Goal: Task Accomplishment & Management: Manage account settings

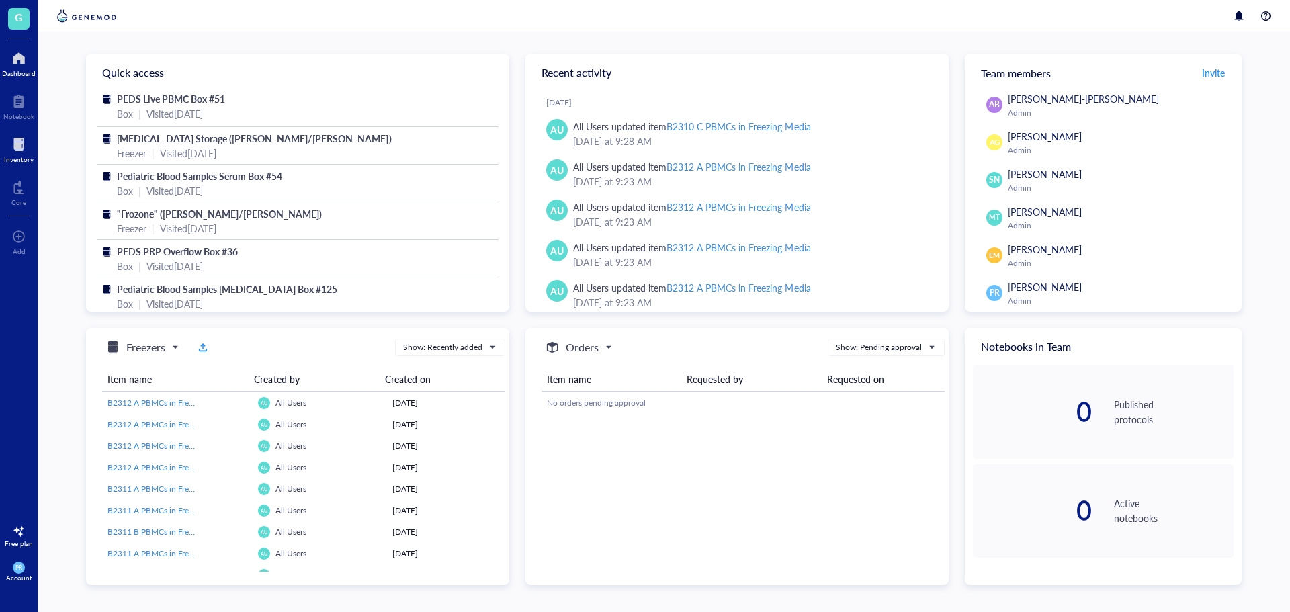
click at [16, 135] on div at bounding box center [19, 145] width 30 height 22
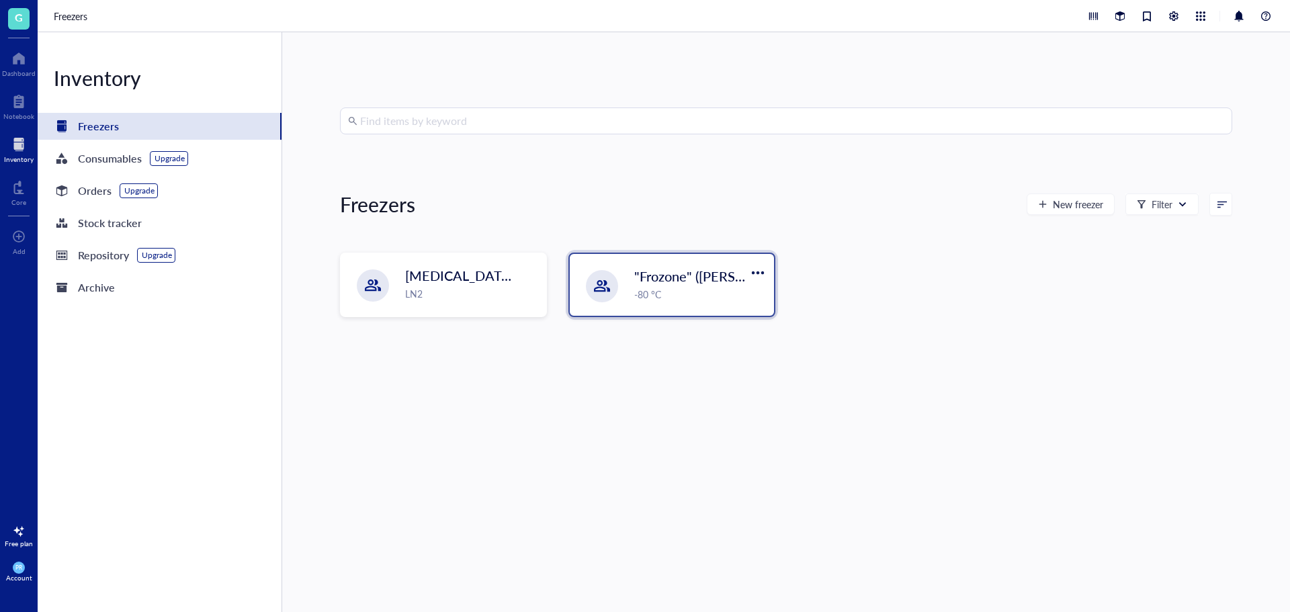
click at [680, 287] on div "-80 °C" at bounding box center [700, 294] width 132 height 15
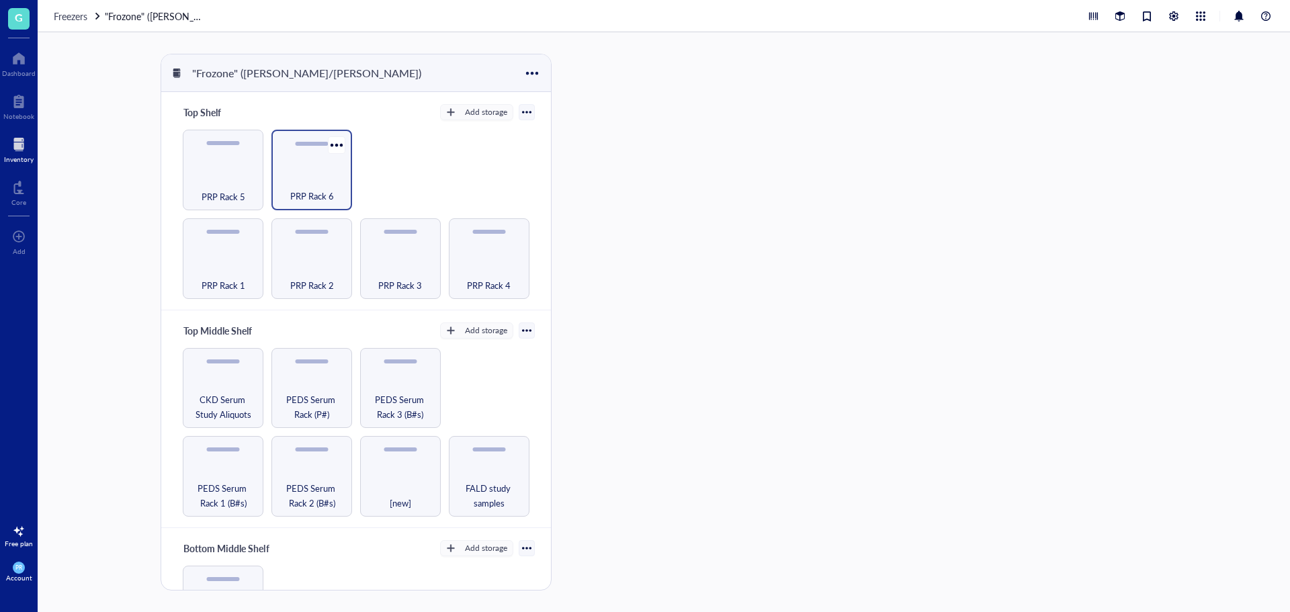
click at [323, 187] on div "PRP Rack 6" at bounding box center [311, 189] width 67 height 30
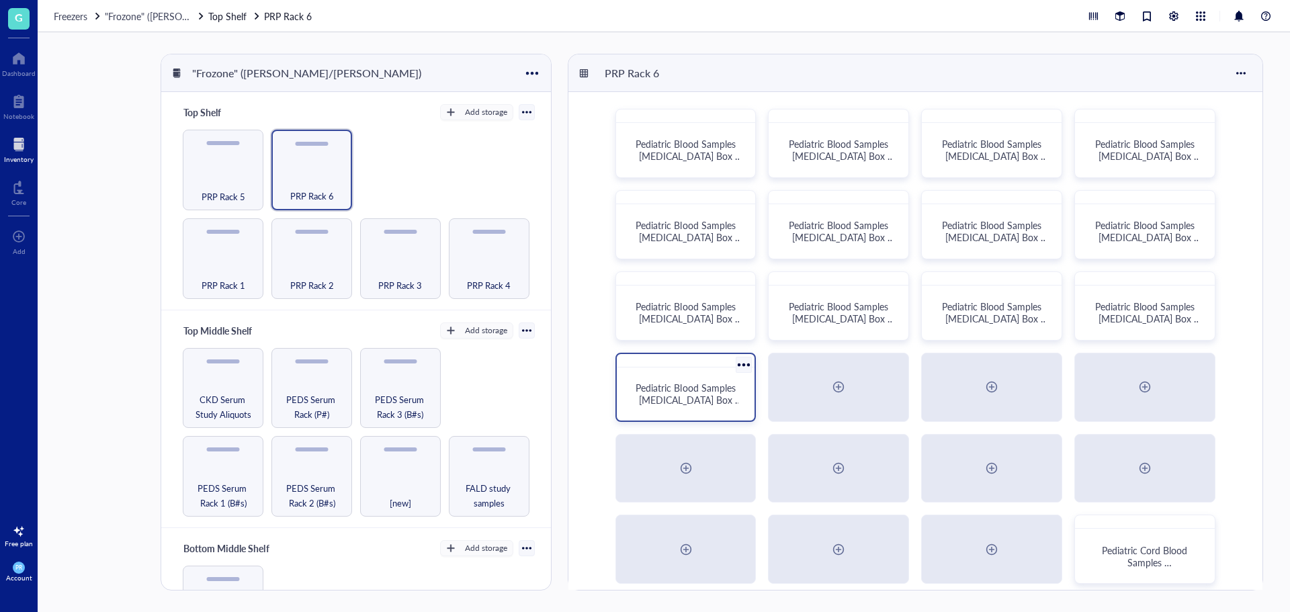
click at [657, 391] on span "Pediatric Blood Samples [MEDICAL_DATA] Box #132" at bounding box center [689, 400] width 106 height 38
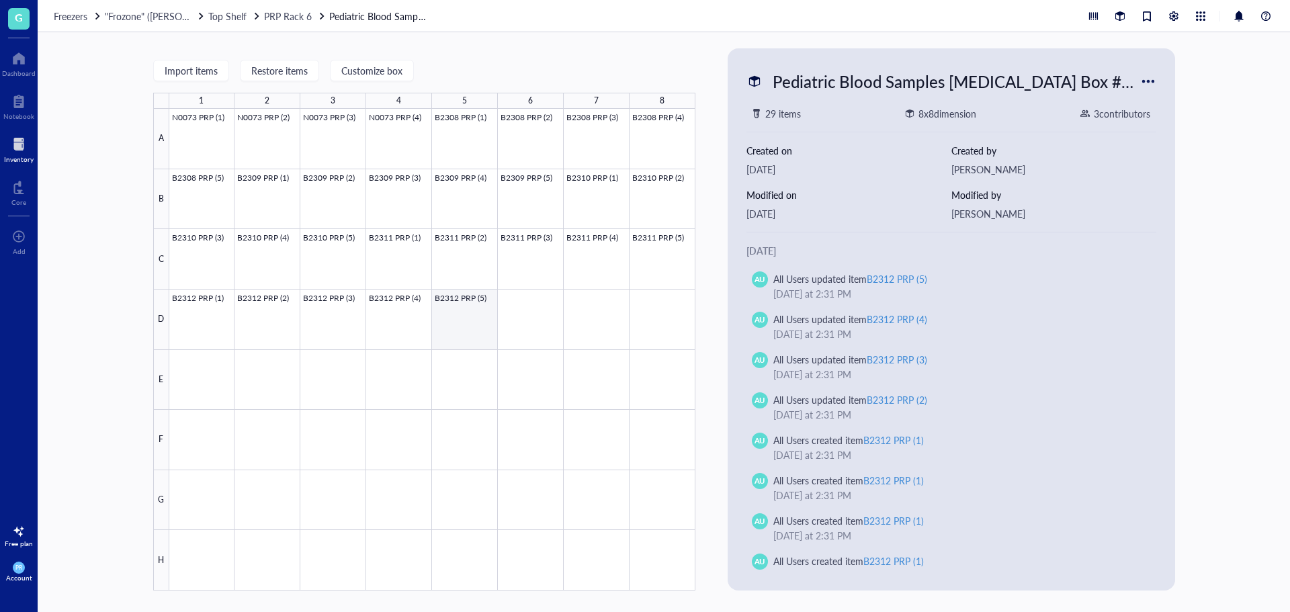
click at [438, 329] on div at bounding box center [432, 350] width 526 height 482
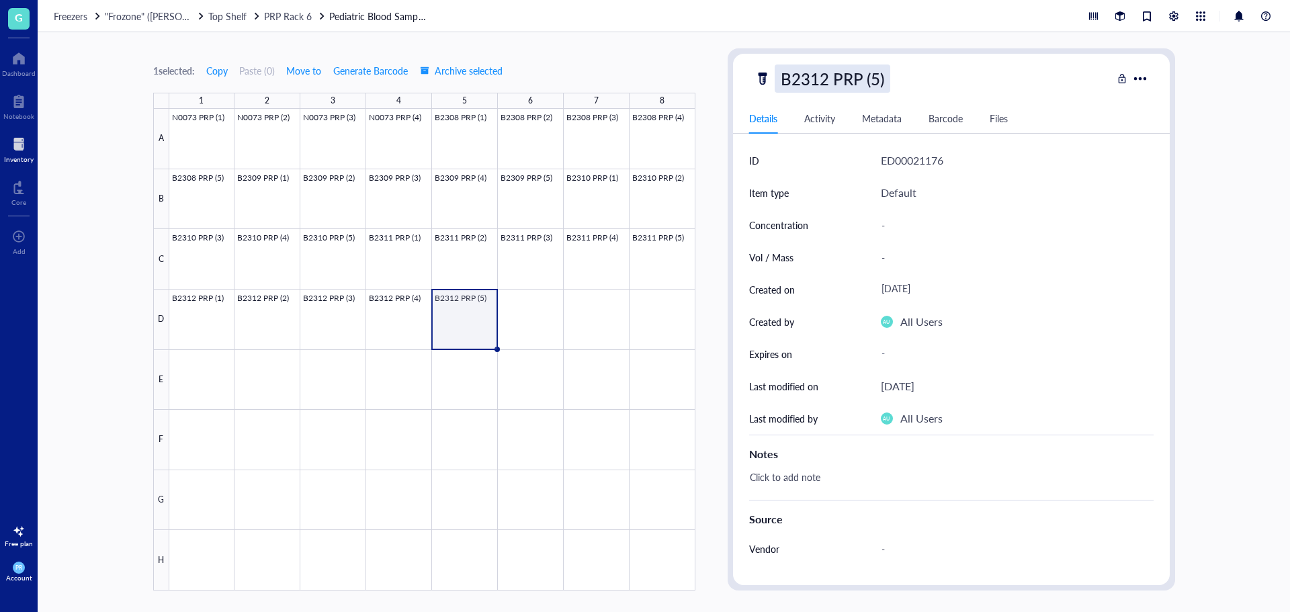
click at [831, 88] on div "B2312 PRP (5)" at bounding box center [833, 79] width 116 height 28
drag, startPoint x: 640, startPoint y: 79, endPoint x: 627, endPoint y: 79, distance: 12.8
click at [627, 79] on div "1 selected: Copy Paste ( 0 ) Move to Generate Barcode Archive selected 1 2 3 4 …" at bounding box center [664, 322] width 1253 height 580
click at [532, 305] on div at bounding box center [432, 350] width 526 height 482
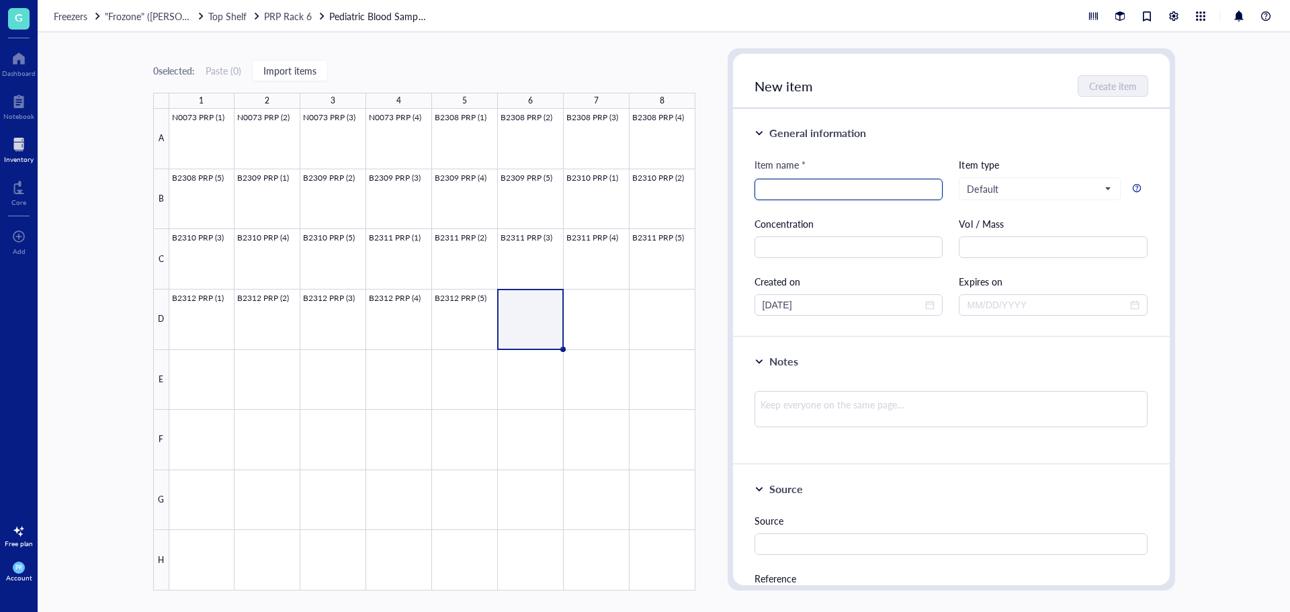
click at [779, 192] on input "search" at bounding box center [849, 189] width 173 height 20
paste input "B2312 PRP (5)"
click at [787, 190] on input "B2312 PRP (5)" at bounding box center [849, 189] width 173 height 20
click at [786, 190] on input "B2312 PRP (5)" at bounding box center [849, 189] width 173 height 20
click at [816, 189] on input "B2314 PRP (5)" at bounding box center [849, 189] width 173 height 20
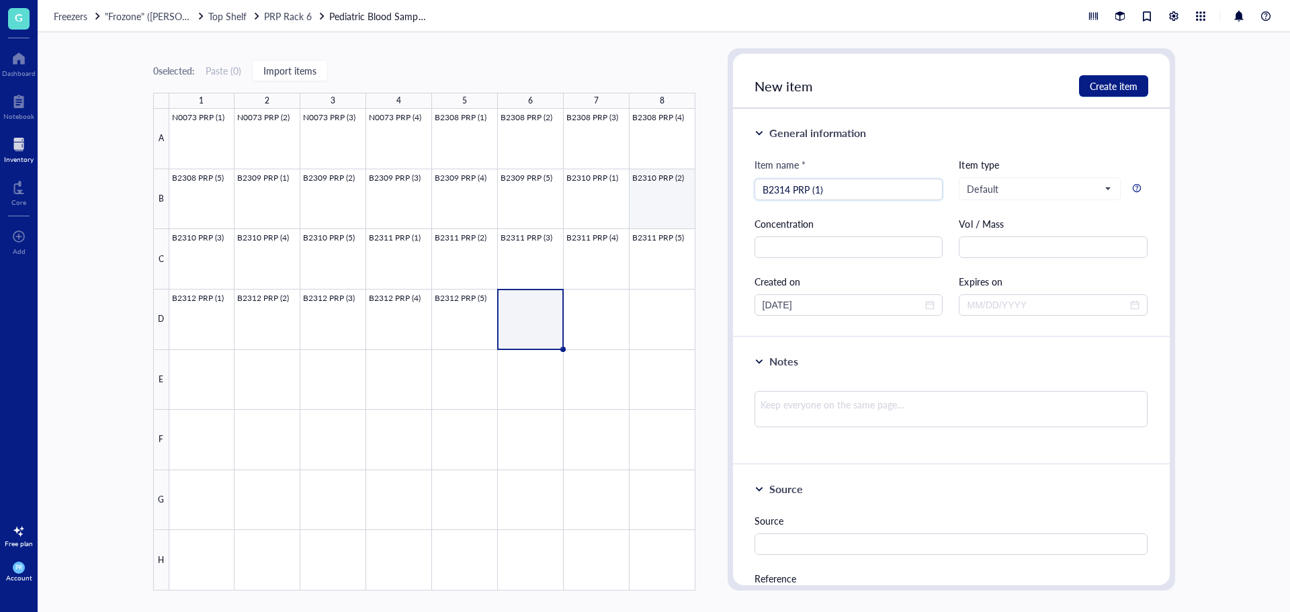
drag, startPoint x: 889, startPoint y: 194, endPoint x: 663, endPoint y: 177, distance: 225.7
click at [663, 177] on div "0 selected: Paste ( 0 ) Import items 1 2 3 4 5 6 7 8 A B C D E F G H N0073 PRP …" at bounding box center [664, 322] width 1253 height 580
click at [792, 186] on input "B2314 PRP (1)" at bounding box center [849, 189] width 173 height 20
click at [792, 189] on input "B2314 PRP (1)" at bounding box center [849, 189] width 173 height 20
drag, startPoint x: 790, startPoint y: 189, endPoint x: 741, endPoint y: 189, distance: 48.4
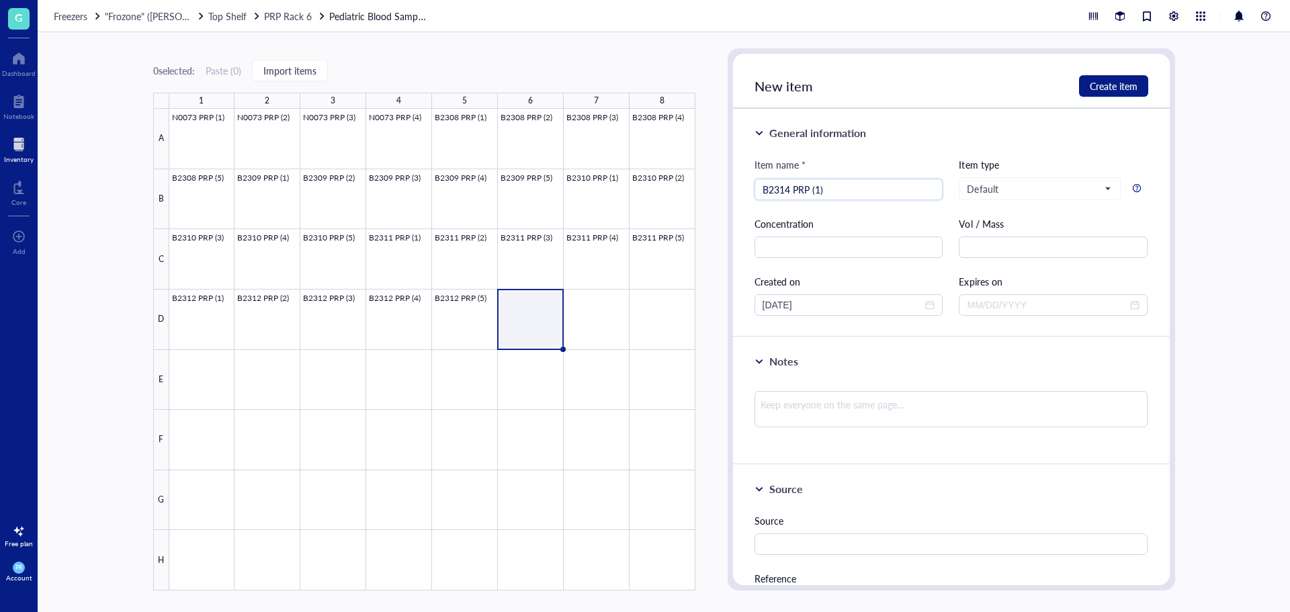
click at [741, 189] on div "General information Item name * B2314 PRP (1) B2314 PRP (1) Item type Default C…" at bounding box center [951, 223] width 437 height 229
type input "N0074 PRP (1)"
click at [1112, 81] on span "Create item" at bounding box center [1114, 86] width 48 height 11
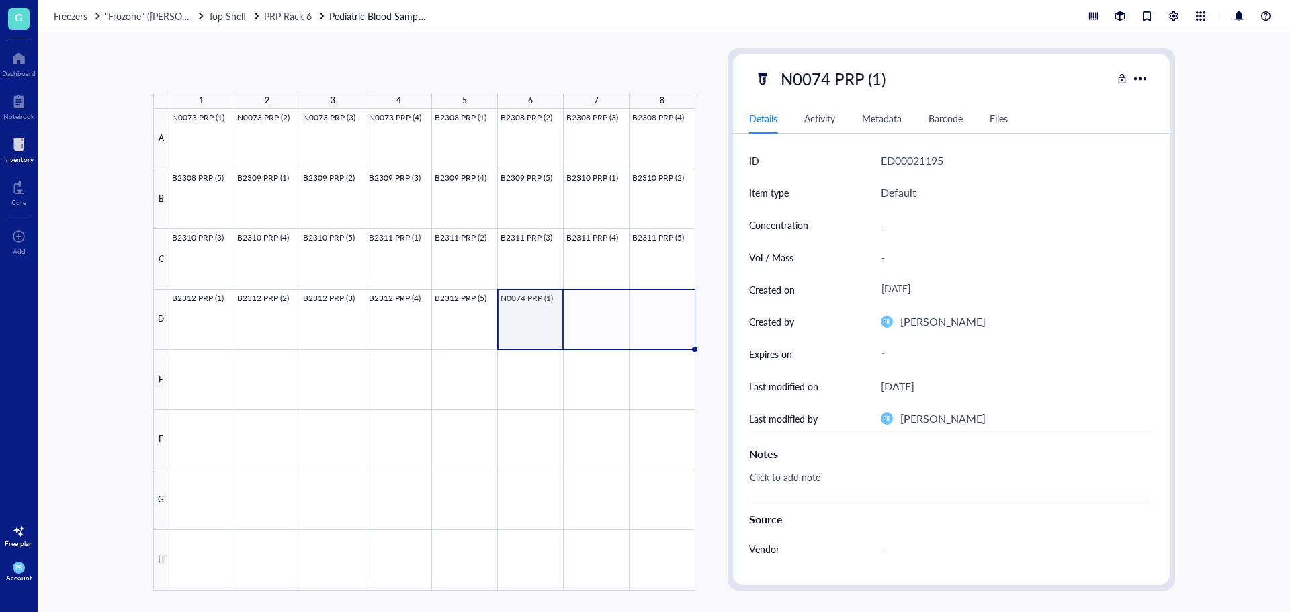
drag, startPoint x: 562, startPoint y: 348, endPoint x: 667, endPoint y: 343, distance: 105.7
click at [0, 0] on div "N0073 PRP (1) N0073 PRP (2) N0073 PRP (3) N0073 PRP (4) B2308 PRP (1) B2308 PRP…" at bounding box center [0, 0] width 0 height 0
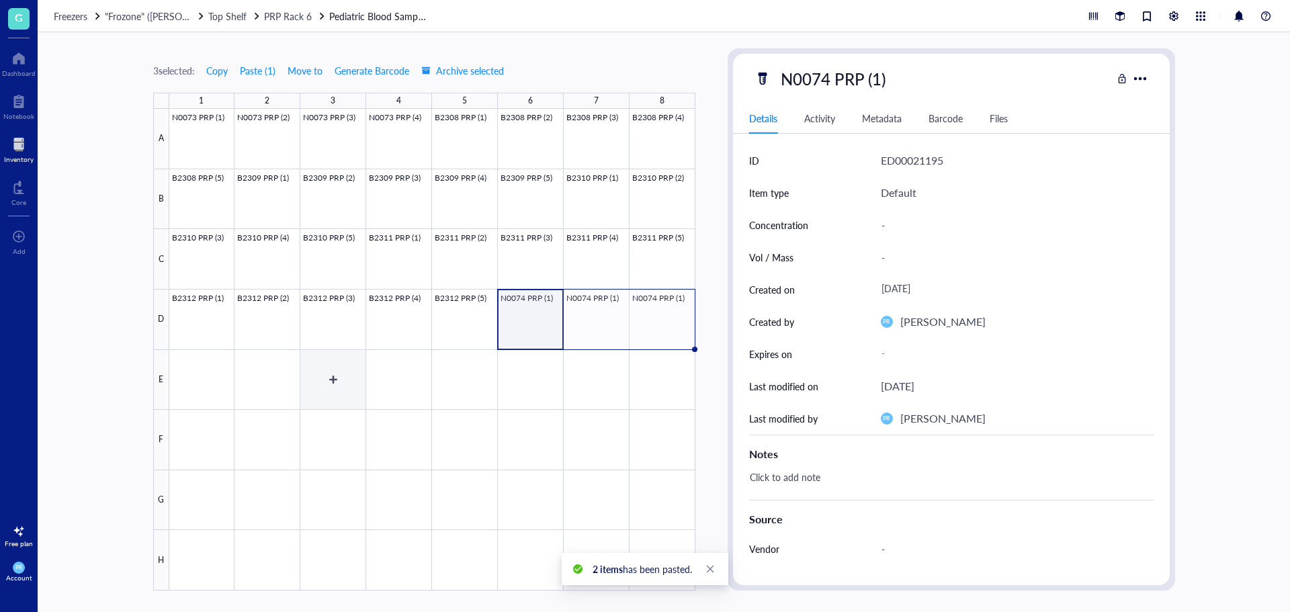
click at [315, 388] on div at bounding box center [432, 350] width 526 height 482
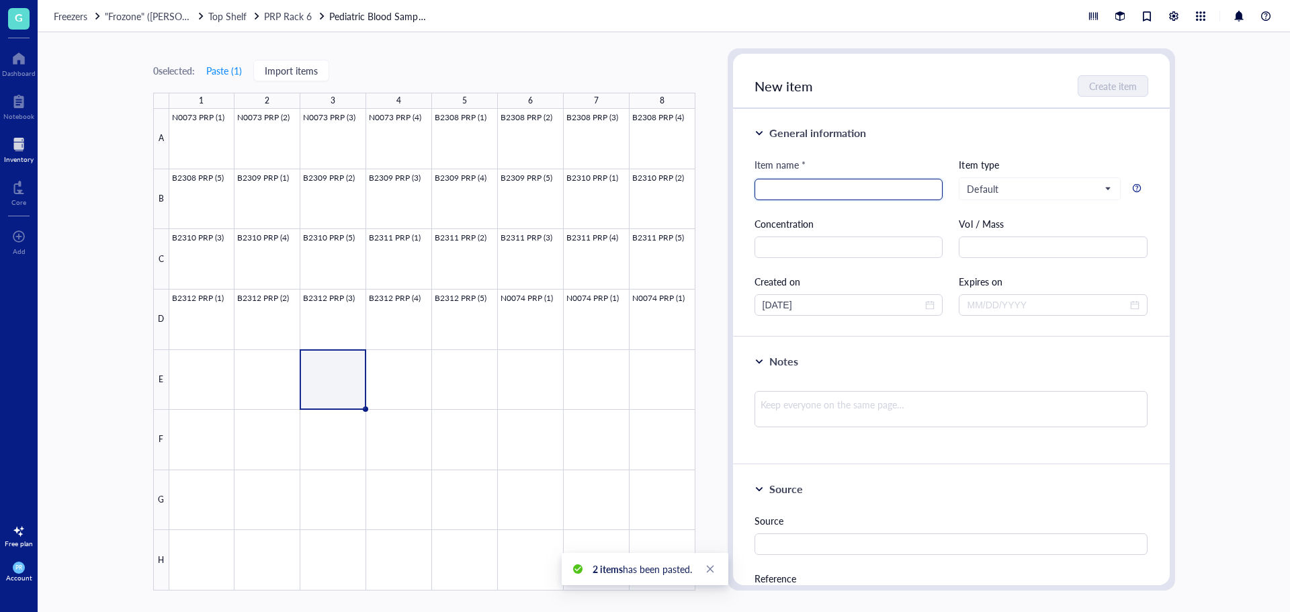
click at [837, 181] on input "search" at bounding box center [849, 189] width 173 height 20
paste input "B2314 PRP (1)"
type input "B2314 PRP (1)"
click at [1104, 85] on span "Create item" at bounding box center [1114, 86] width 48 height 11
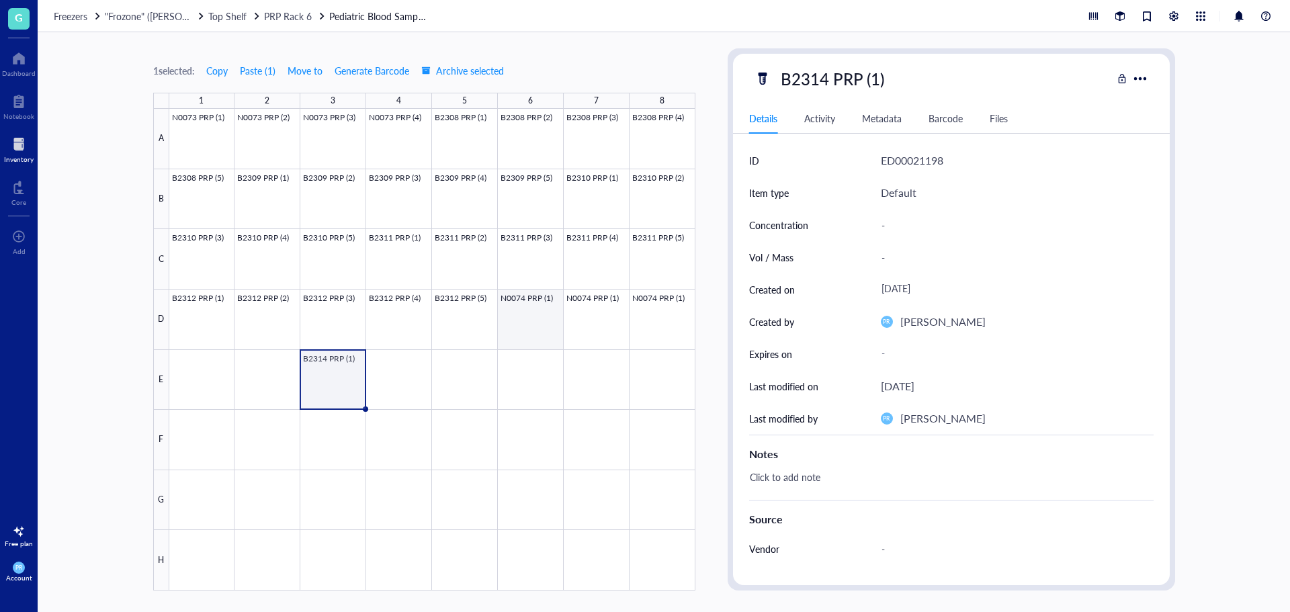
click at [531, 316] on div at bounding box center [432, 350] width 526 height 482
click at [227, 377] on div at bounding box center [432, 350] width 526 height 482
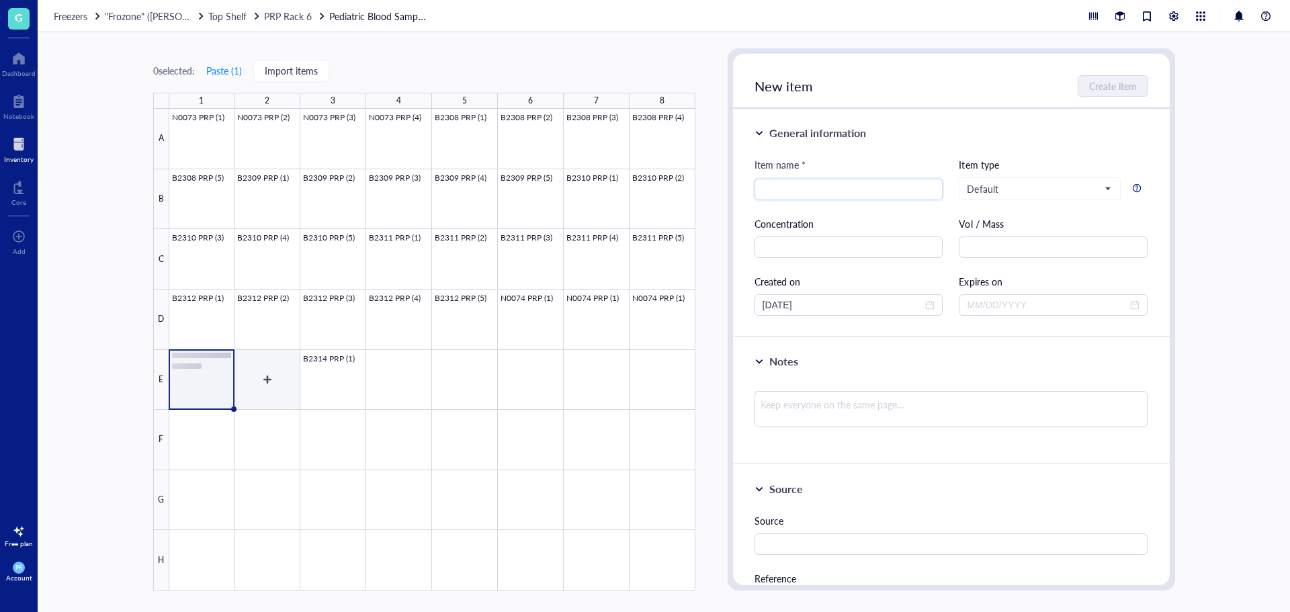
click at [282, 388] on div at bounding box center [432, 350] width 526 height 482
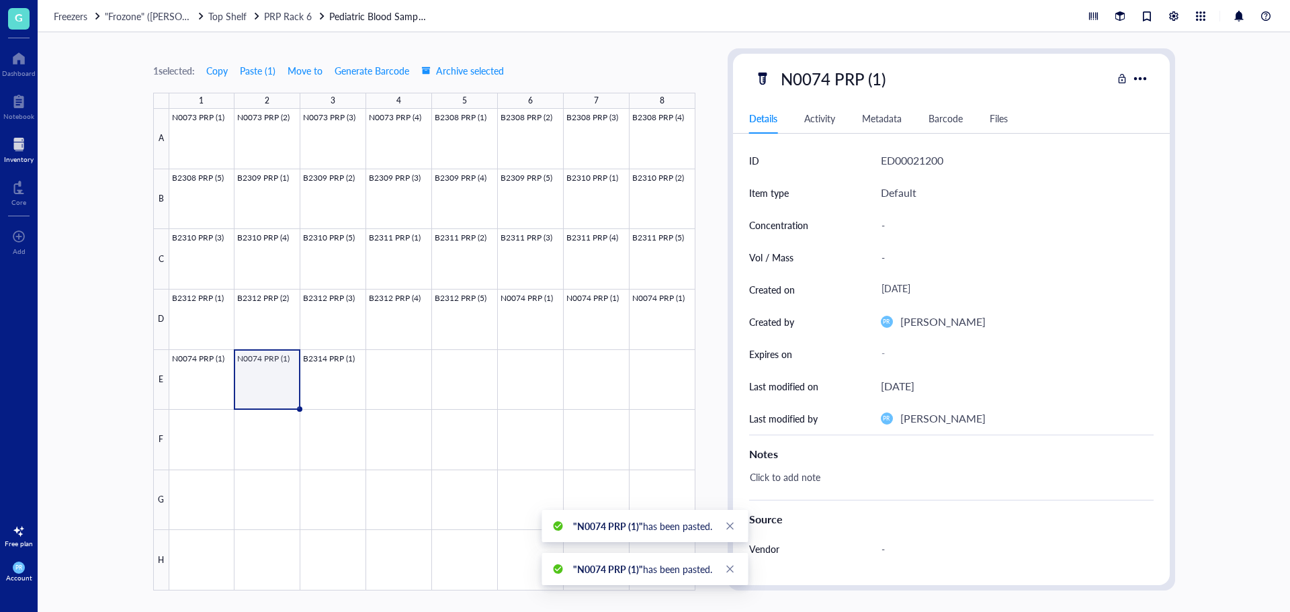
click at [192, 395] on div at bounding box center [432, 350] width 526 height 482
click at [586, 317] on div at bounding box center [432, 350] width 526 height 482
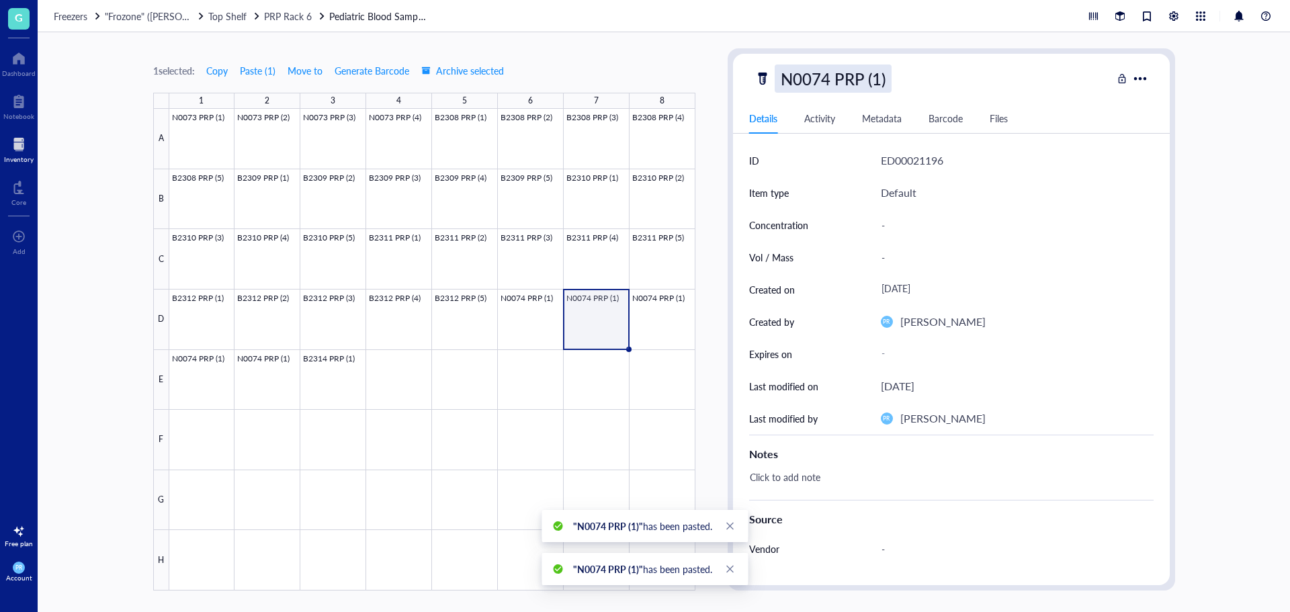
click at [879, 83] on div "N0074 PRP (1)" at bounding box center [833, 79] width 117 height 28
click at [880, 79] on input "N0074 PRP (1)" at bounding box center [846, 78] width 141 height 27
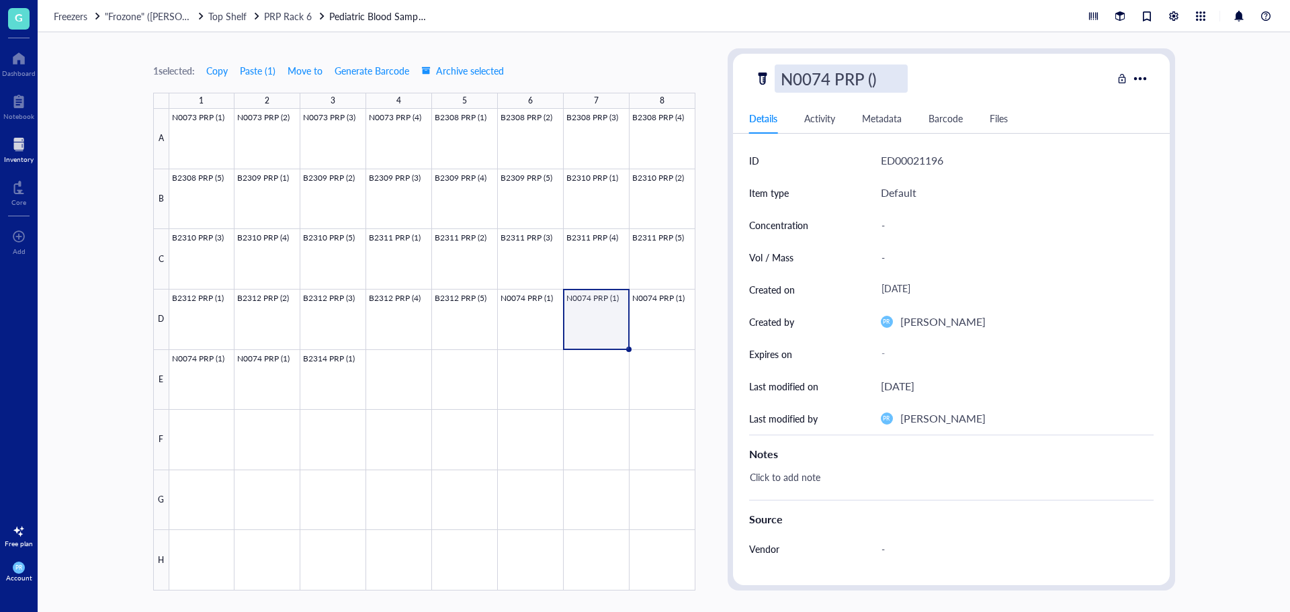
type input "N0074 PRP (2)"
click at [677, 315] on div at bounding box center [432, 350] width 526 height 482
click at [881, 77] on div "N0074 PRP (1)" at bounding box center [833, 79] width 117 height 28
click at [879, 75] on input "N0074 PRP (1)" at bounding box center [846, 78] width 141 height 27
type input "N0074 PRP (3)"
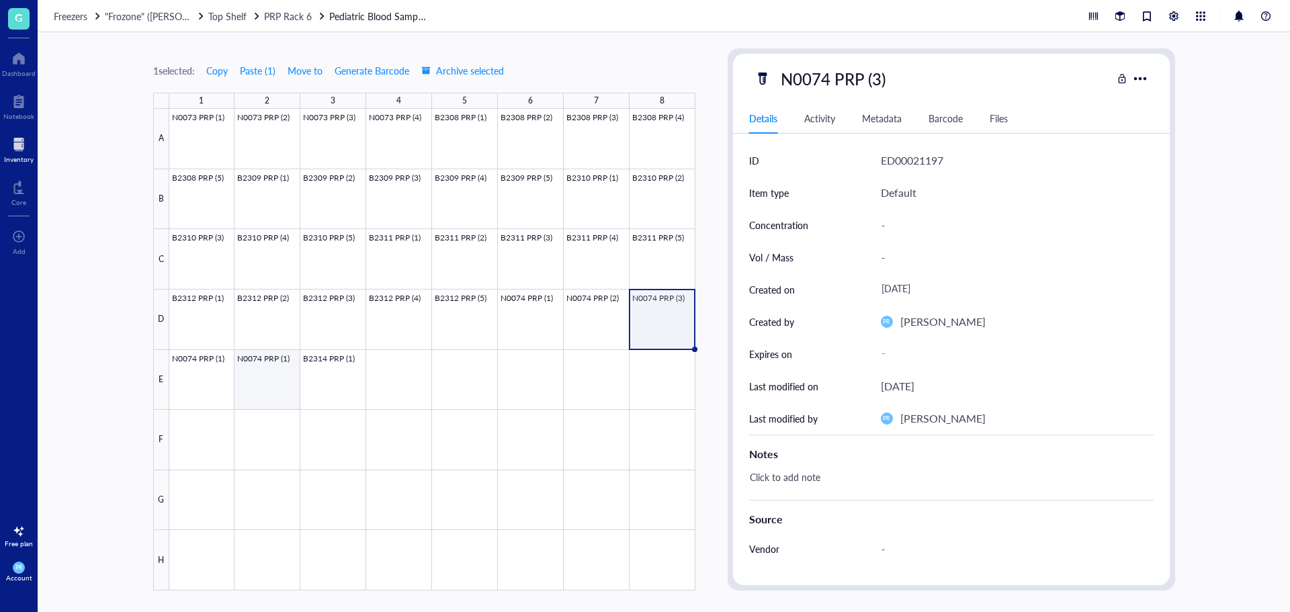
click at [210, 370] on div at bounding box center [432, 350] width 526 height 482
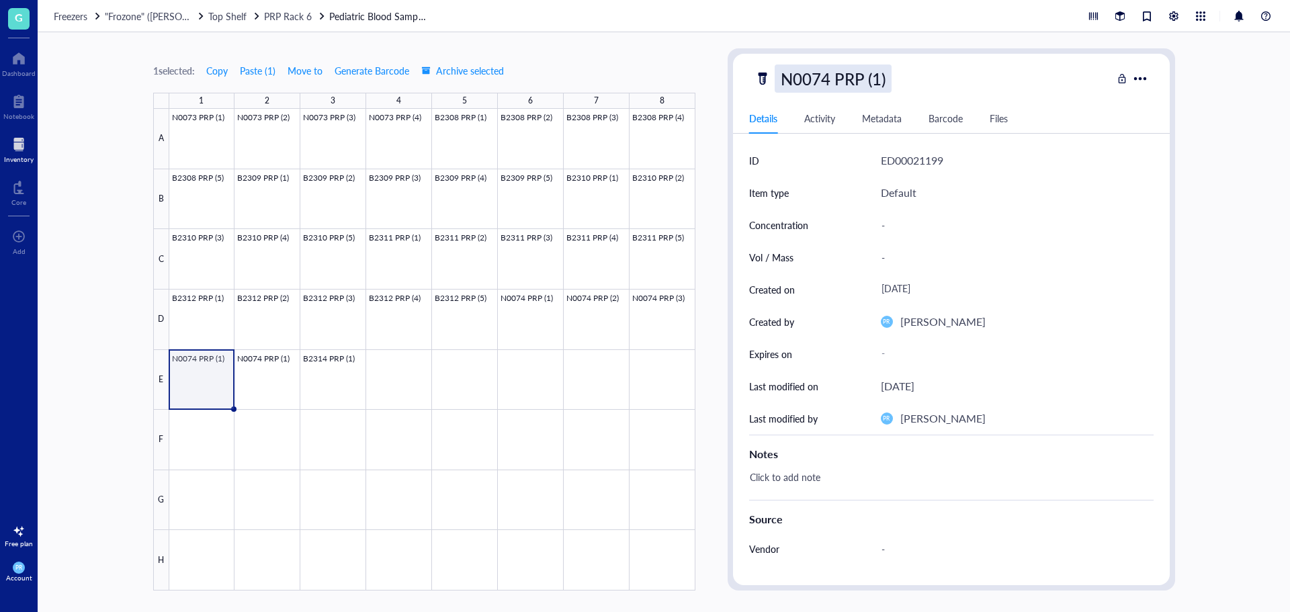
click at [880, 77] on div "N0074 PRP (1)" at bounding box center [833, 79] width 117 height 28
click at [880, 77] on input "N0074 PRP (1)" at bounding box center [846, 78] width 141 height 27
type input "N0074 PRP (4)"
click at [261, 384] on div at bounding box center [432, 350] width 526 height 482
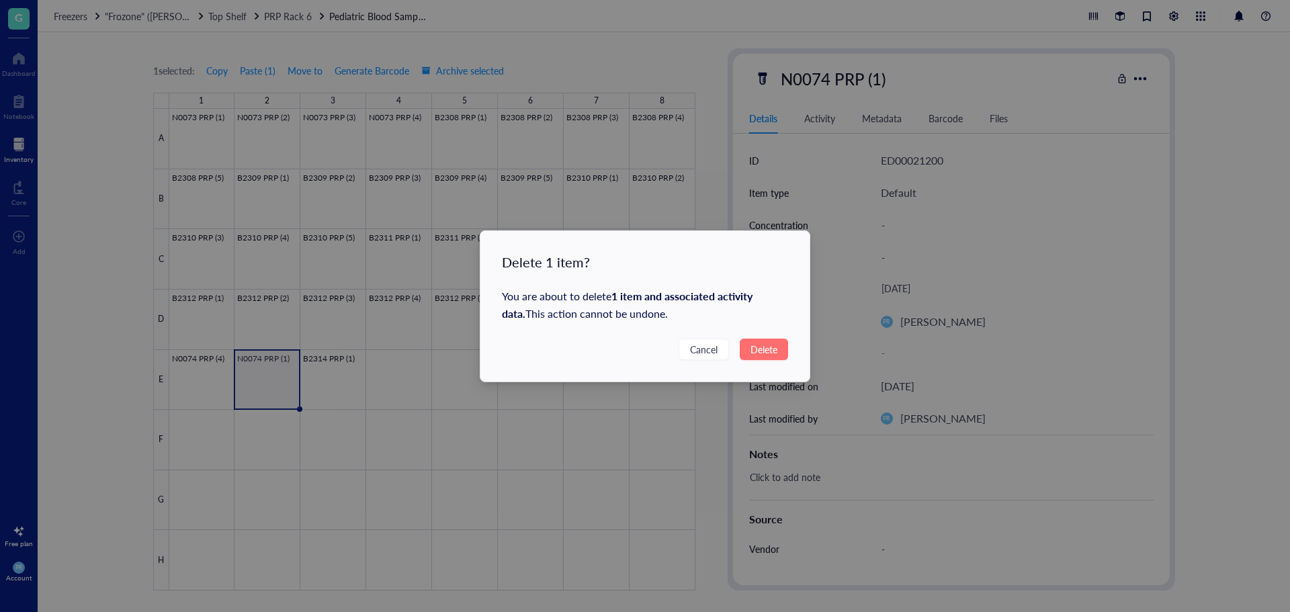
click at [753, 352] on span "Delete" at bounding box center [764, 349] width 27 height 15
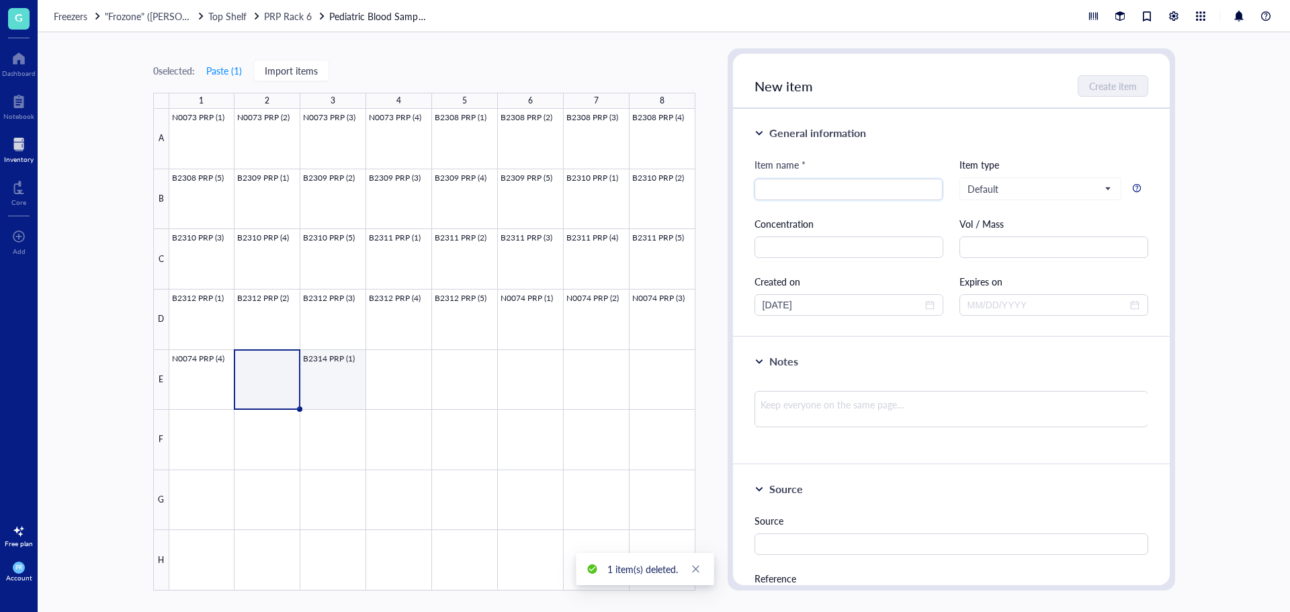
click at [304, 377] on div at bounding box center [432, 350] width 526 height 482
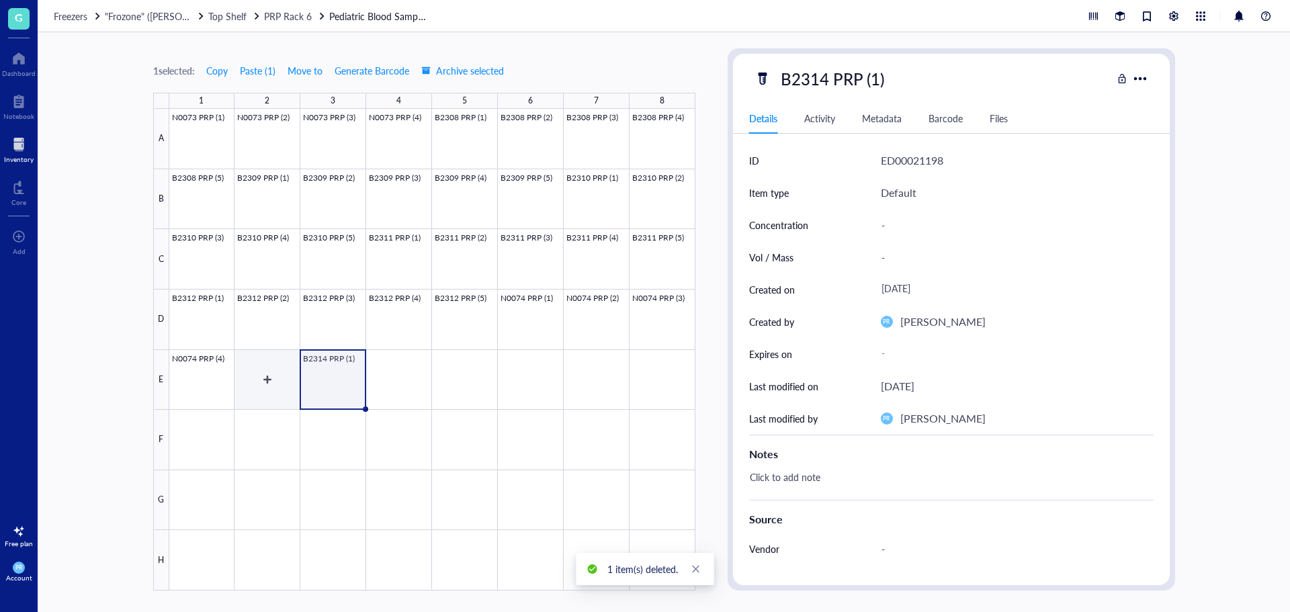
click at [282, 391] on div at bounding box center [432, 350] width 526 height 482
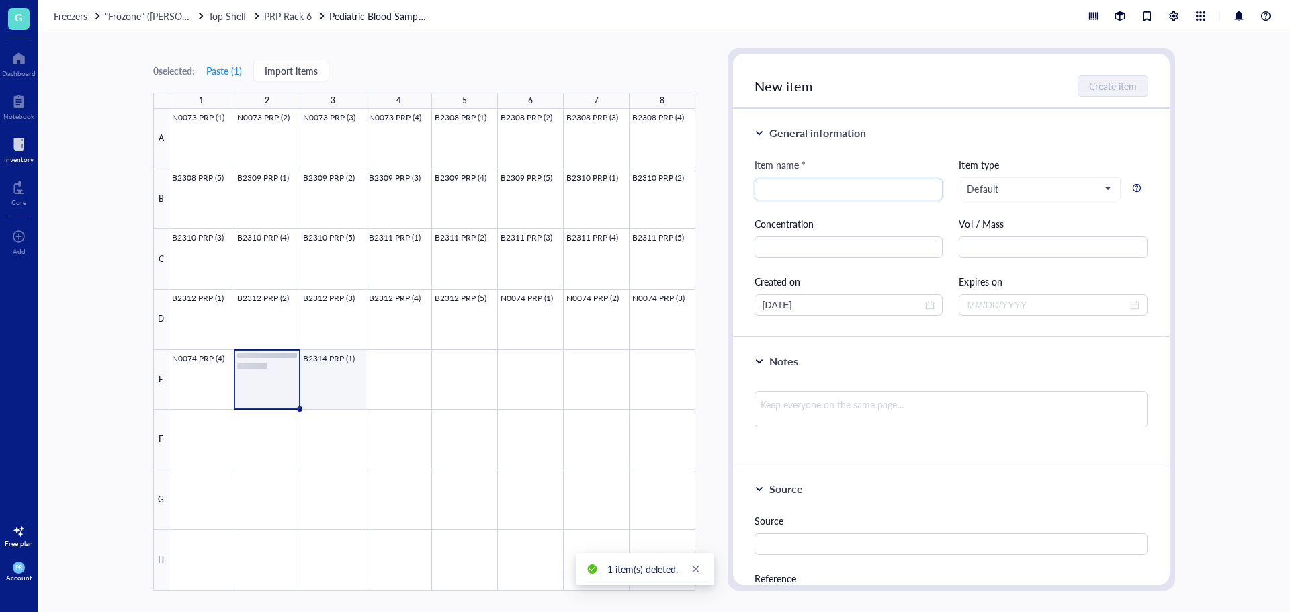
click at [352, 402] on div at bounding box center [432, 350] width 526 height 482
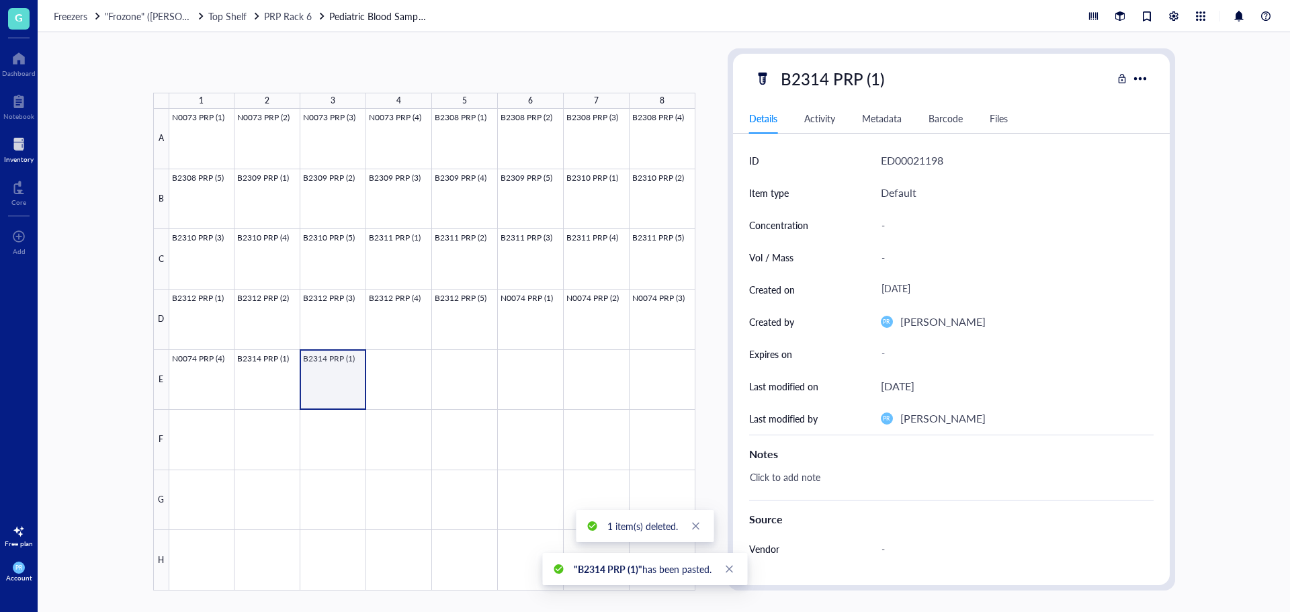
click at [361, 399] on div at bounding box center [432, 350] width 526 height 482
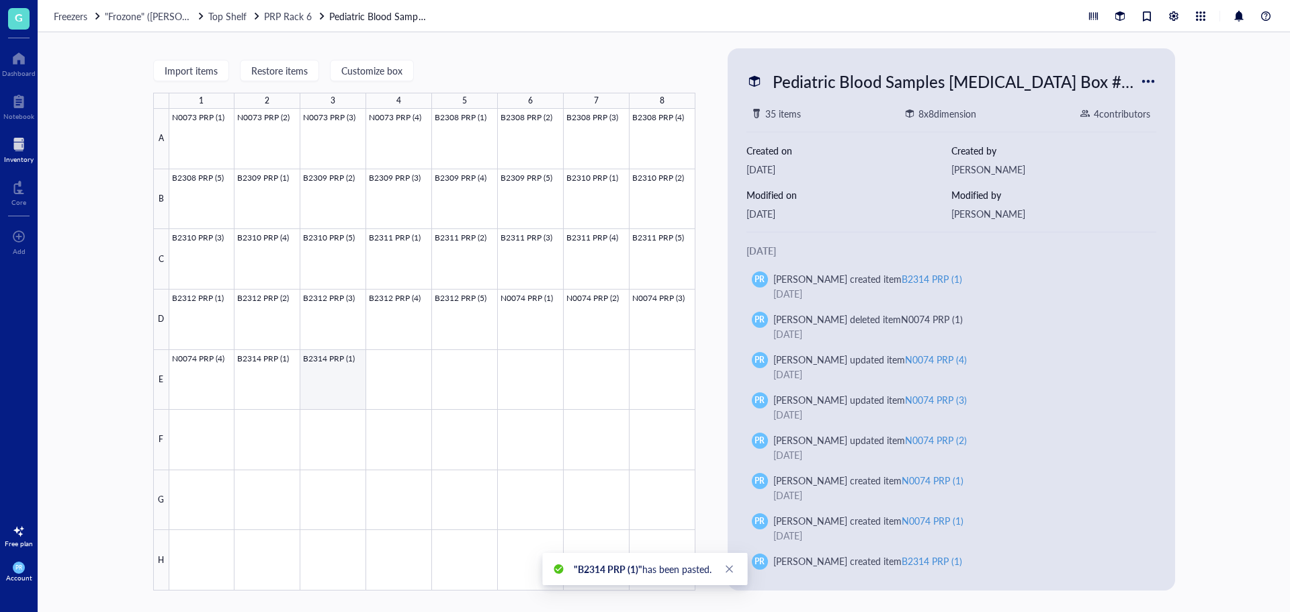
click at [355, 399] on div at bounding box center [432, 350] width 526 height 482
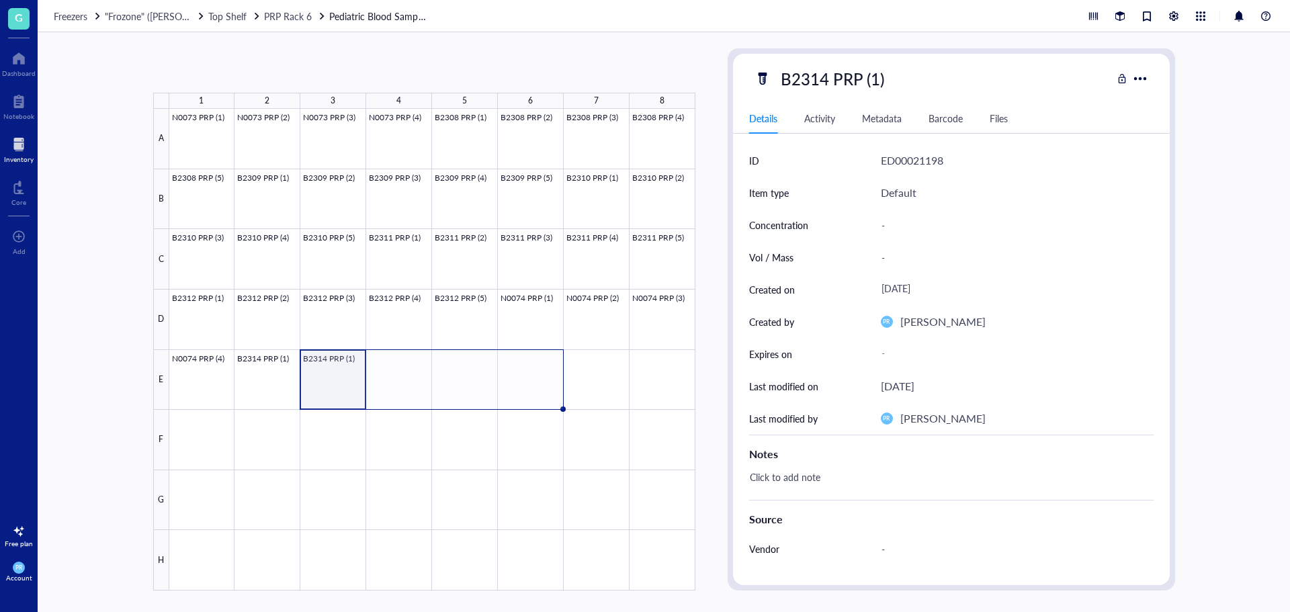
drag, startPoint x: 365, startPoint y: 410, endPoint x: 508, endPoint y: 408, distance: 143.2
click at [0, 0] on div "N0073 PRP (1) N0073 PRP (2) N0073 PRP (3) N0073 PRP (4) B2308 PRP (1) B2308 PRP…" at bounding box center [0, 0] width 0 height 0
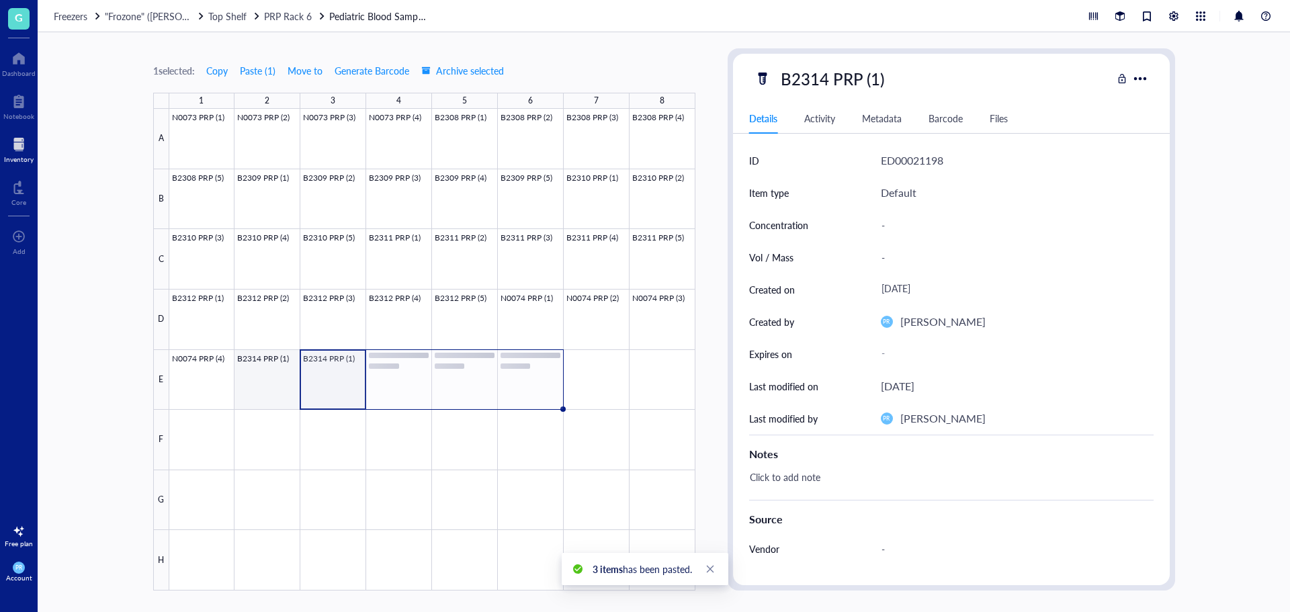
click at [273, 379] on div at bounding box center [432, 350] width 526 height 482
click at [350, 375] on div at bounding box center [432, 350] width 526 height 482
click at [881, 73] on div "B2314 PRP (1)" at bounding box center [833, 79] width 116 height 28
click at [878, 75] on input "B2314 PRP (1)" at bounding box center [846, 78] width 141 height 27
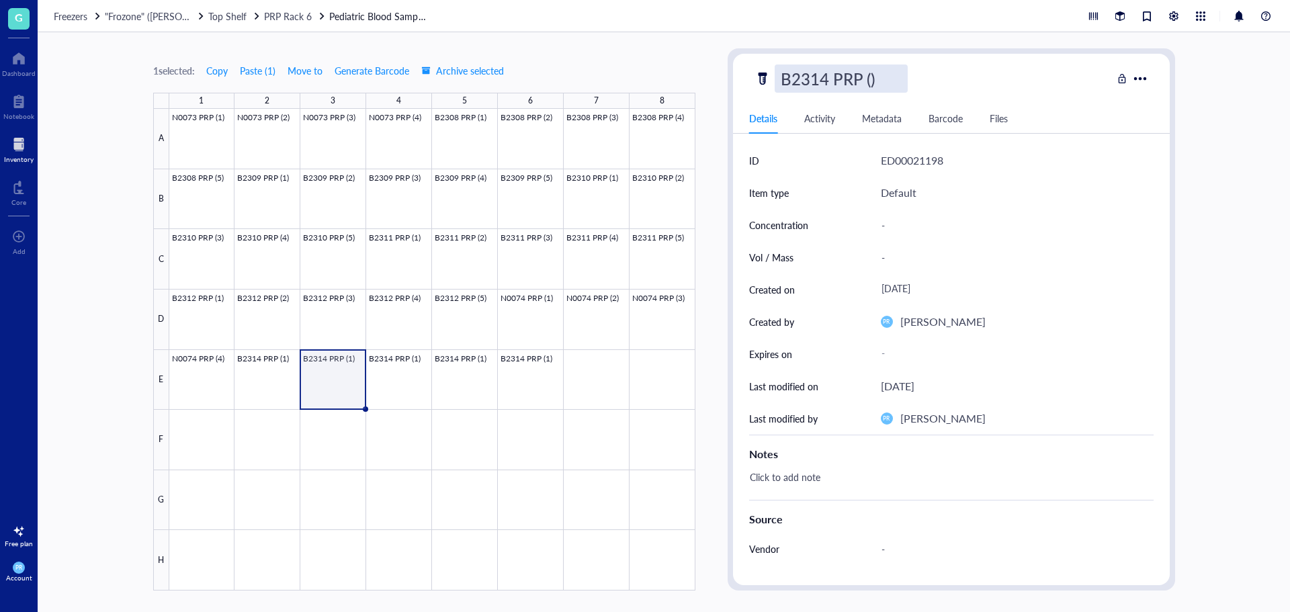
type input "B2314 PRP (2)"
click at [390, 386] on div at bounding box center [432, 350] width 526 height 482
click at [871, 85] on div "B2314 PRP (1)" at bounding box center [833, 79] width 116 height 28
click at [873, 82] on input "B2314 PRP (1)" at bounding box center [846, 78] width 141 height 27
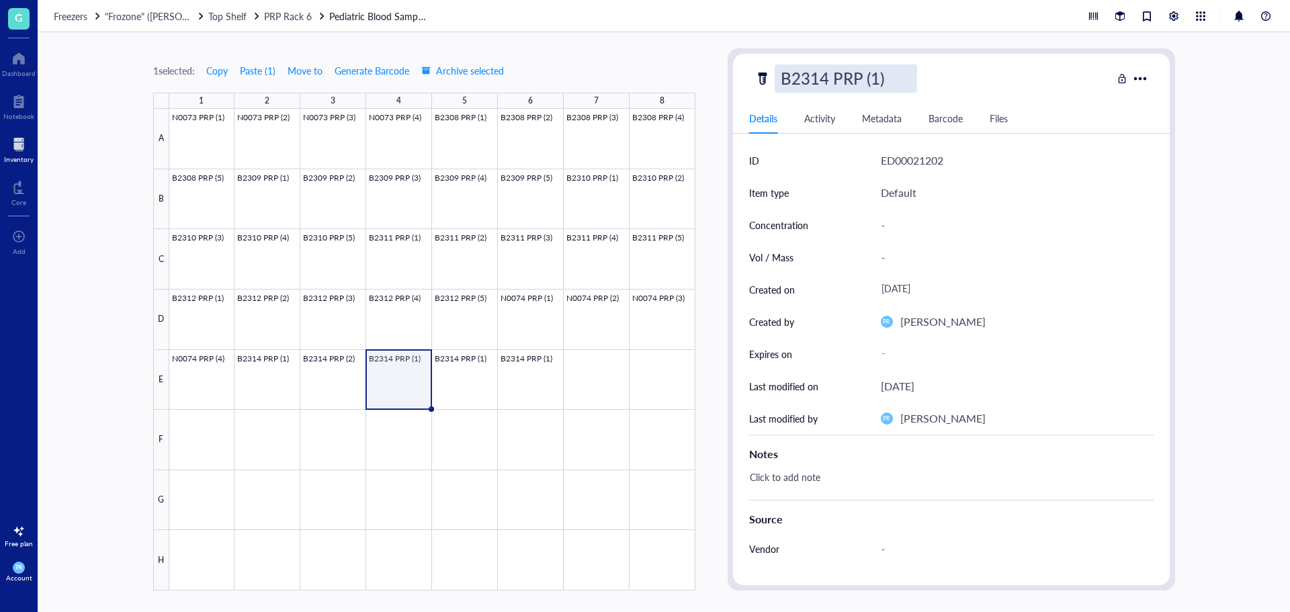
type input "B2314 PRP (3)"
click at [485, 394] on div at bounding box center [432, 350] width 526 height 482
click at [878, 78] on div "B2314 PRP (1)" at bounding box center [833, 79] width 116 height 28
click at [874, 78] on input "B2314 PRP (1)" at bounding box center [846, 78] width 141 height 27
click at [876, 78] on input "B2314 PRP (1)" at bounding box center [846, 78] width 141 height 27
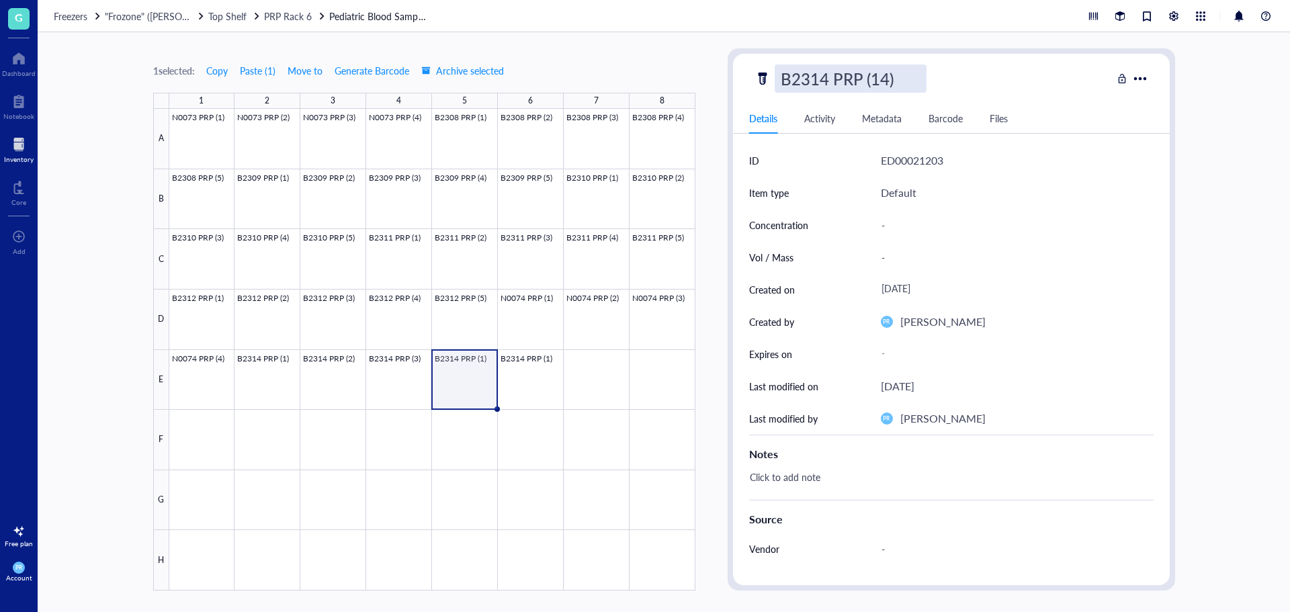
type input "B2314 PRP (4)"
click at [534, 378] on div at bounding box center [432, 350] width 526 height 482
click at [882, 81] on div "B2314 PRP (1)" at bounding box center [833, 79] width 116 height 28
click at [879, 80] on input "B2314 PRP (1)" at bounding box center [846, 78] width 141 height 27
type input "B2314 PRP (5)"
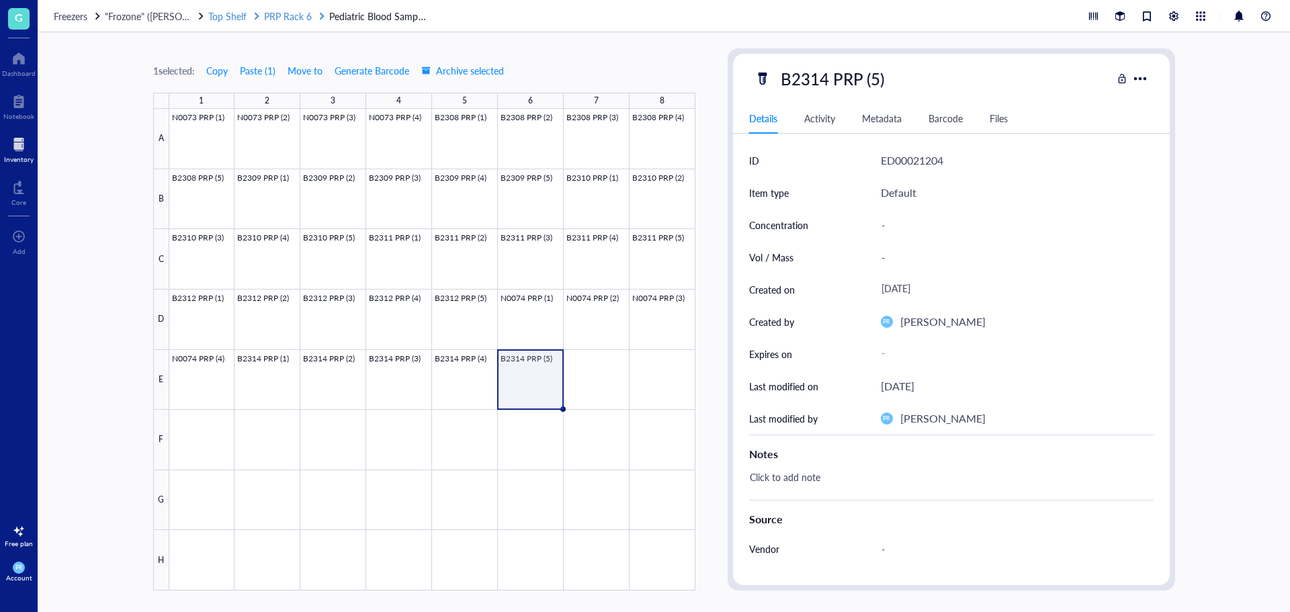
click at [284, 19] on span "PRP Rack 6" at bounding box center [288, 15] width 48 height 13
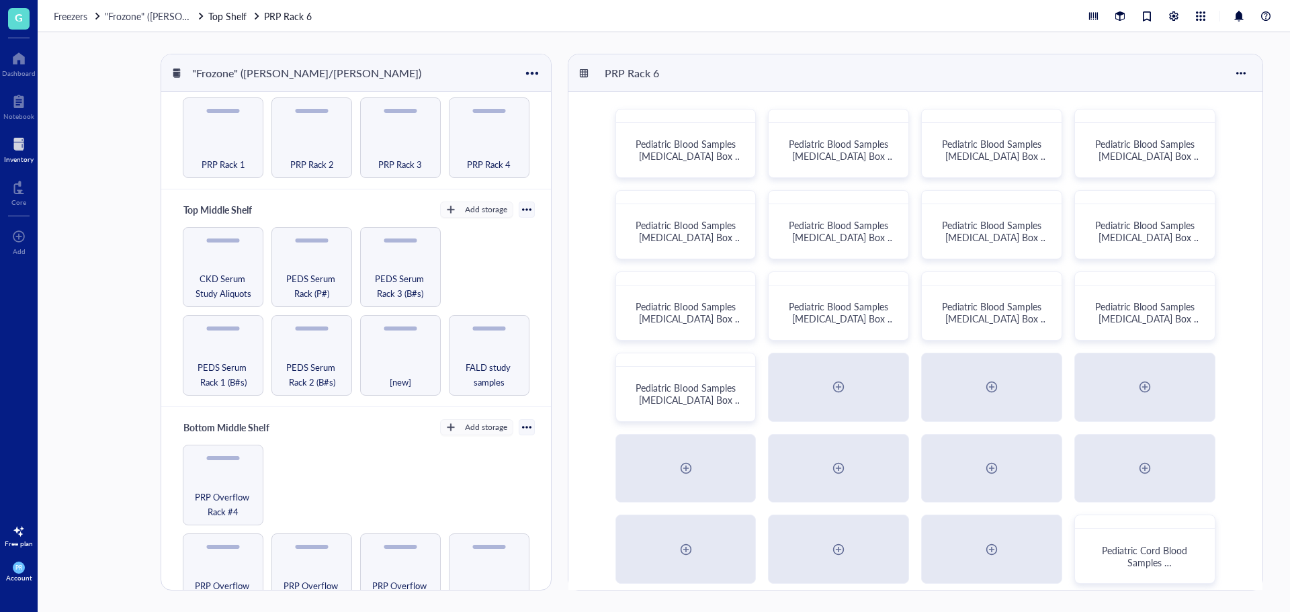
scroll to position [269, 0]
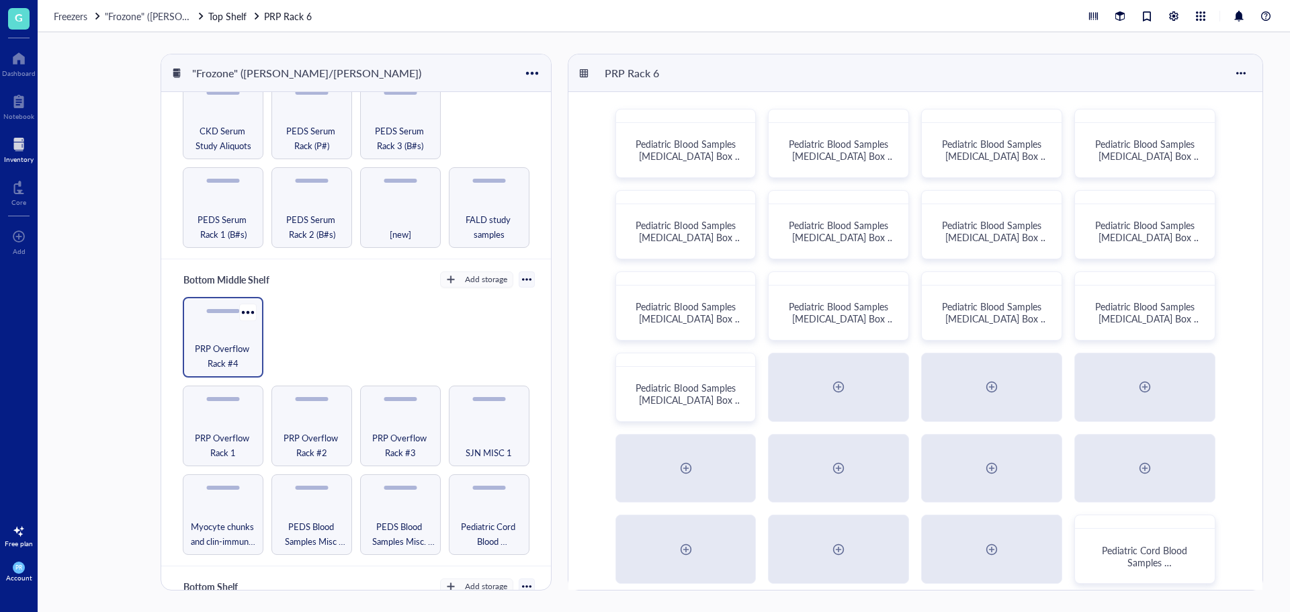
click at [230, 346] on span "PRP Overflow Rack #4" at bounding box center [223, 356] width 67 height 30
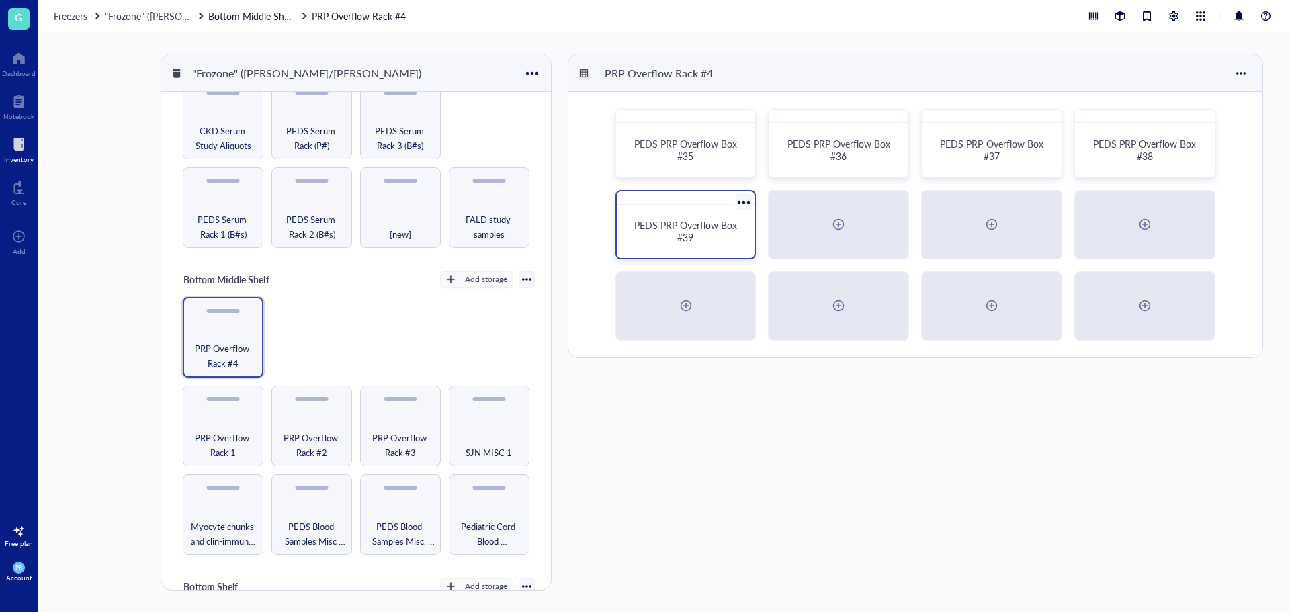
click at [708, 227] on span "PEDS PRP Overflow Box #39" at bounding box center [687, 231] width 106 height 26
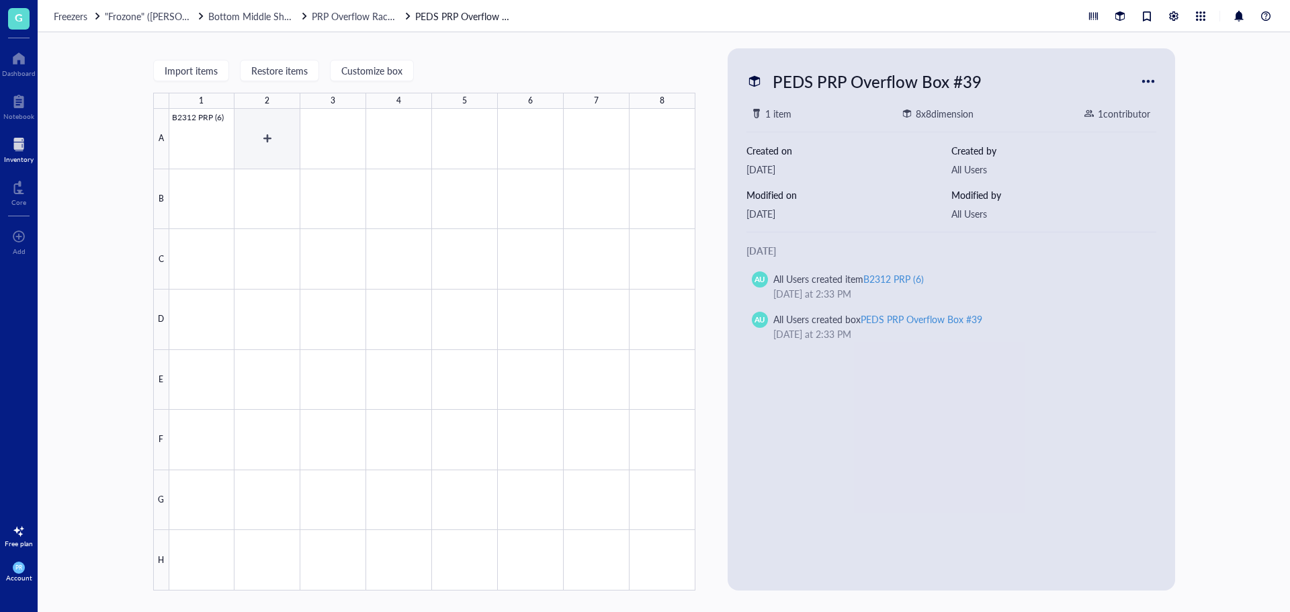
click at [273, 134] on div at bounding box center [432, 350] width 526 height 482
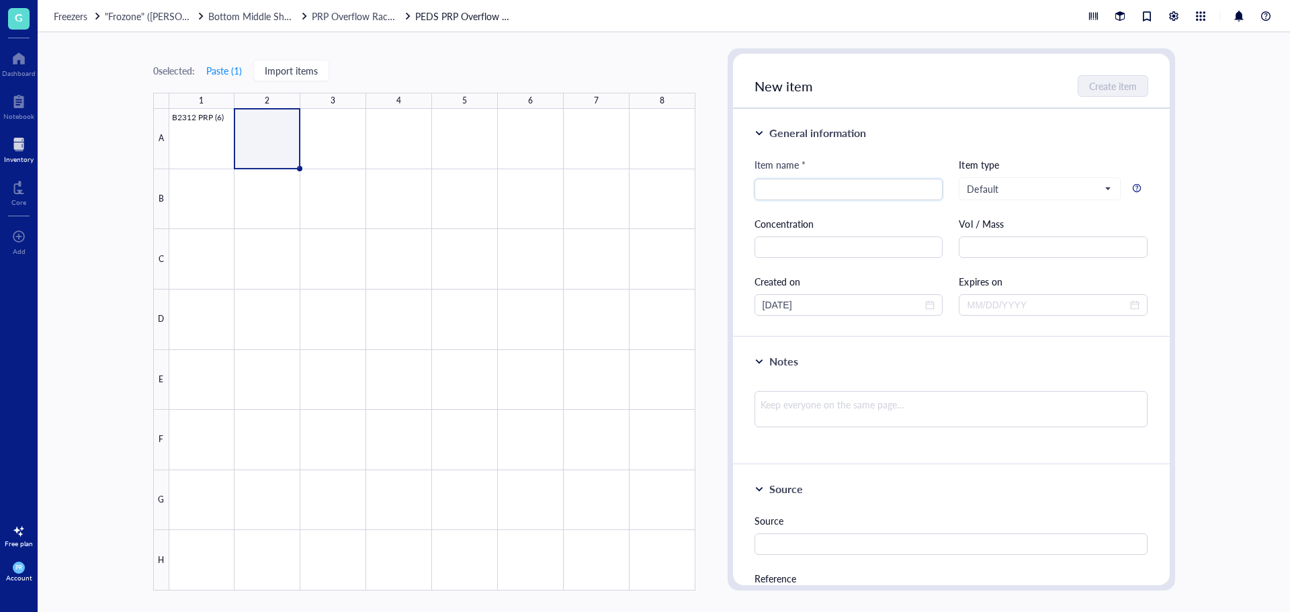
click at [300, 126] on div at bounding box center [432, 350] width 526 height 482
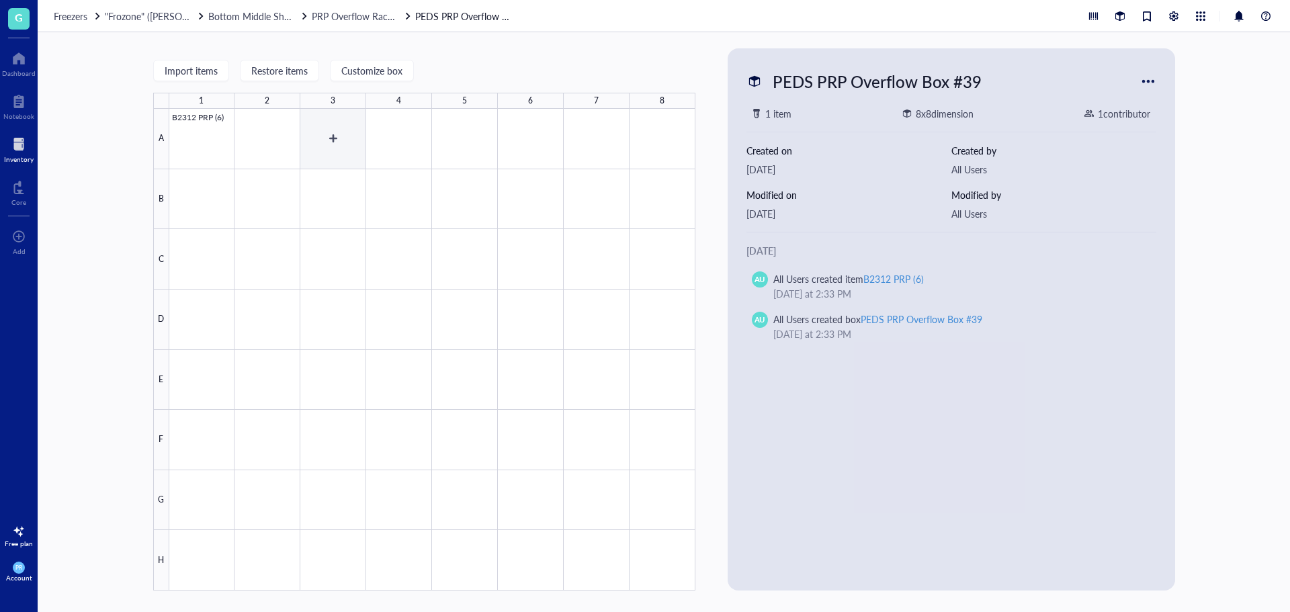
click at [314, 133] on div at bounding box center [432, 350] width 526 height 482
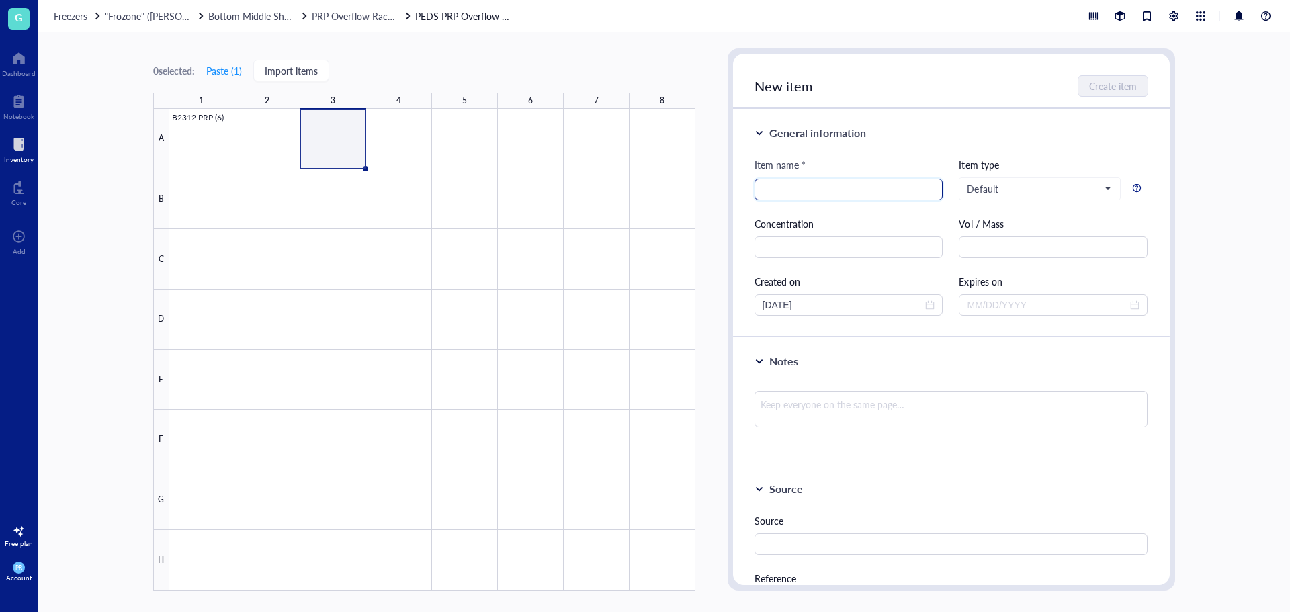
click at [780, 186] on input "search" at bounding box center [849, 189] width 173 height 20
paste input "B2314 PRP (1)"
click at [818, 190] on input "B2314 PRP (1)" at bounding box center [849, 189] width 173 height 20
type input "B2314 PRP (6)"
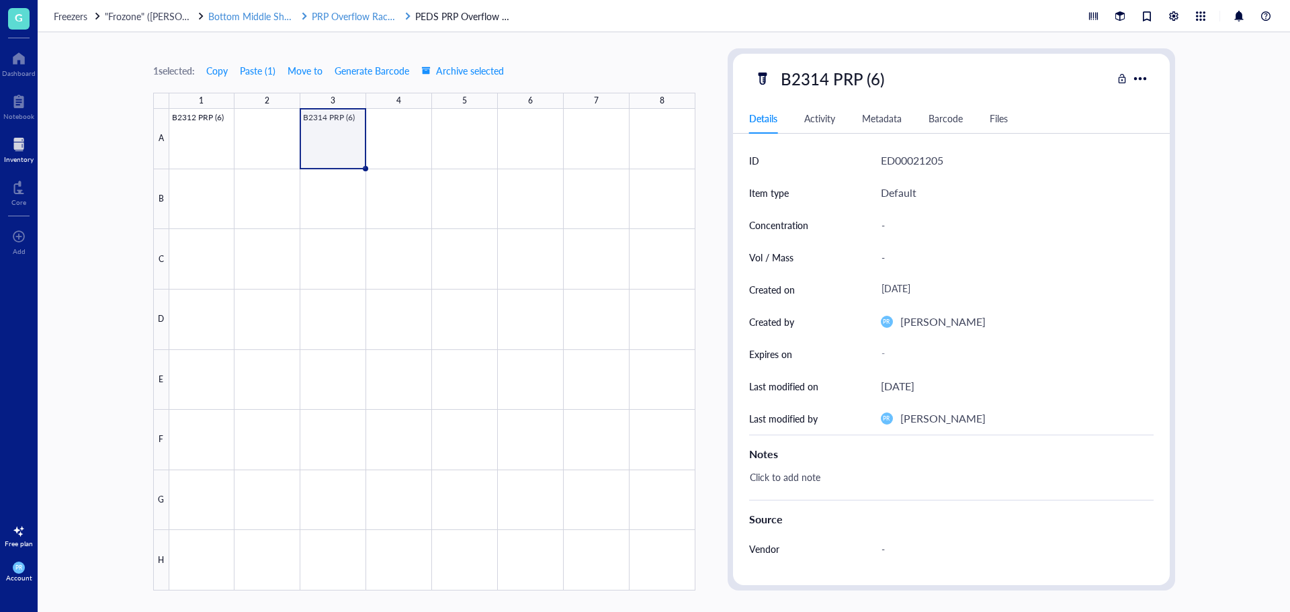
click at [345, 20] on span "PRP Overflow Rack #4" at bounding box center [359, 15] width 94 height 13
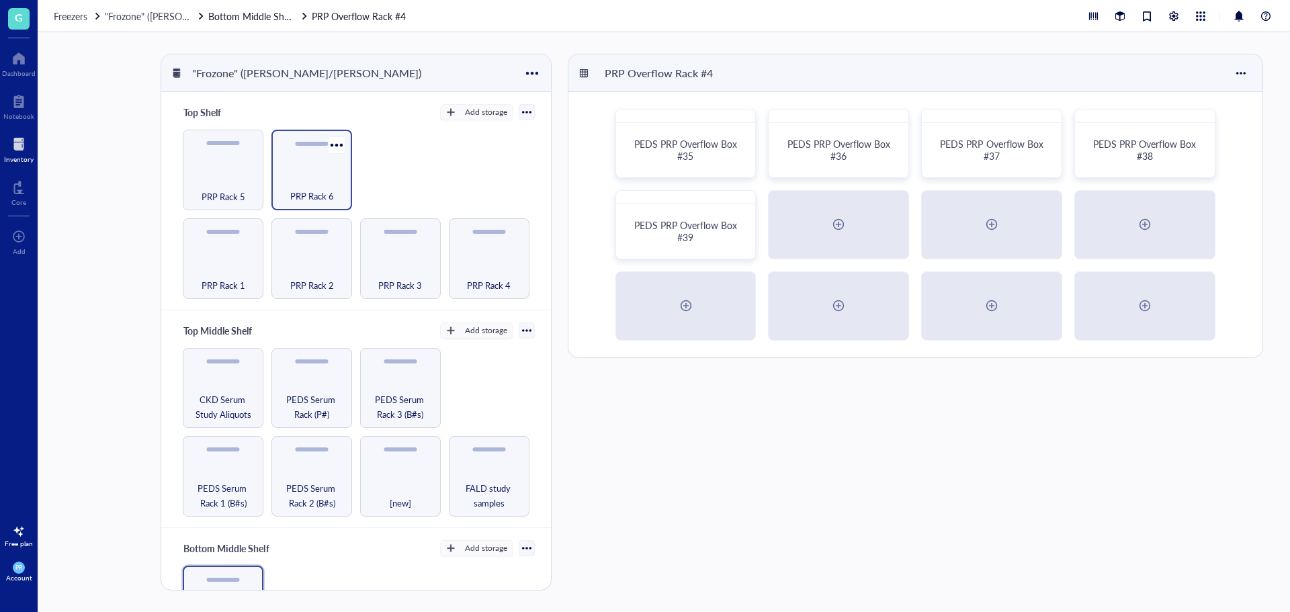
click at [298, 167] on div "PRP Rack 6" at bounding box center [312, 170] width 81 height 81
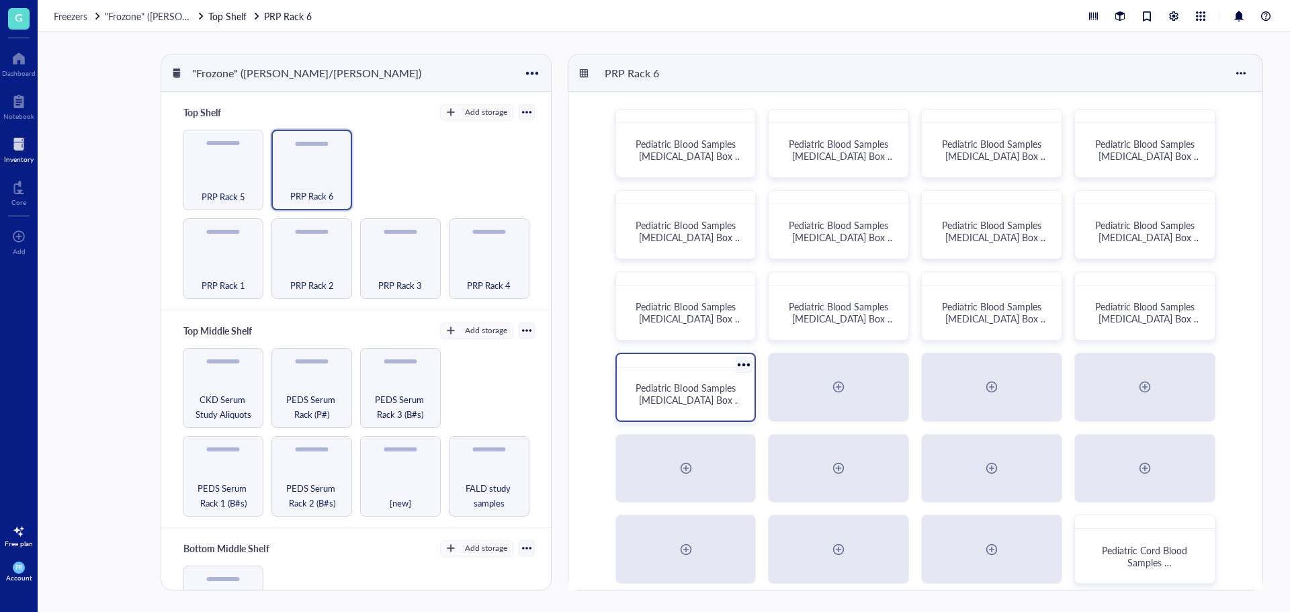
click at [648, 407] on div "Pediatric Blood Samples [MEDICAL_DATA] Box #132" at bounding box center [686, 394] width 128 height 42
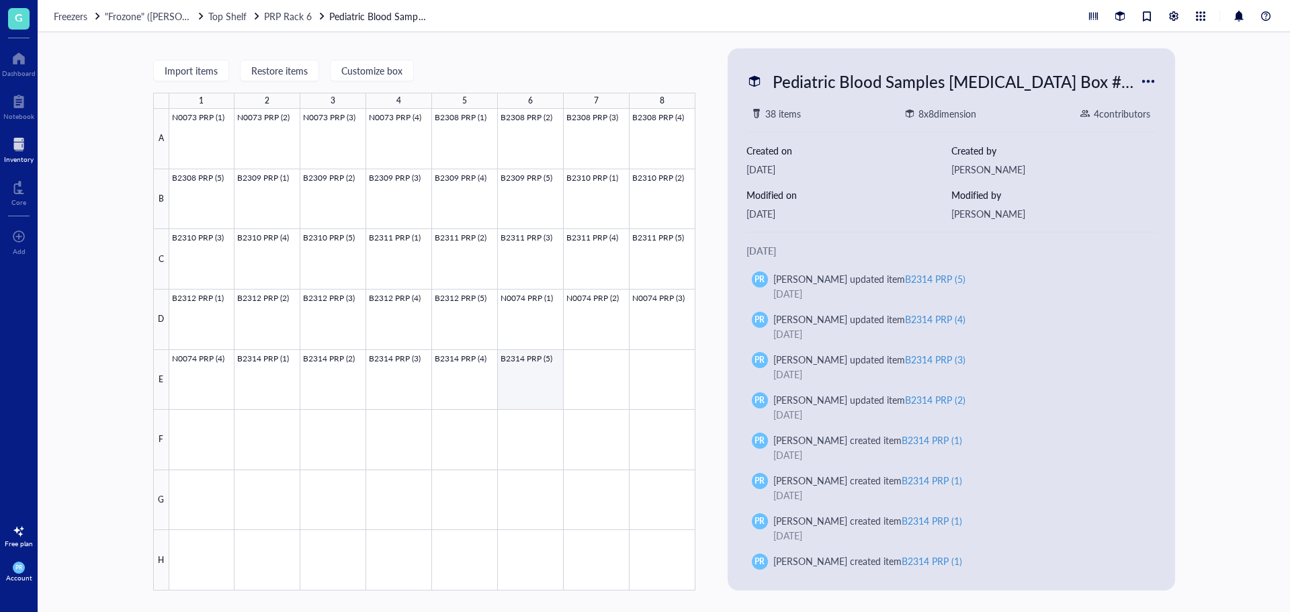
click at [538, 374] on div at bounding box center [432, 350] width 526 height 482
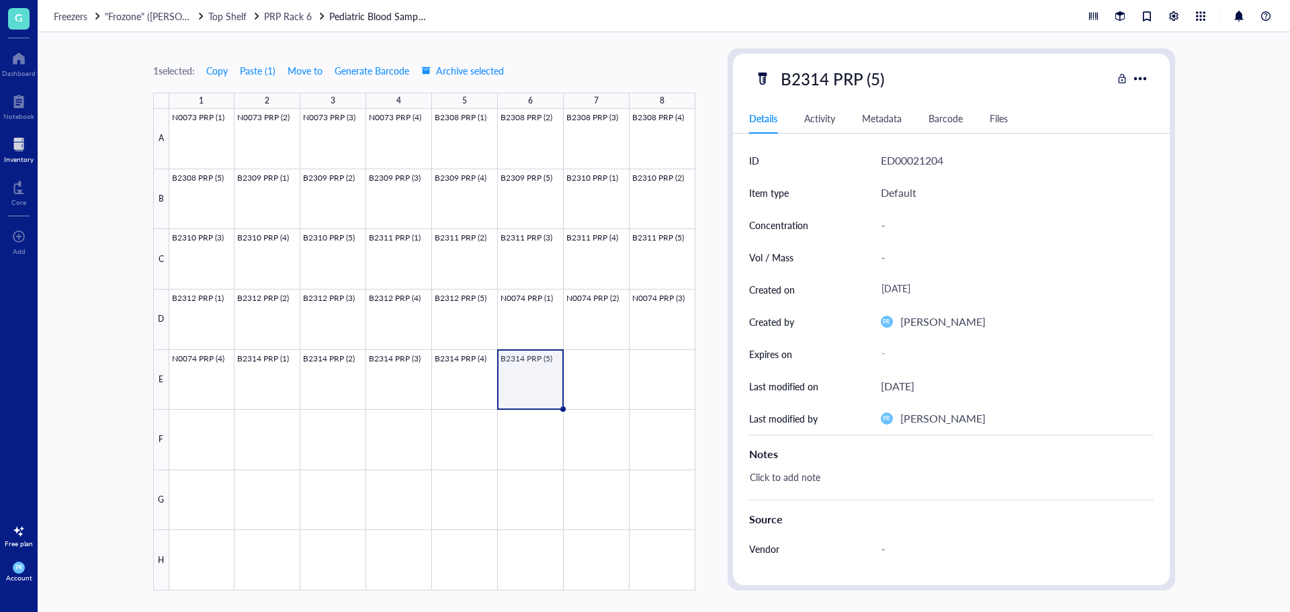
click at [548, 364] on div at bounding box center [432, 350] width 526 height 482
drag, startPoint x: 548, startPoint y: 364, endPoint x: 534, endPoint y: 384, distance: 25.2
click at [538, 386] on div at bounding box center [432, 350] width 526 height 482
click at [557, 256] on span "Move" at bounding box center [582, 256] width 77 height 15
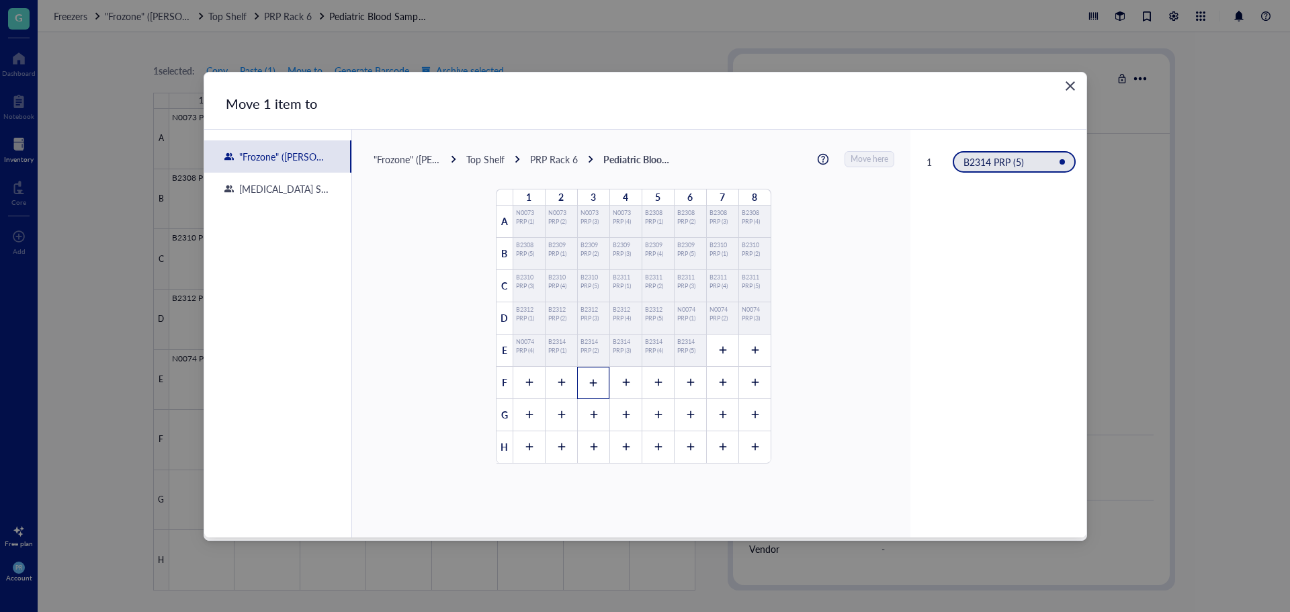
click at [591, 389] on div at bounding box center [593, 383] width 32 height 32
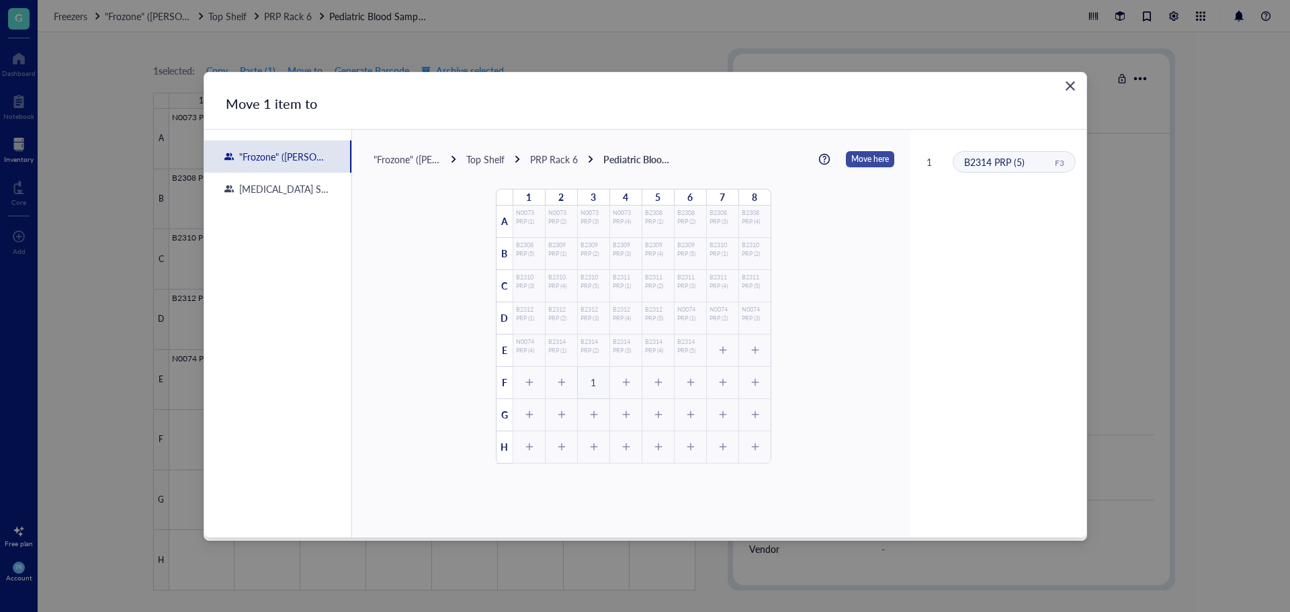
click at [861, 162] on span "Move here" at bounding box center [871, 159] width 38 height 17
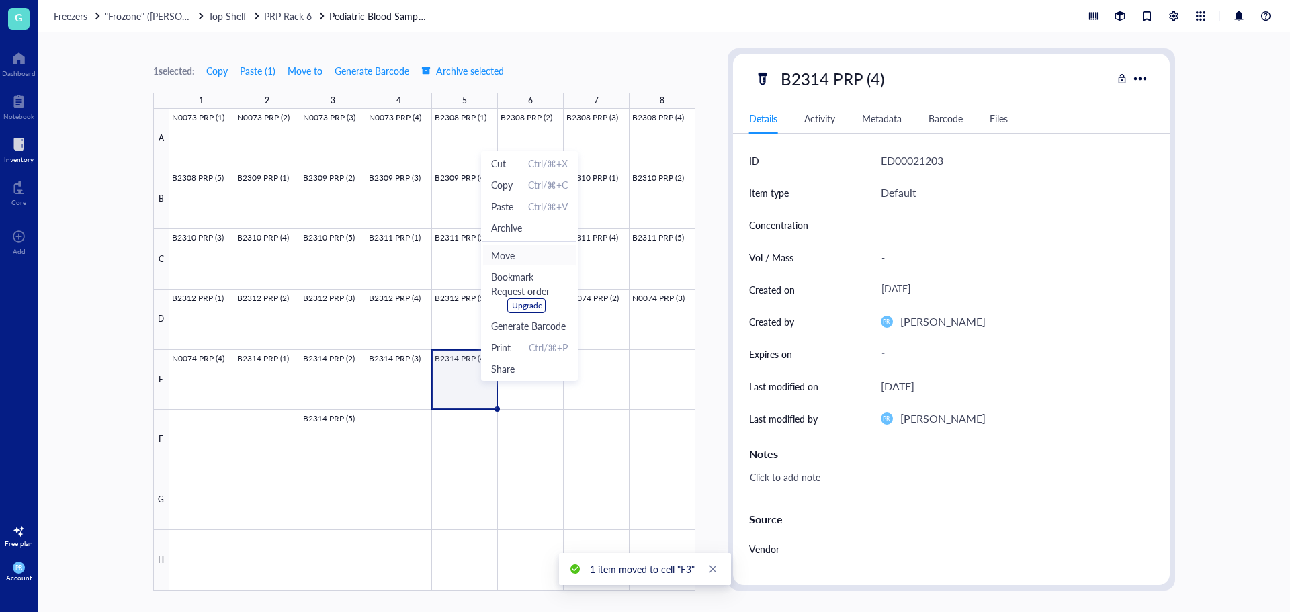
click at [504, 251] on span "Move" at bounding box center [529, 255] width 77 height 15
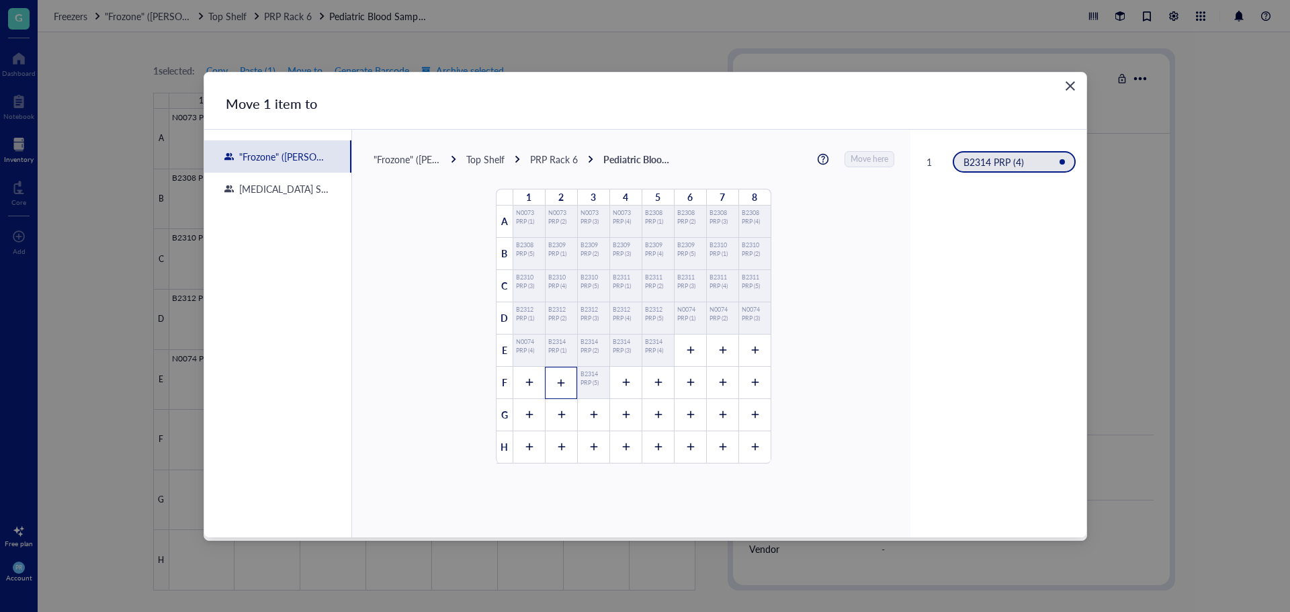
click at [563, 381] on div at bounding box center [561, 383] width 32 height 32
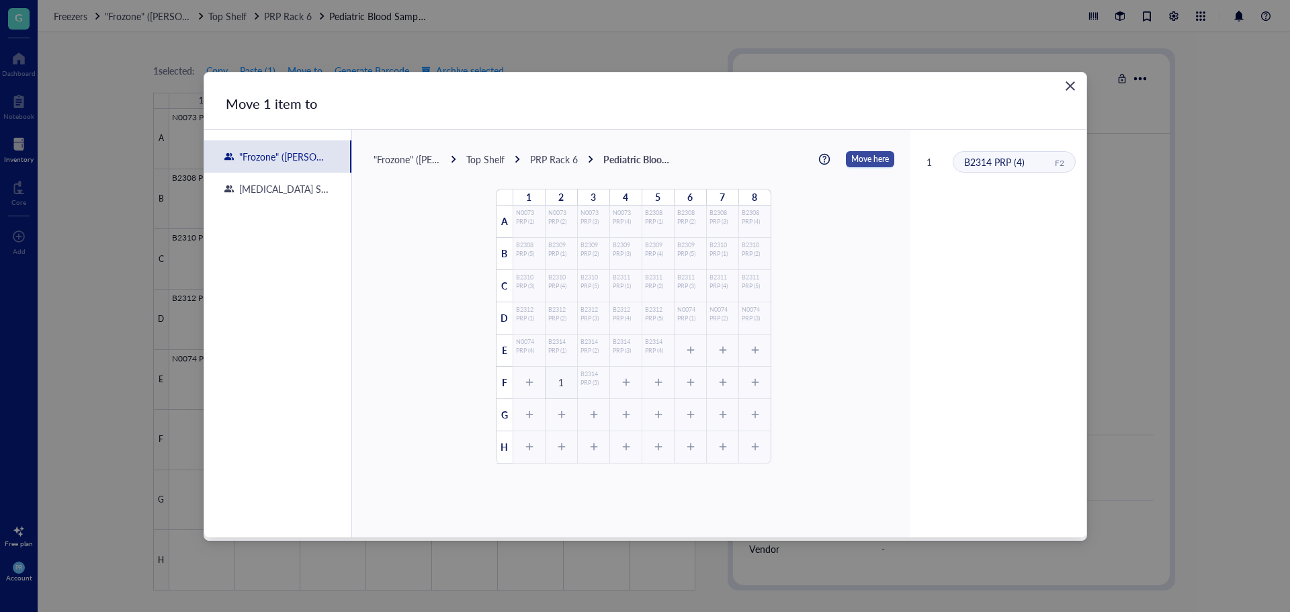
click at [852, 160] on span "Move here" at bounding box center [871, 159] width 38 height 17
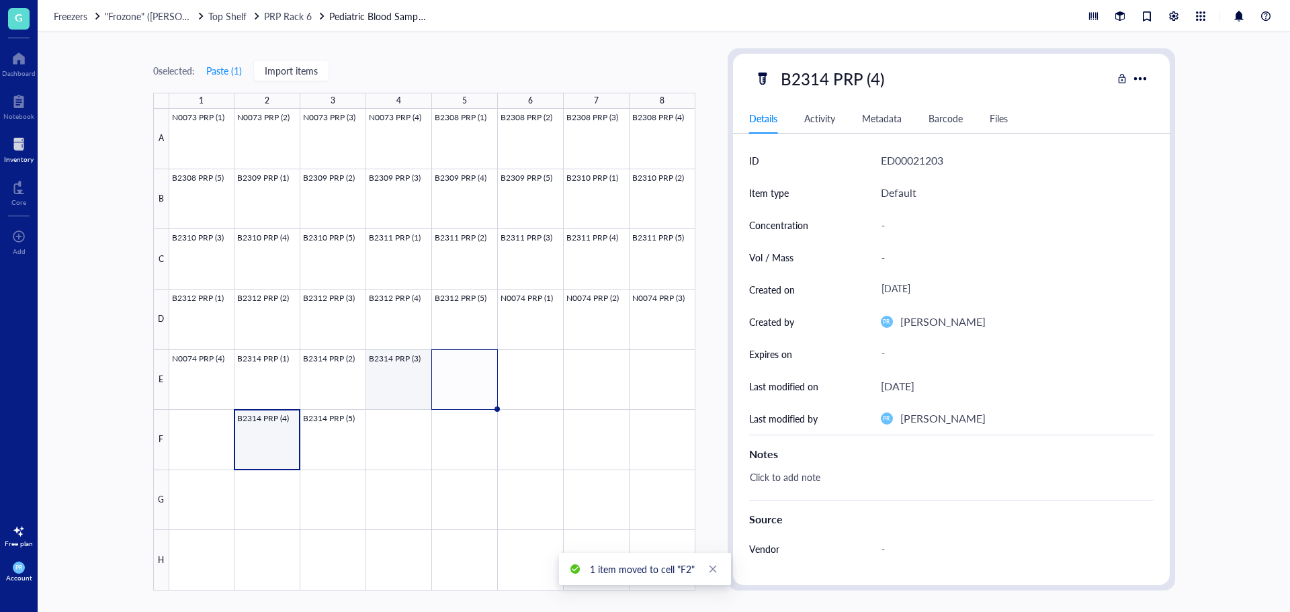
click at [402, 377] on div at bounding box center [432, 350] width 526 height 482
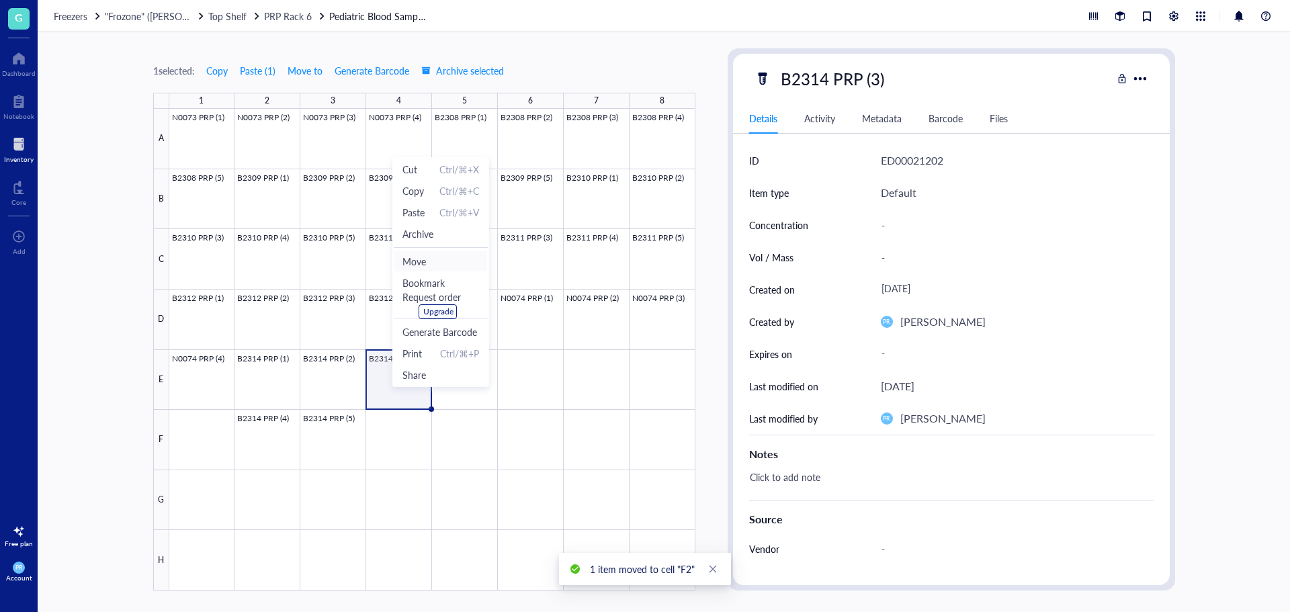
click at [413, 265] on span "Move" at bounding box center [441, 261] width 77 height 15
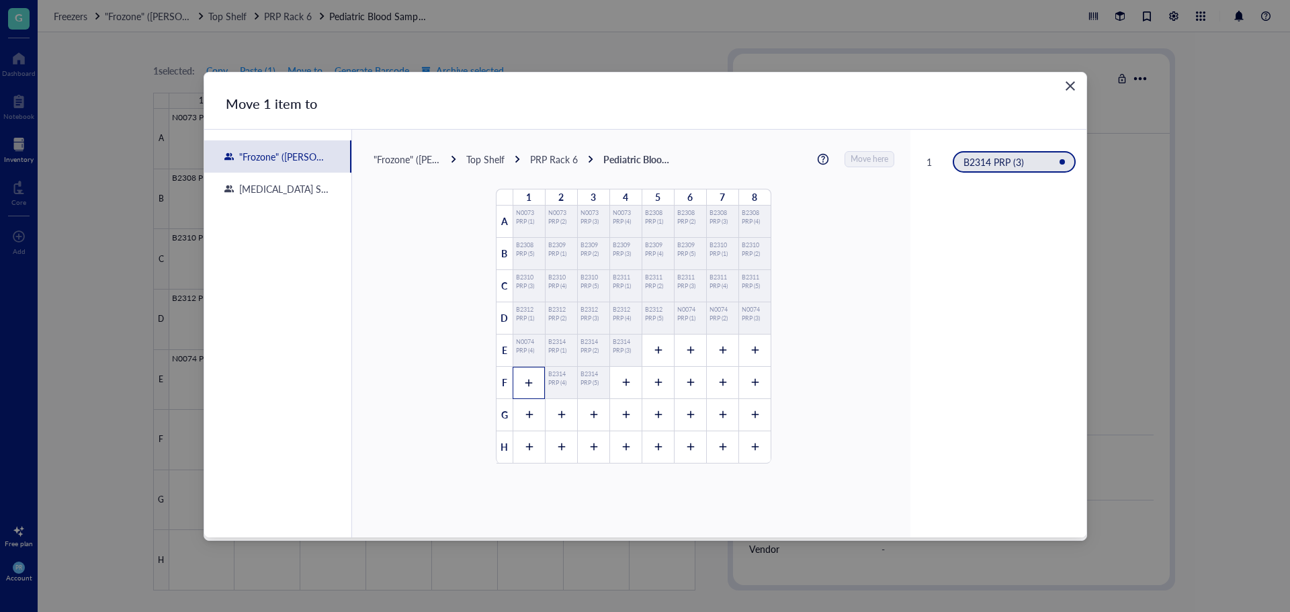
click at [530, 394] on div at bounding box center [529, 383] width 32 height 32
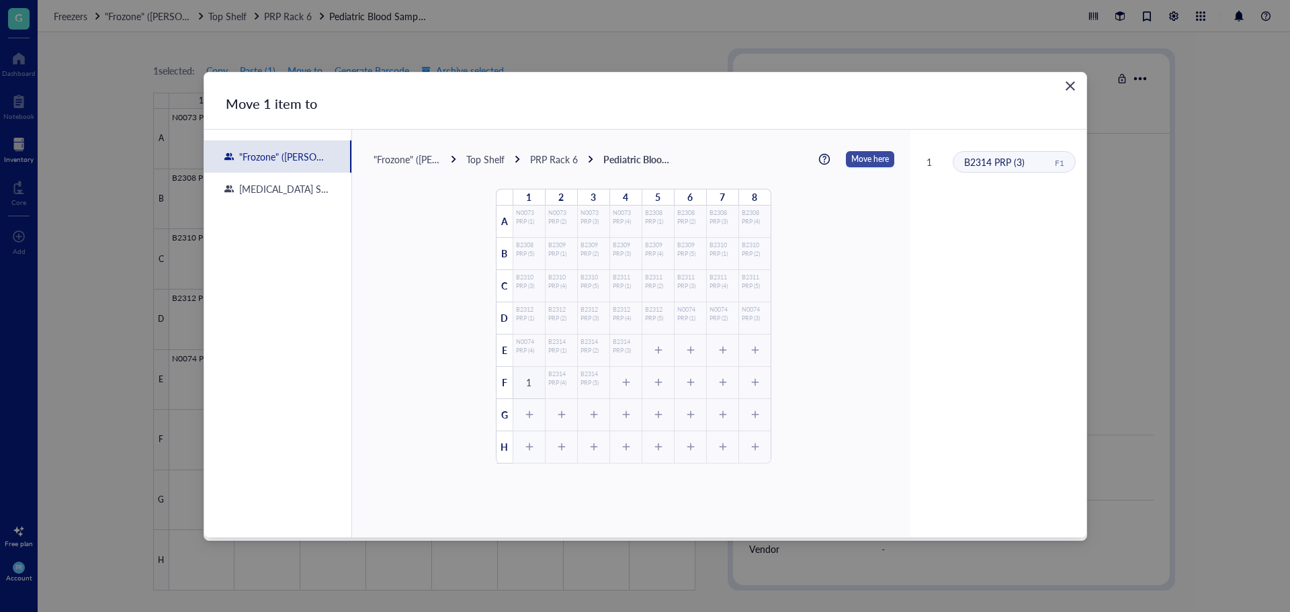
click at [862, 161] on span "Move here" at bounding box center [871, 159] width 38 height 17
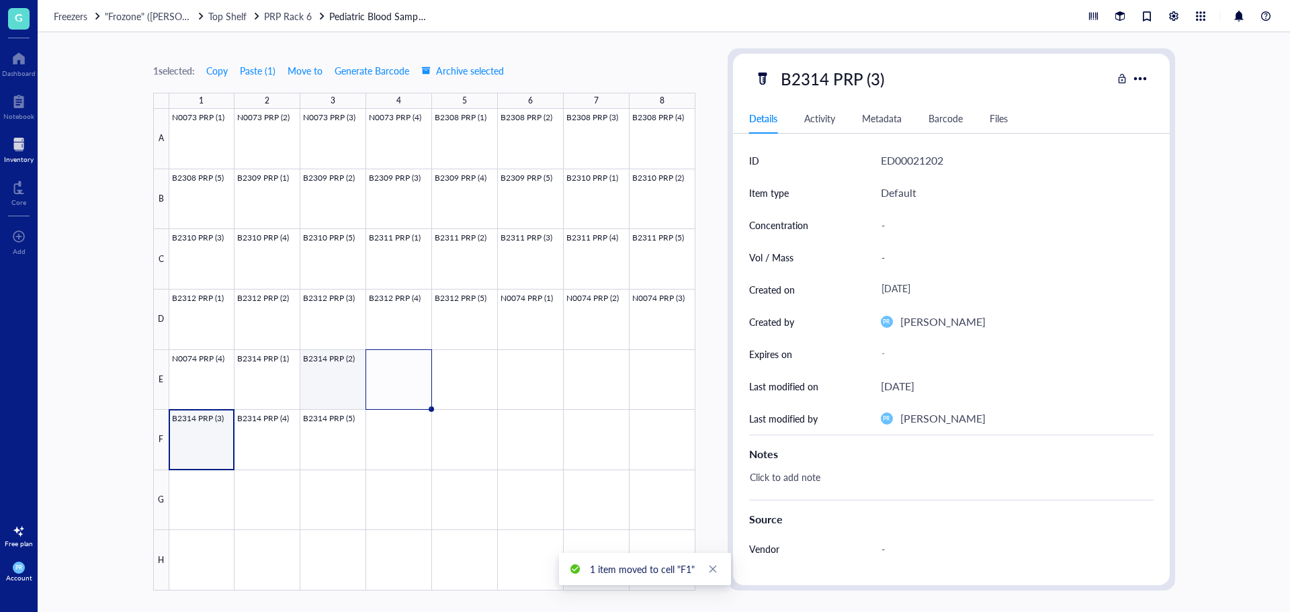
click at [325, 384] on div at bounding box center [432, 350] width 526 height 482
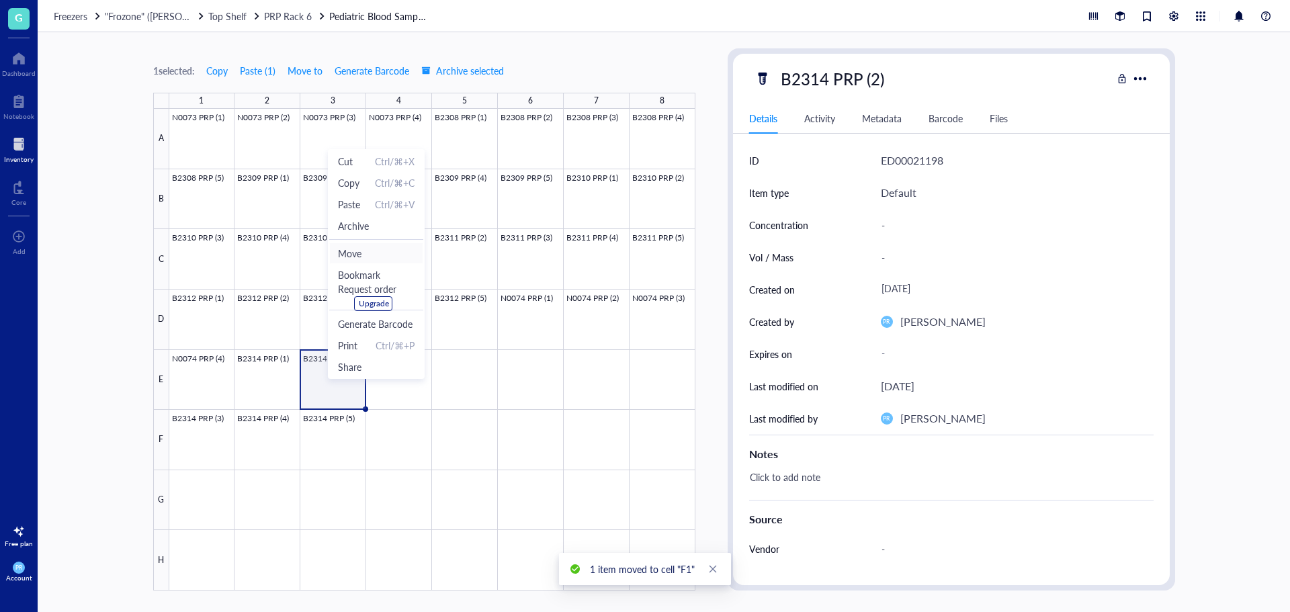
click at [364, 256] on span "Move" at bounding box center [376, 253] width 77 height 15
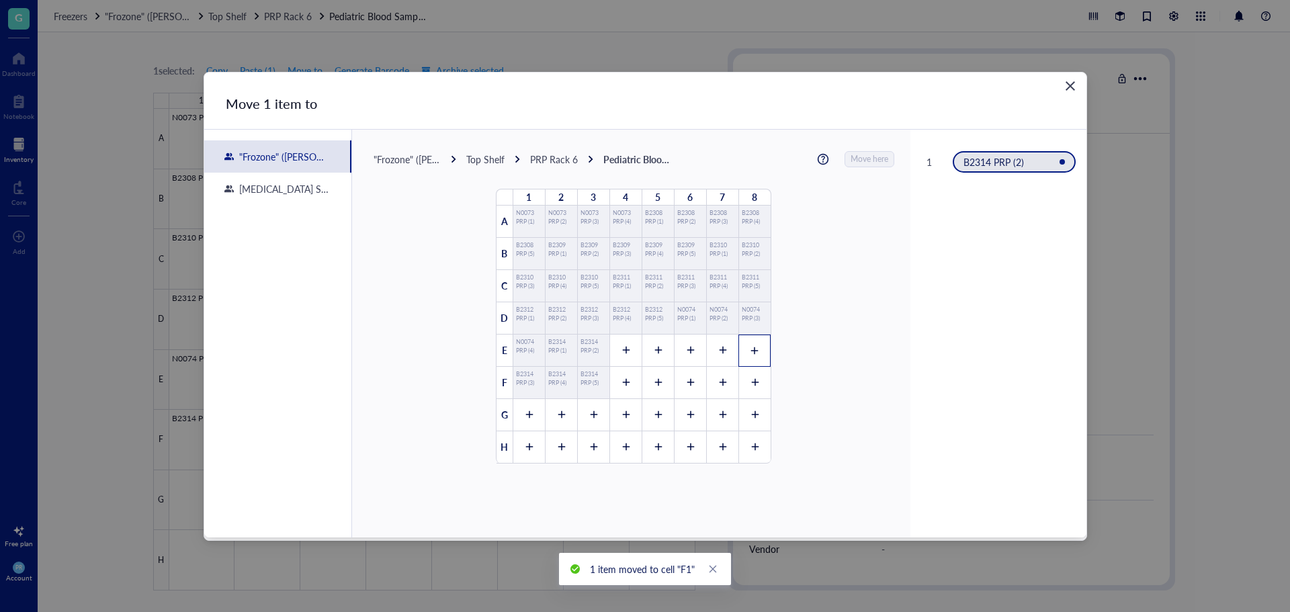
click at [750, 349] on icon at bounding box center [754, 350] width 9 height 9
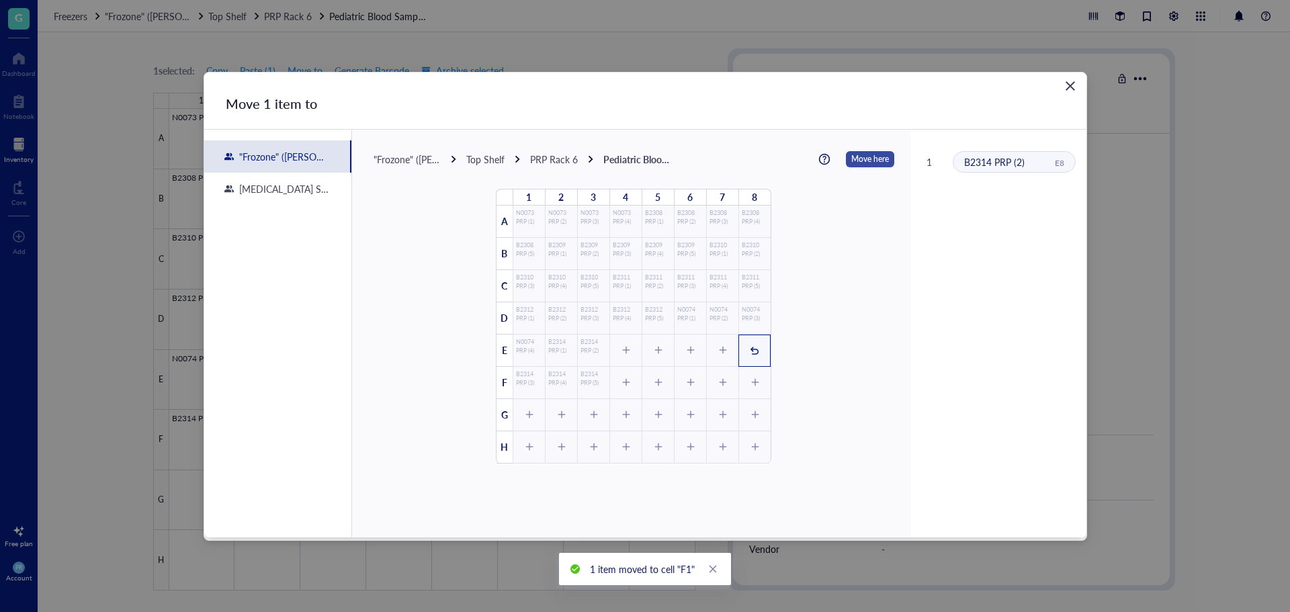
click at [874, 159] on span "Move here" at bounding box center [871, 159] width 38 height 17
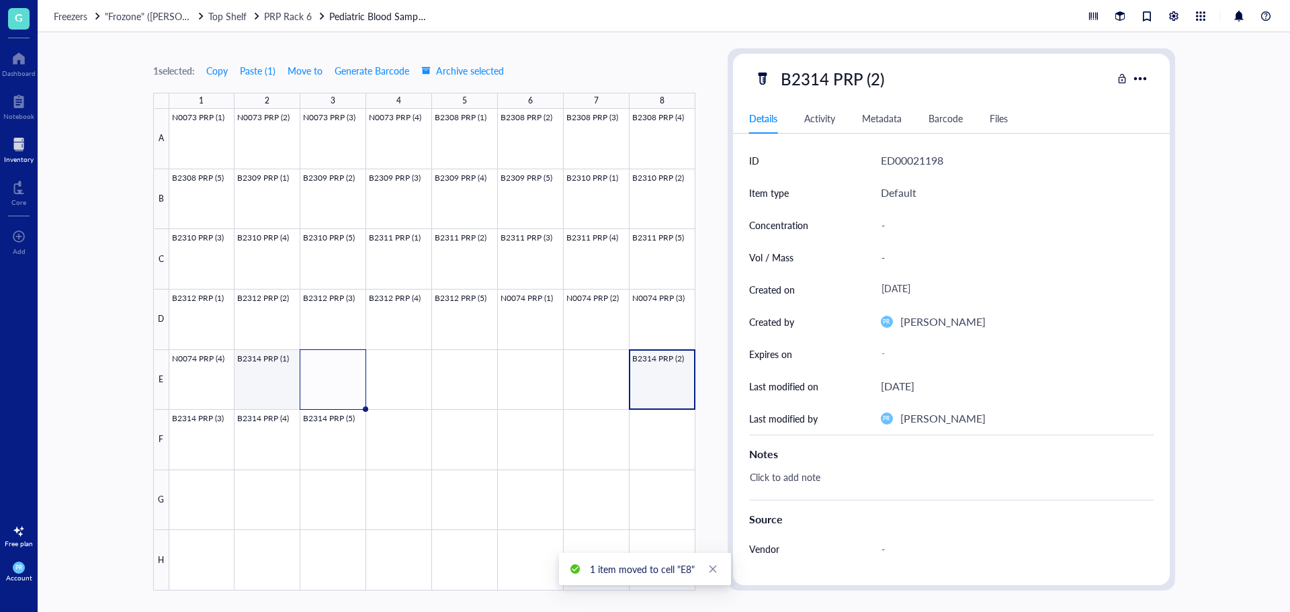
click at [290, 374] on div at bounding box center [432, 350] width 526 height 482
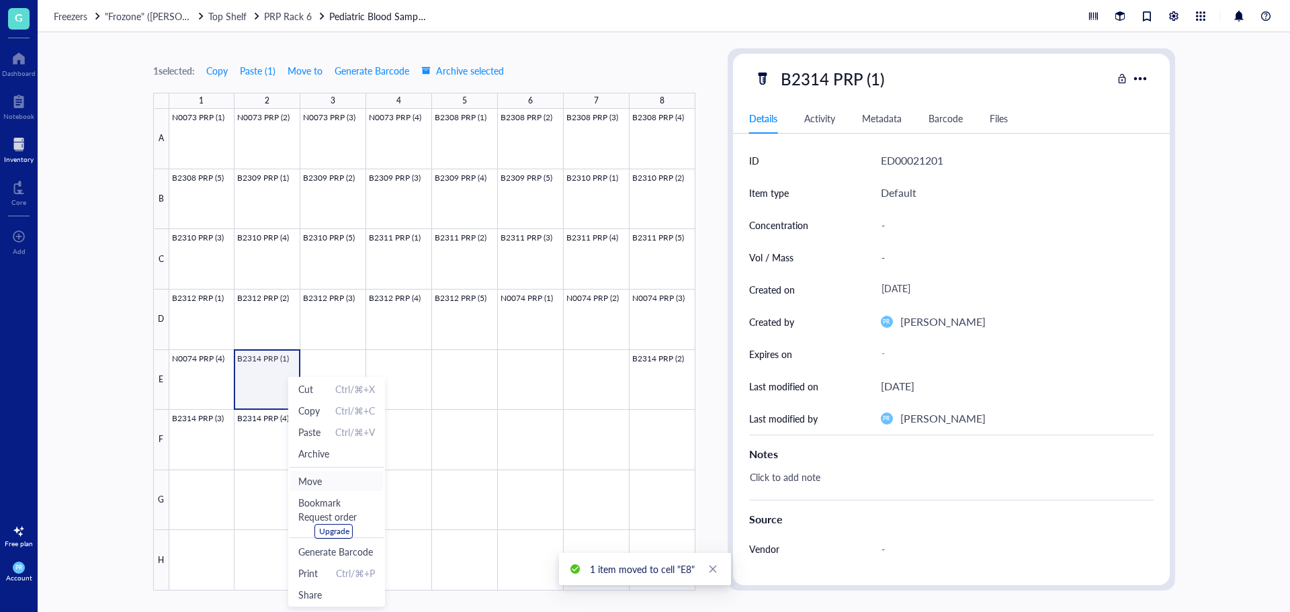
click at [325, 475] on span "Move" at bounding box center [336, 481] width 77 height 15
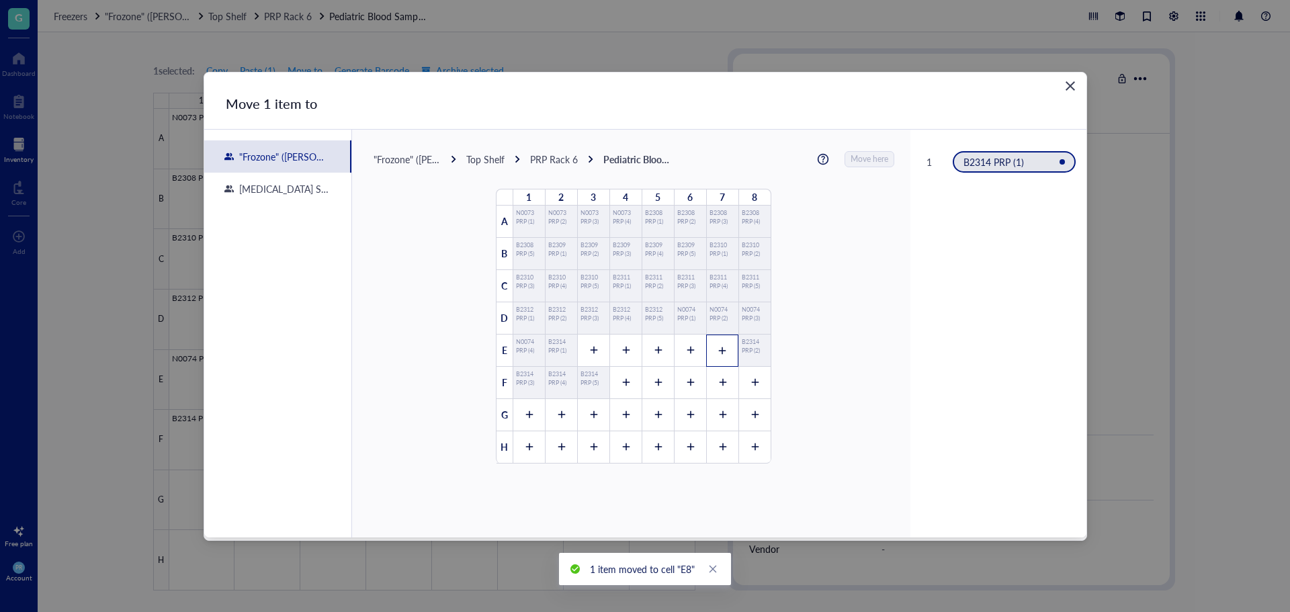
click at [710, 352] on div at bounding box center [722, 351] width 32 height 32
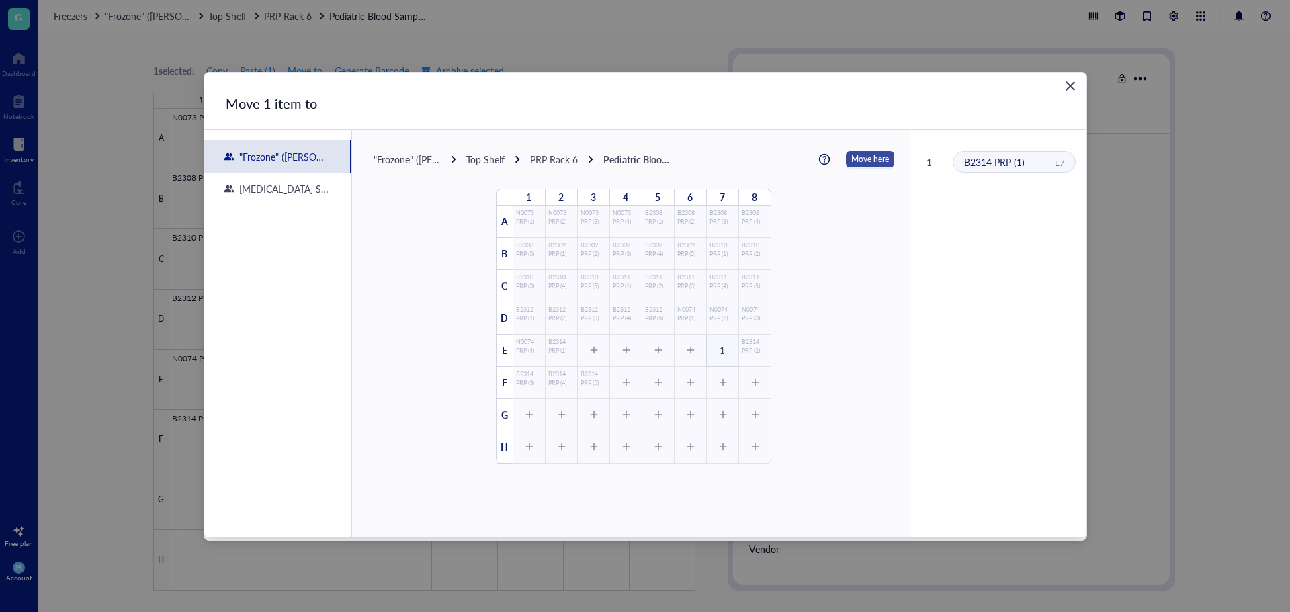
click at [868, 153] on span "Move here" at bounding box center [871, 159] width 38 height 17
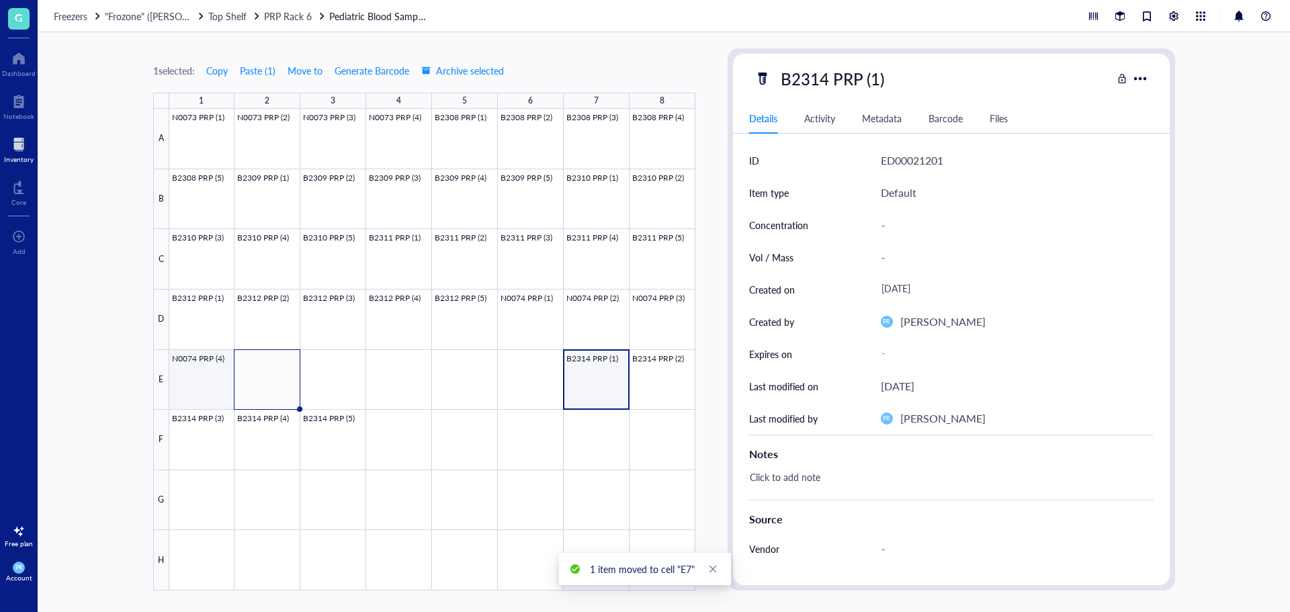
click at [214, 366] on div at bounding box center [432, 350] width 526 height 482
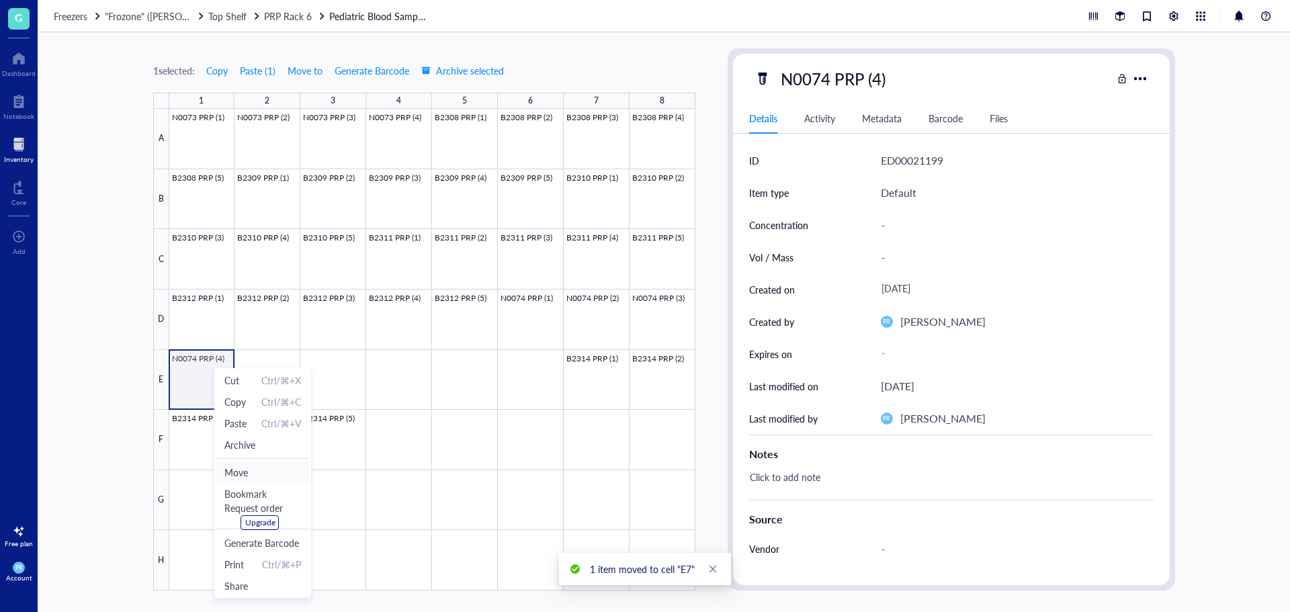
click at [247, 470] on span "Move" at bounding box center [262, 472] width 77 height 15
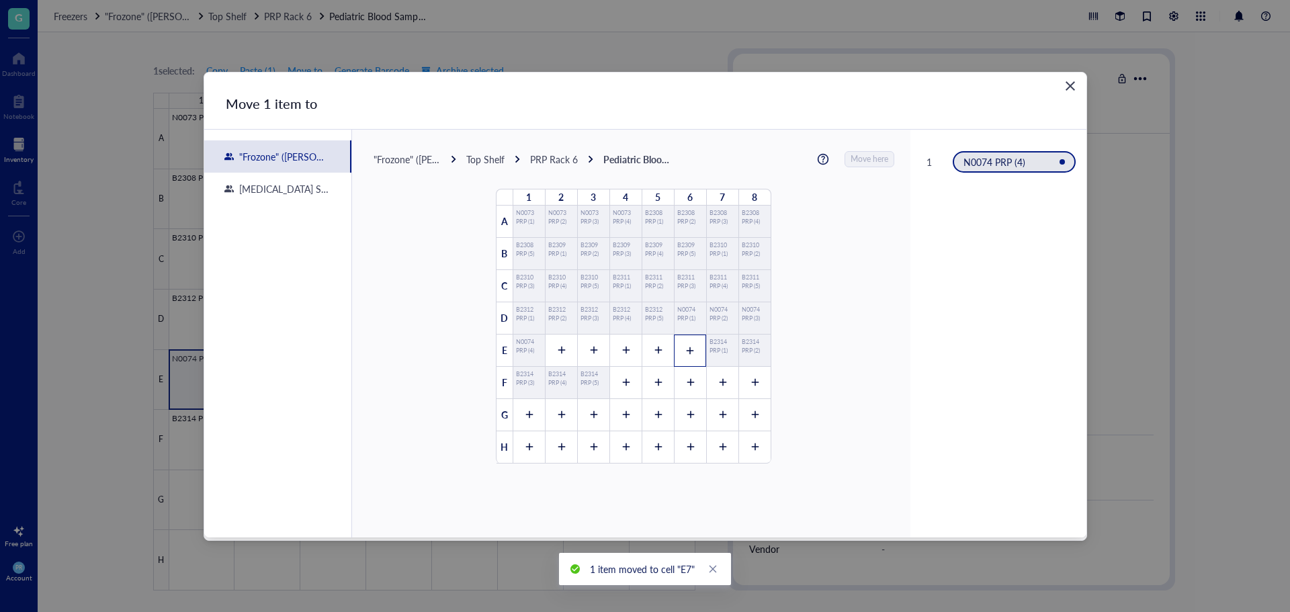
click at [686, 349] on icon at bounding box center [690, 350] width 9 height 9
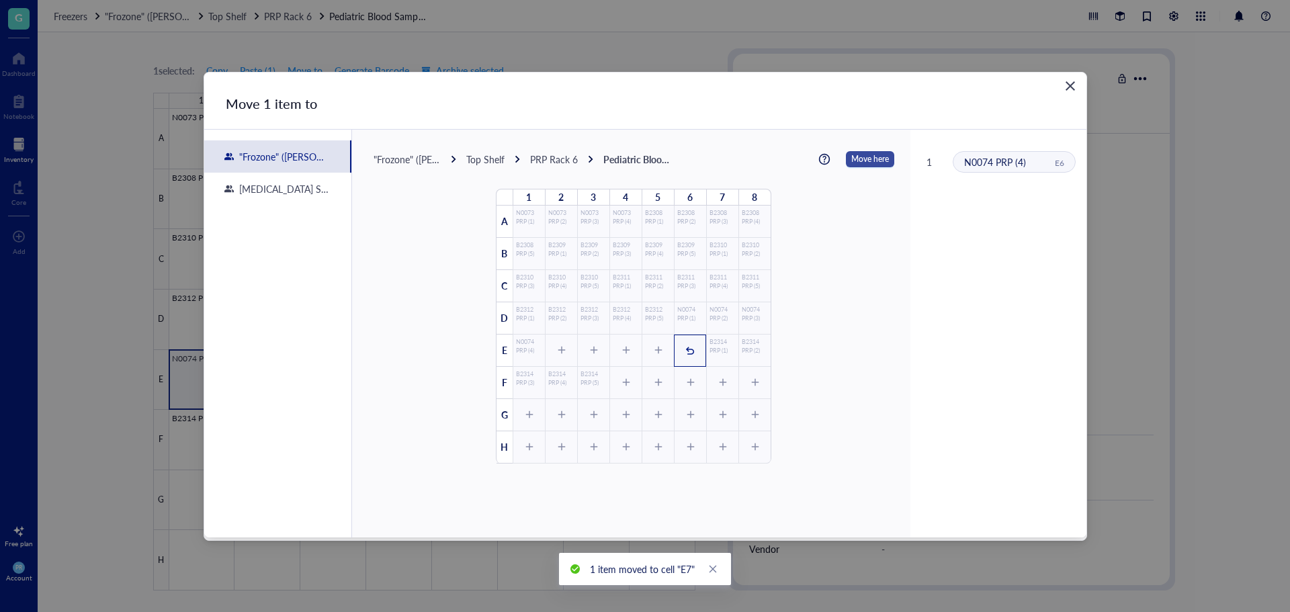
click at [856, 155] on span "Move here" at bounding box center [871, 159] width 38 height 17
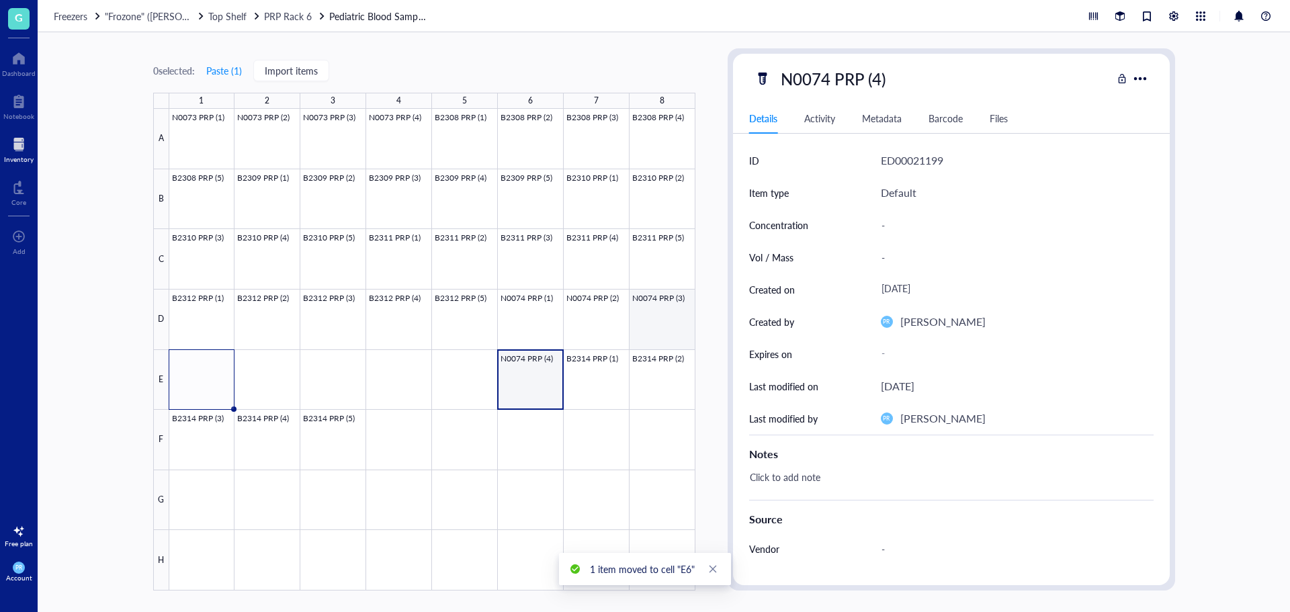
click at [678, 321] on div at bounding box center [432, 350] width 526 height 482
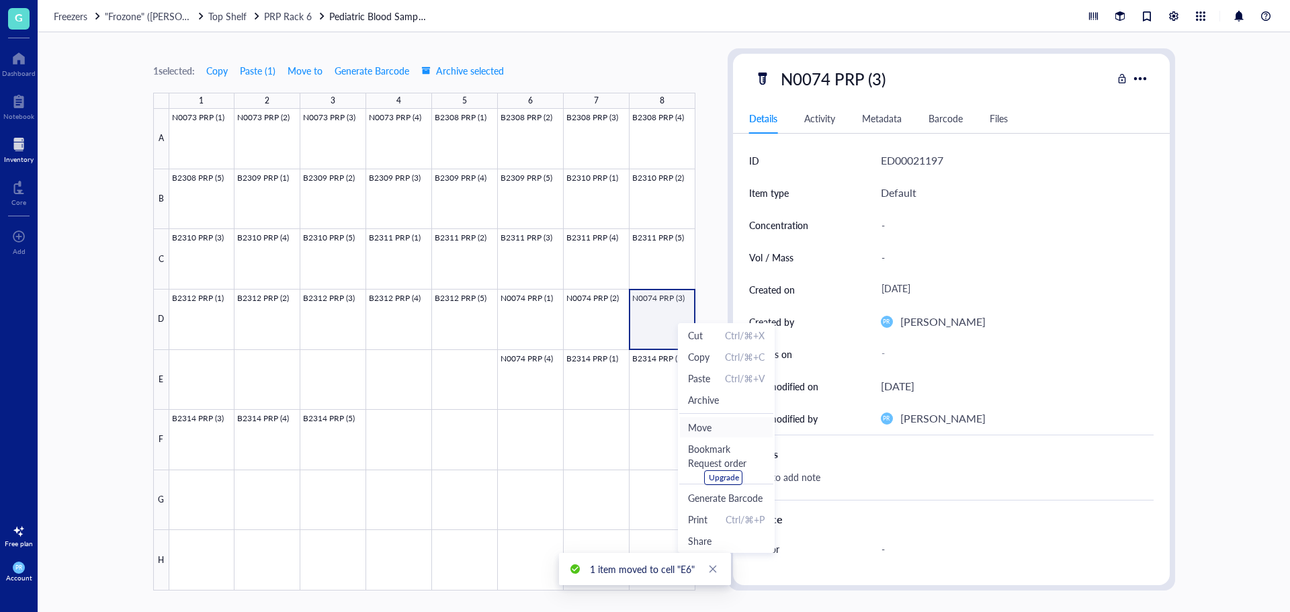
click at [712, 421] on span "Move" at bounding box center [726, 427] width 77 height 15
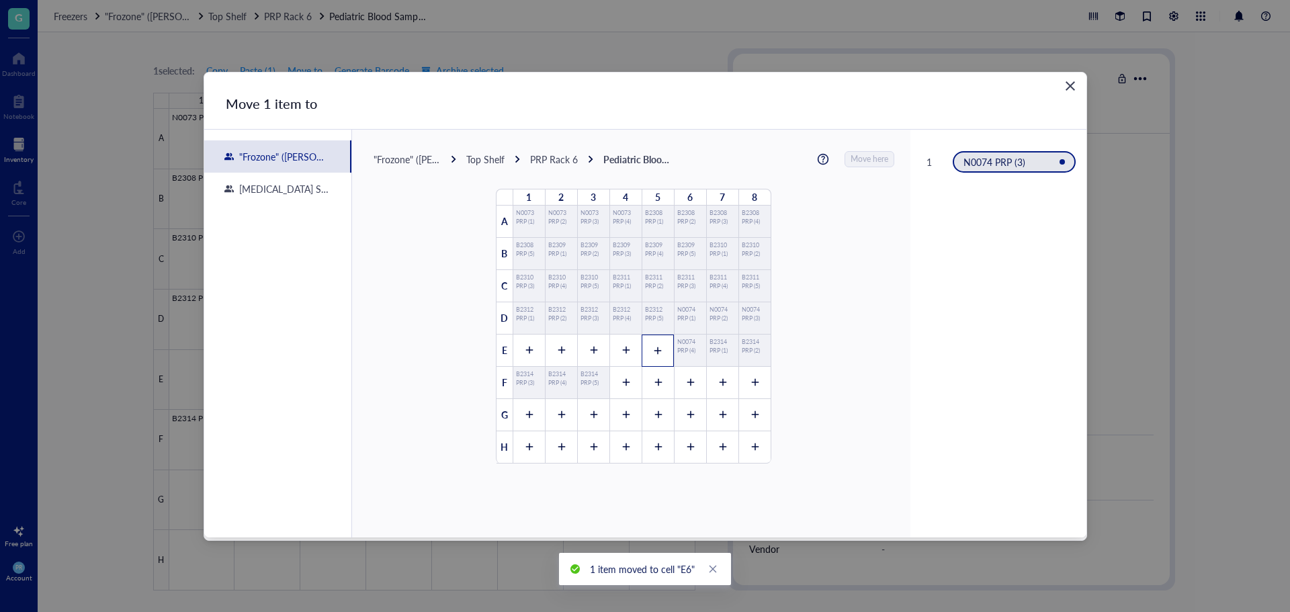
click at [653, 347] on icon at bounding box center [657, 350] width 9 height 9
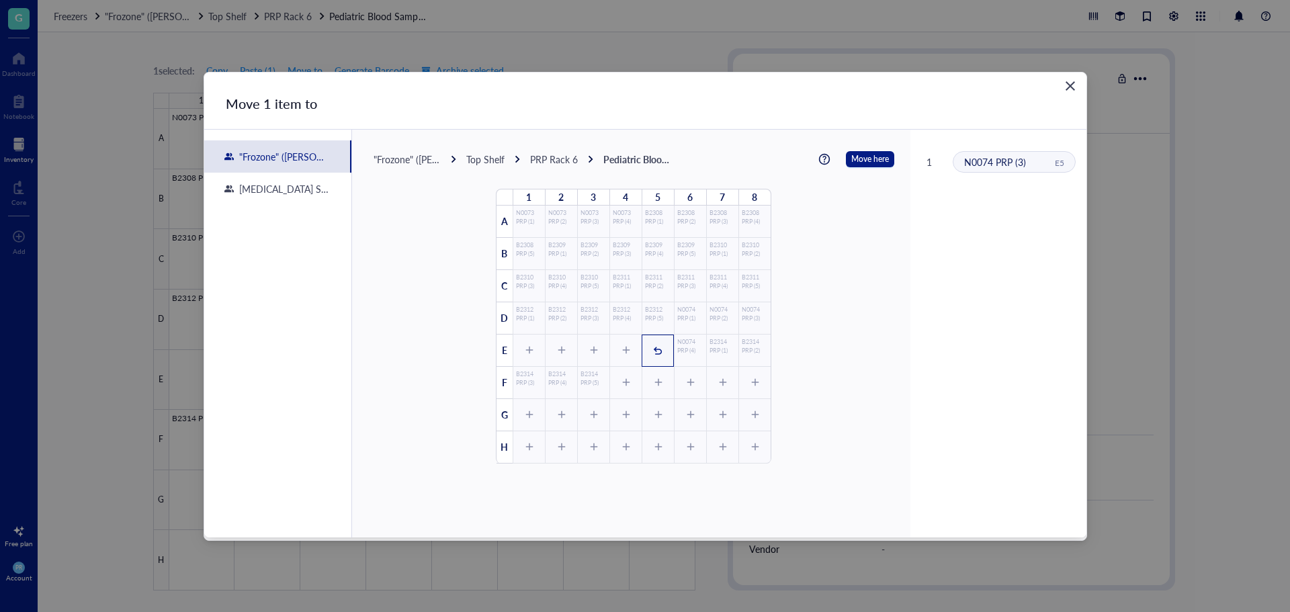
click at [852, 143] on div ""Frozone" ([PERSON_NAME]/[PERSON_NAME]) Top Shelf PRP Rack 6 Pediatric Blood Sa…" at bounding box center [631, 312] width 559 height 365
click at [854, 153] on span "Move here" at bounding box center [871, 159] width 38 height 17
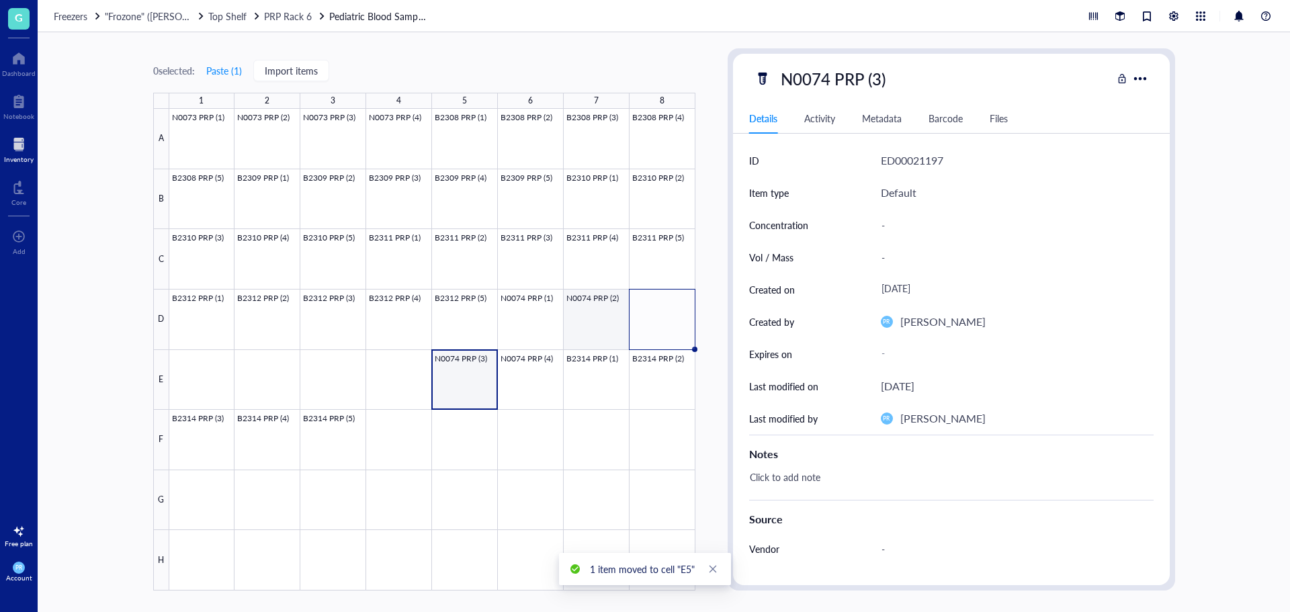
click at [587, 315] on div at bounding box center [432, 350] width 526 height 482
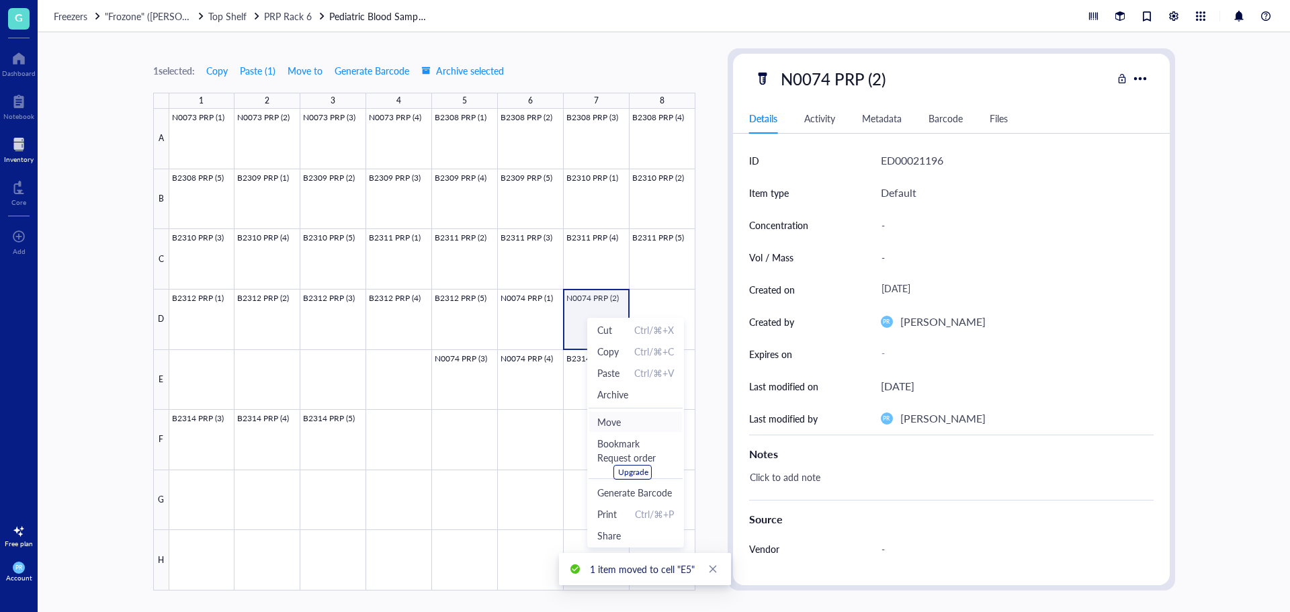
click at [619, 425] on span "Move" at bounding box center [636, 422] width 77 height 15
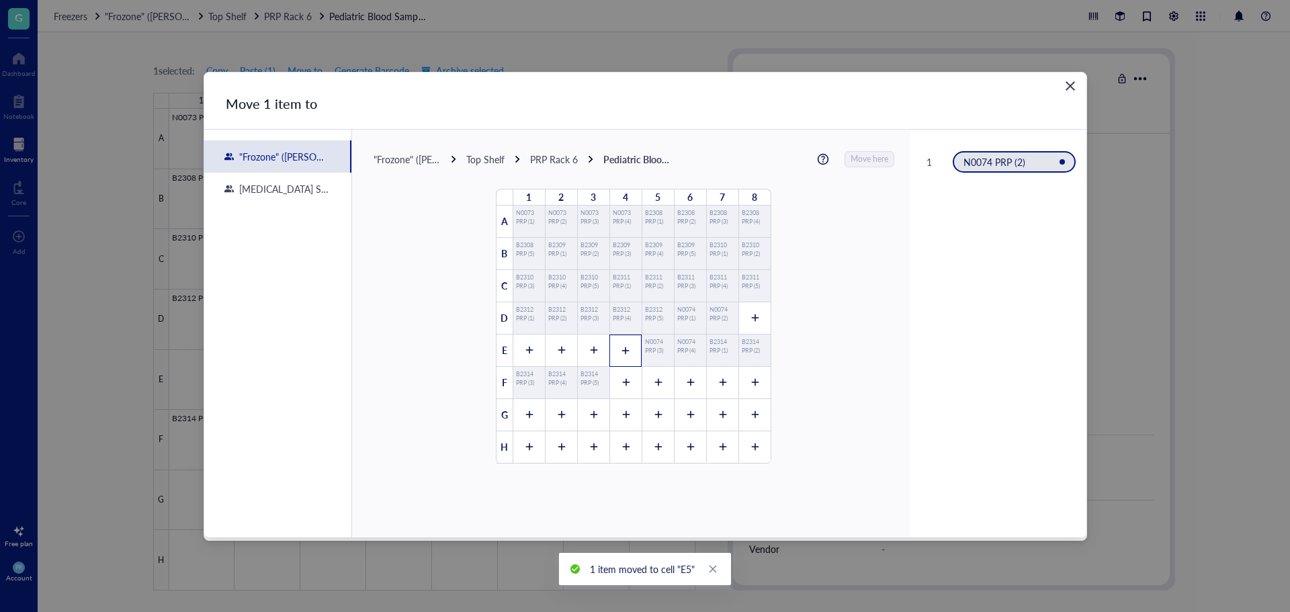
click at [621, 352] on icon at bounding box center [625, 350] width 9 height 9
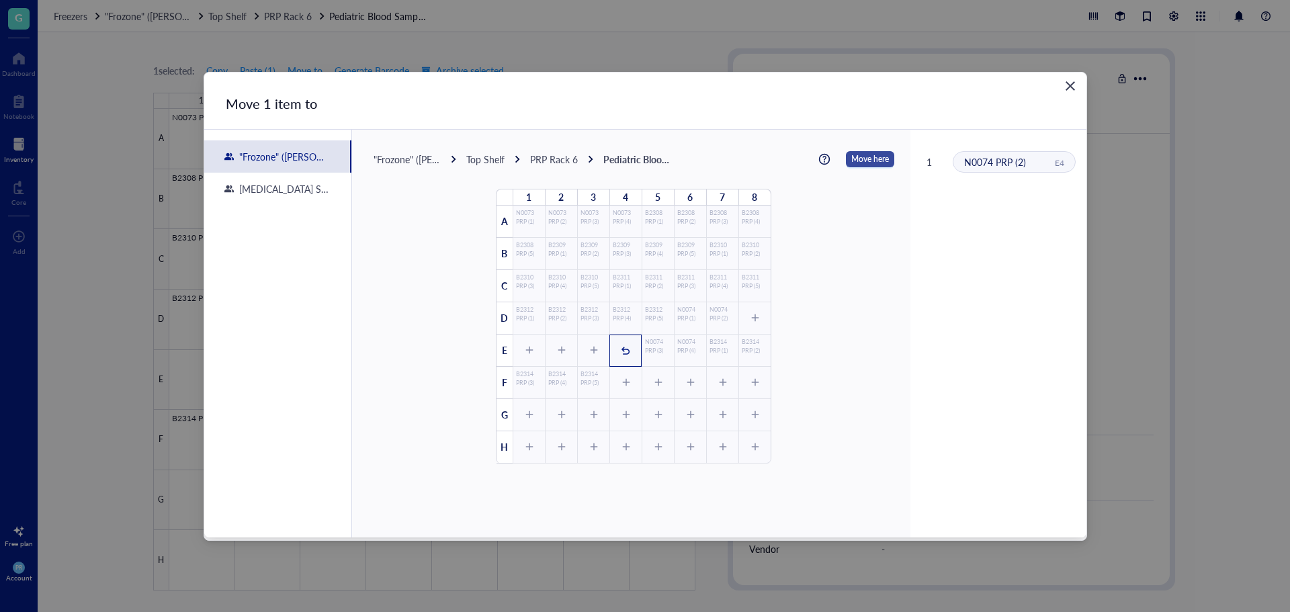
click at [859, 153] on span "Move here" at bounding box center [871, 159] width 38 height 17
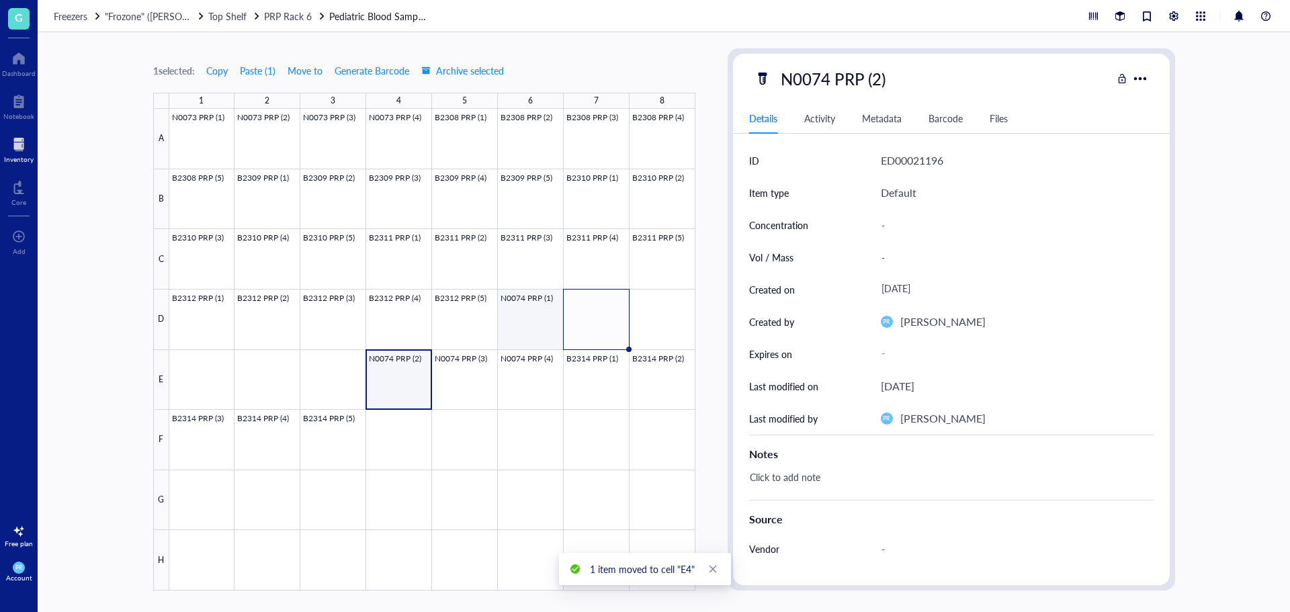
click at [527, 325] on div at bounding box center [432, 350] width 526 height 482
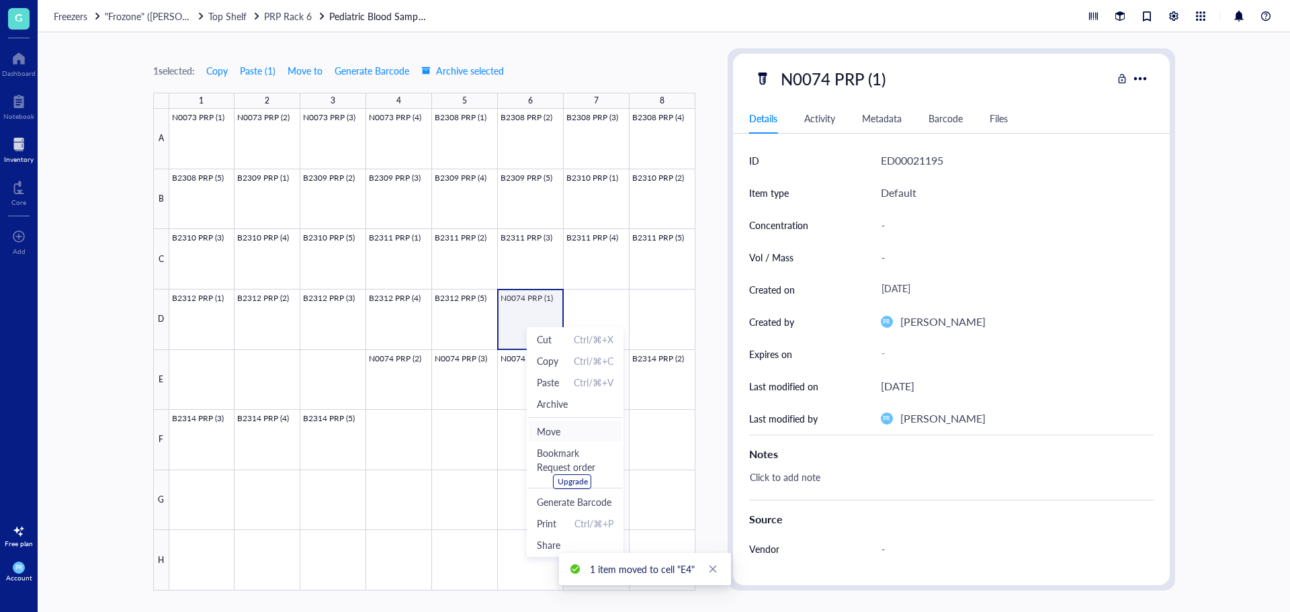
click at [563, 426] on span "Move" at bounding box center [575, 431] width 77 height 15
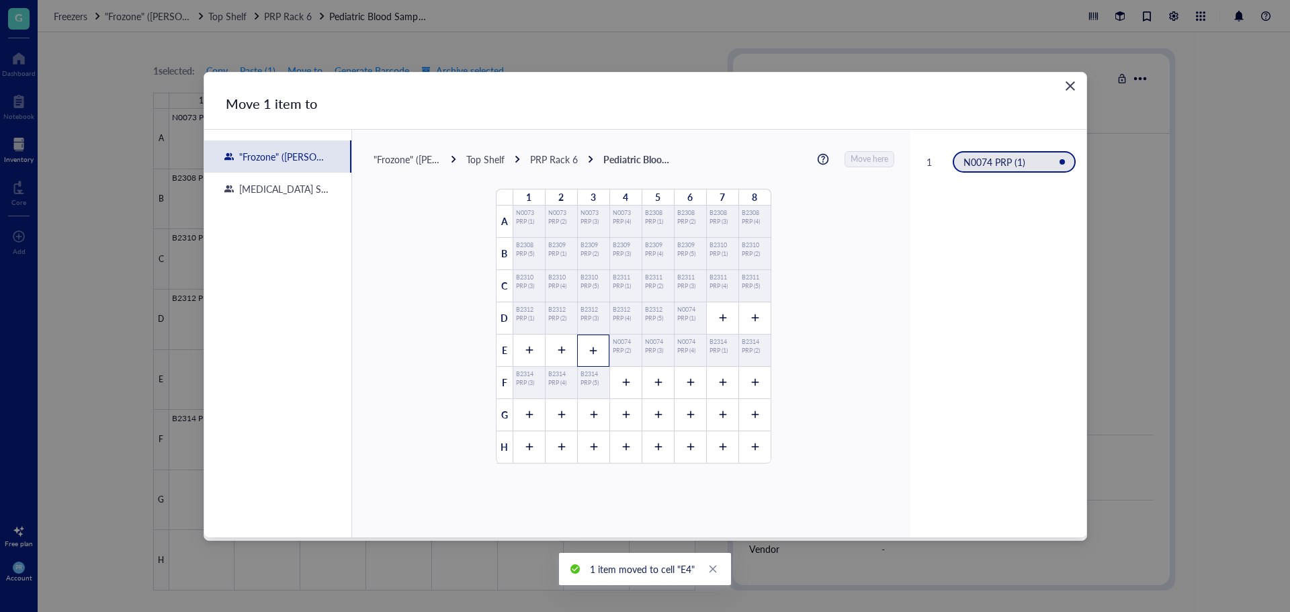
click at [580, 345] on div at bounding box center [593, 351] width 32 height 32
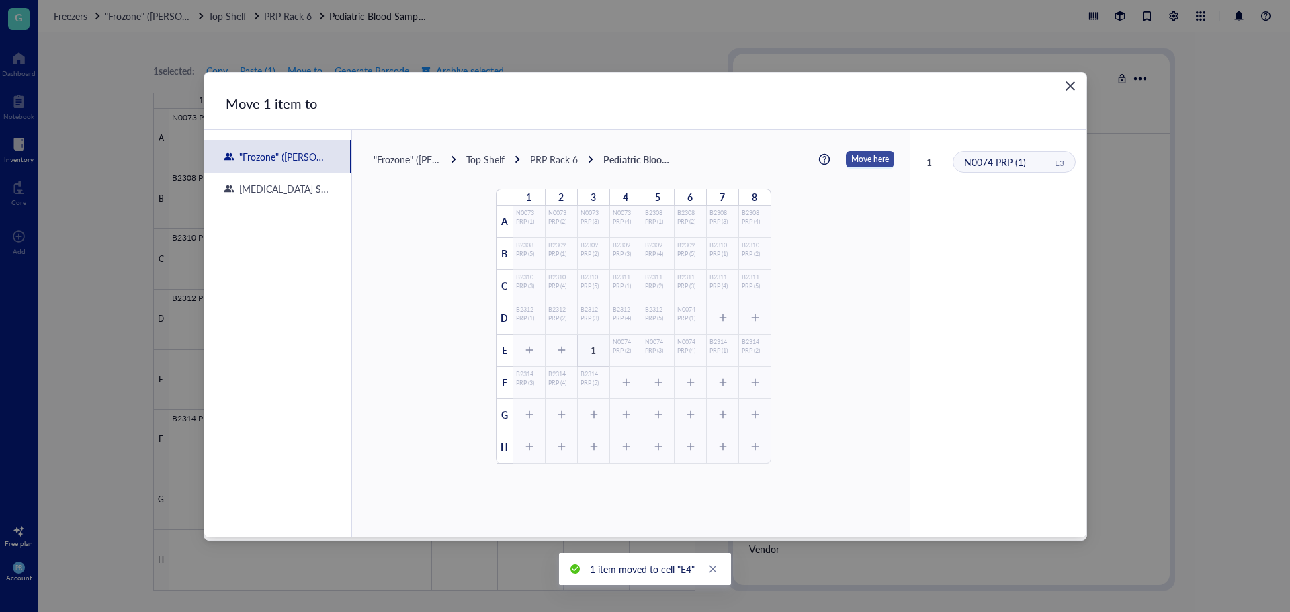
click at [854, 158] on span "Move here" at bounding box center [871, 159] width 38 height 17
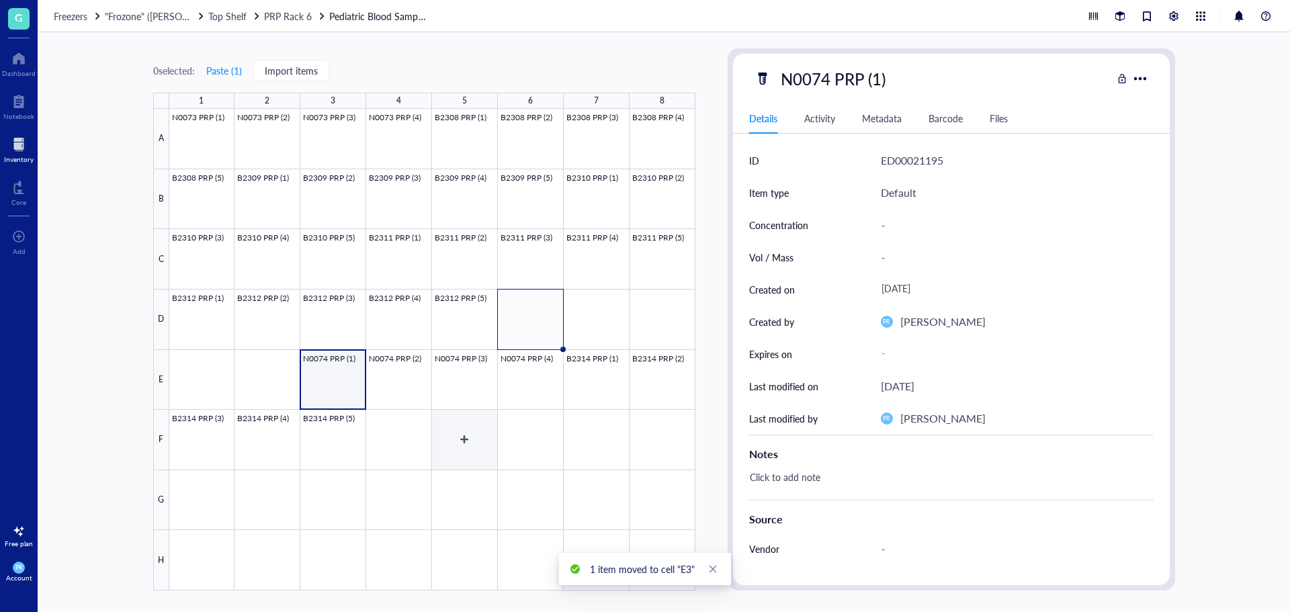
click at [439, 425] on div at bounding box center [432, 350] width 526 height 482
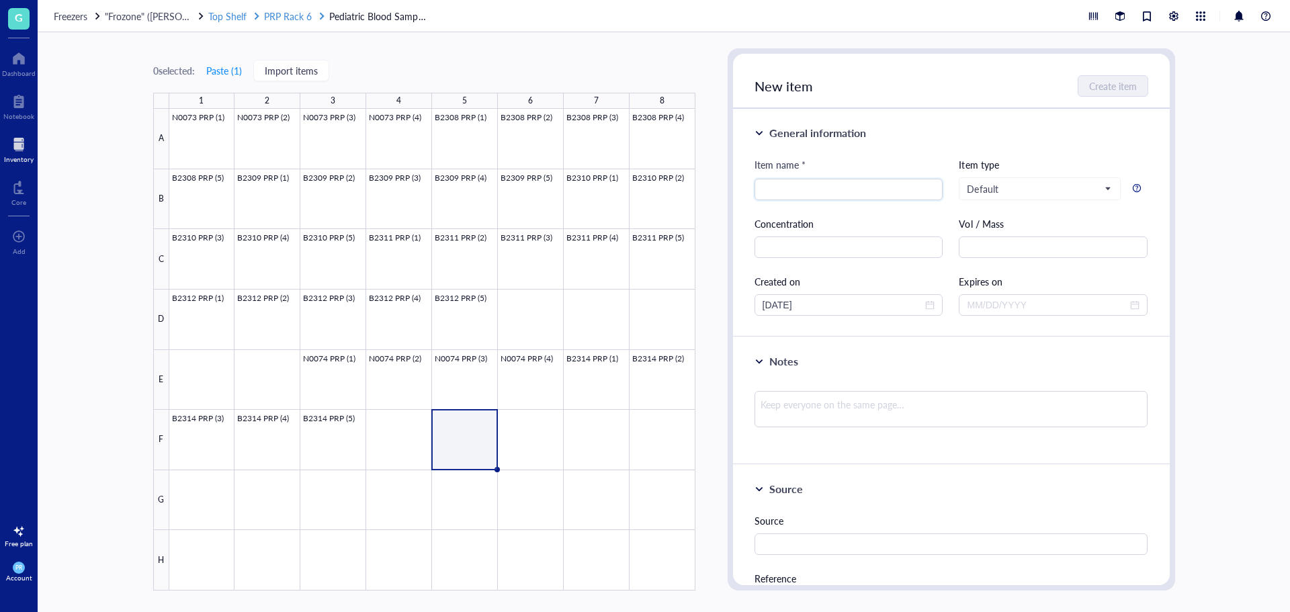
click at [290, 18] on span "PRP Rack 6" at bounding box center [288, 15] width 48 height 13
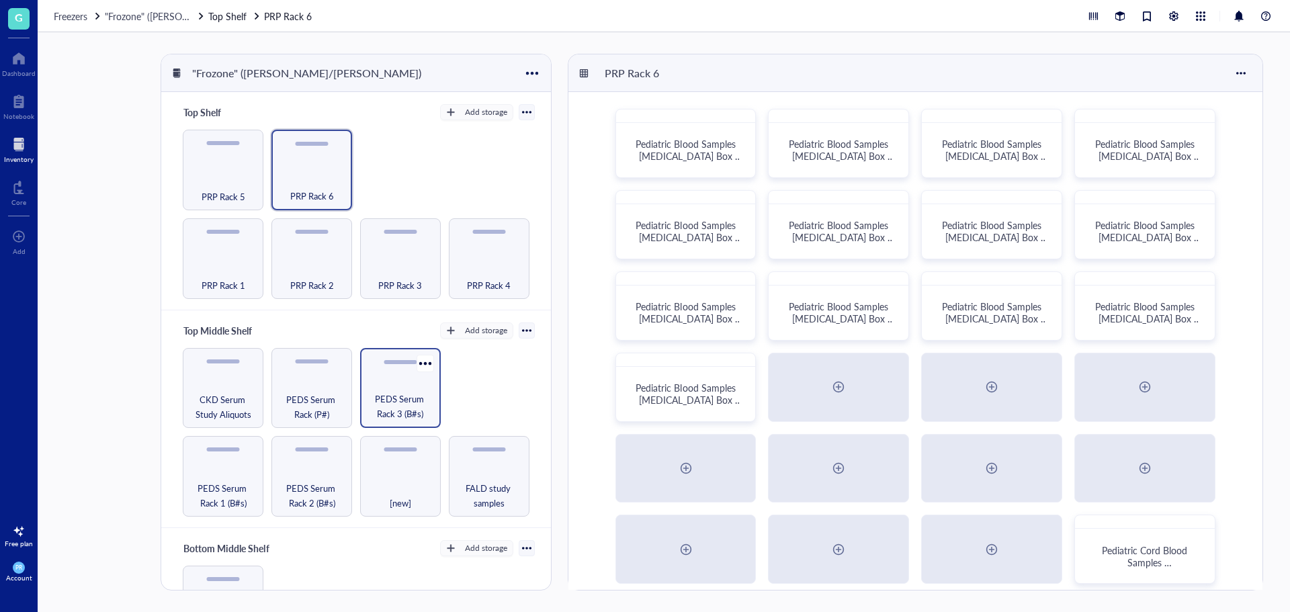
click at [386, 406] on span "PEDS Serum Rack 3 (B#s)" at bounding box center [400, 407] width 67 height 30
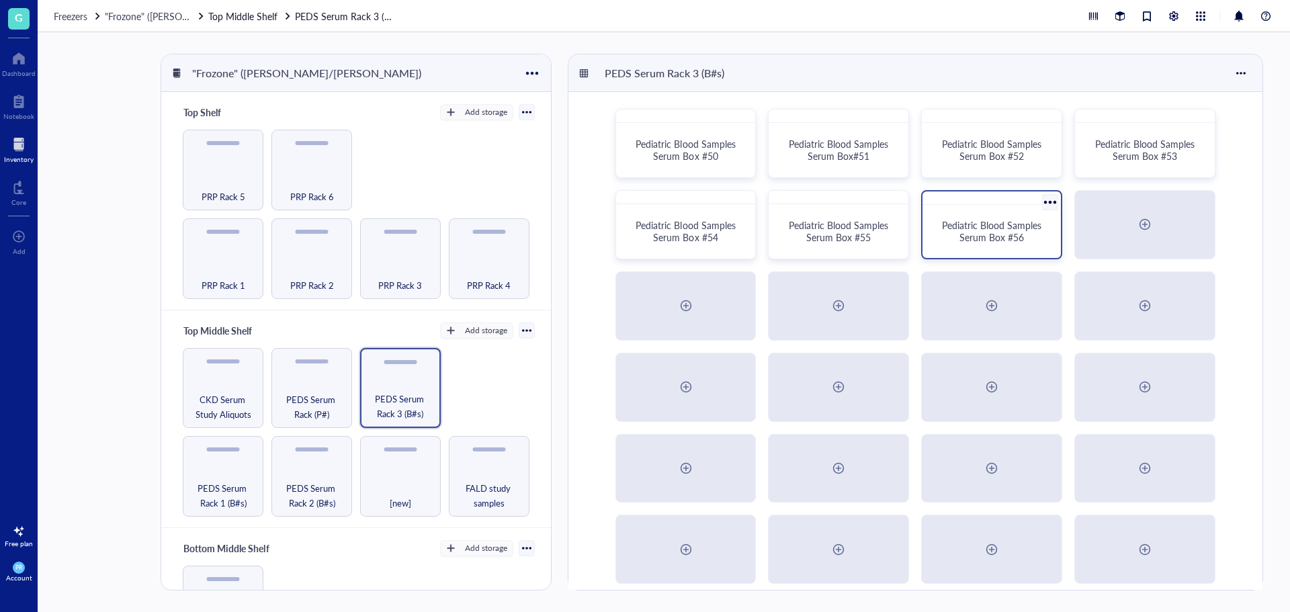
click at [1019, 229] on span "Pediatric Blood Samples Serum Box #56" at bounding box center [993, 231] width 102 height 26
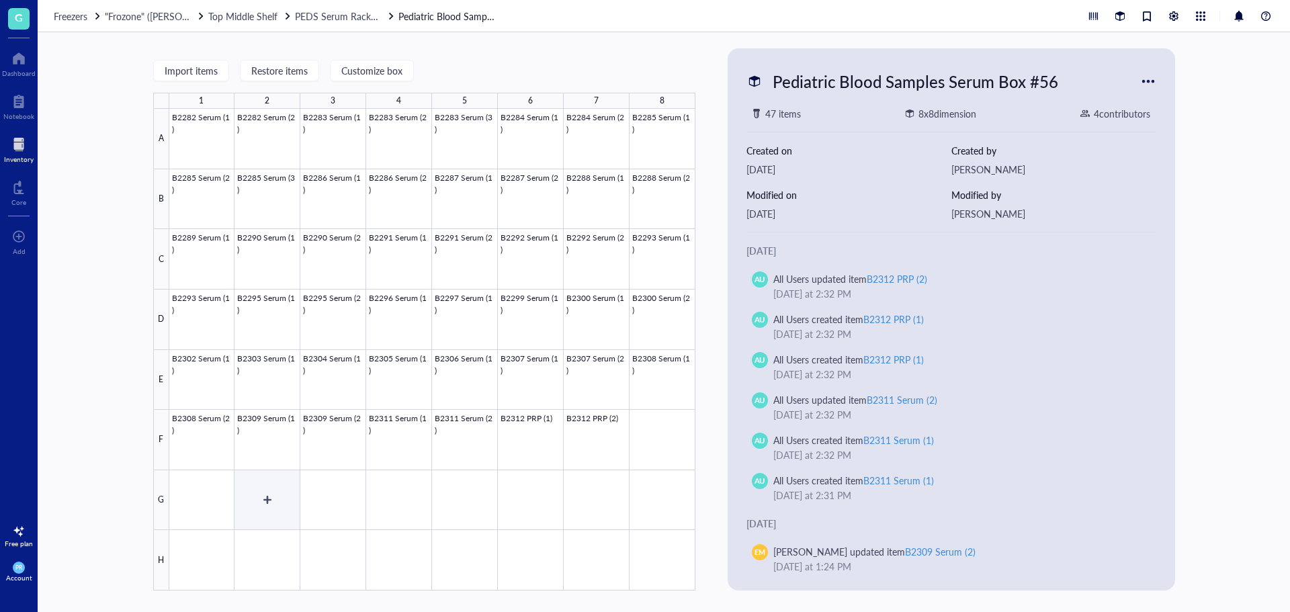
click at [296, 523] on div at bounding box center [432, 350] width 526 height 482
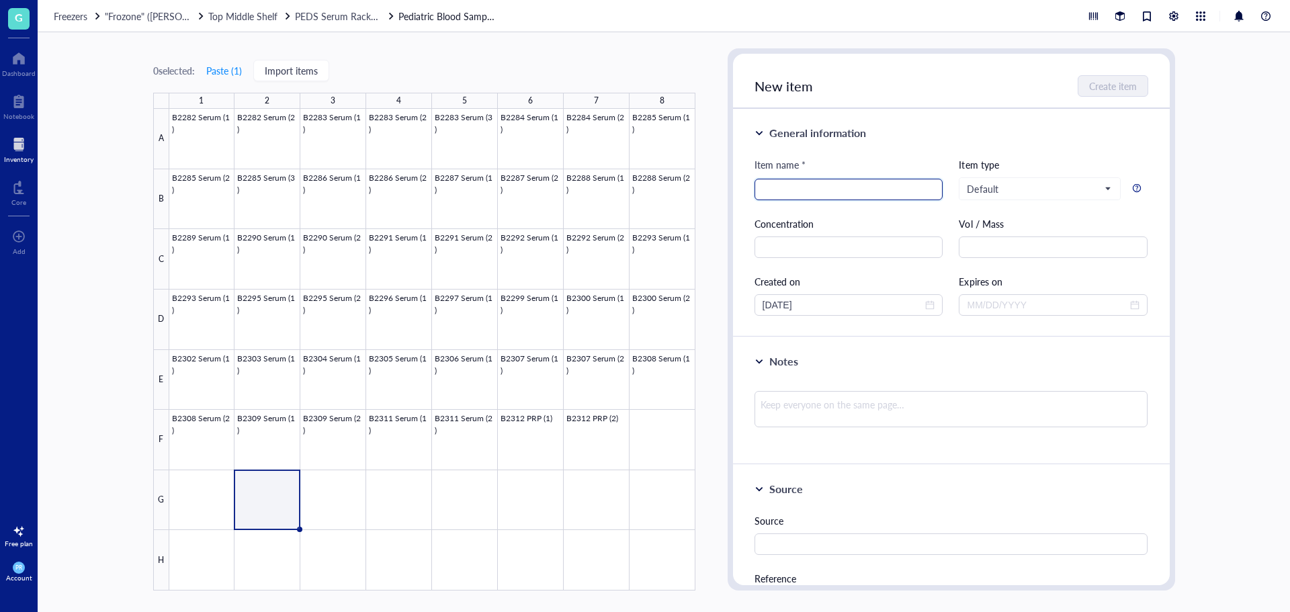
click at [782, 186] on input "search" at bounding box center [849, 189] width 173 height 20
paste input "B2314 PRP (1)"
drag, startPoint x: 810, startPoint y: 194, endPoint x: 793, endPoint y: 194, distance: 16.8
click at [793, 194] on input "B2314 PRP (1)" at bounding box center [849, 189] width 173 height 20
type input "B2314 Serum (1)"
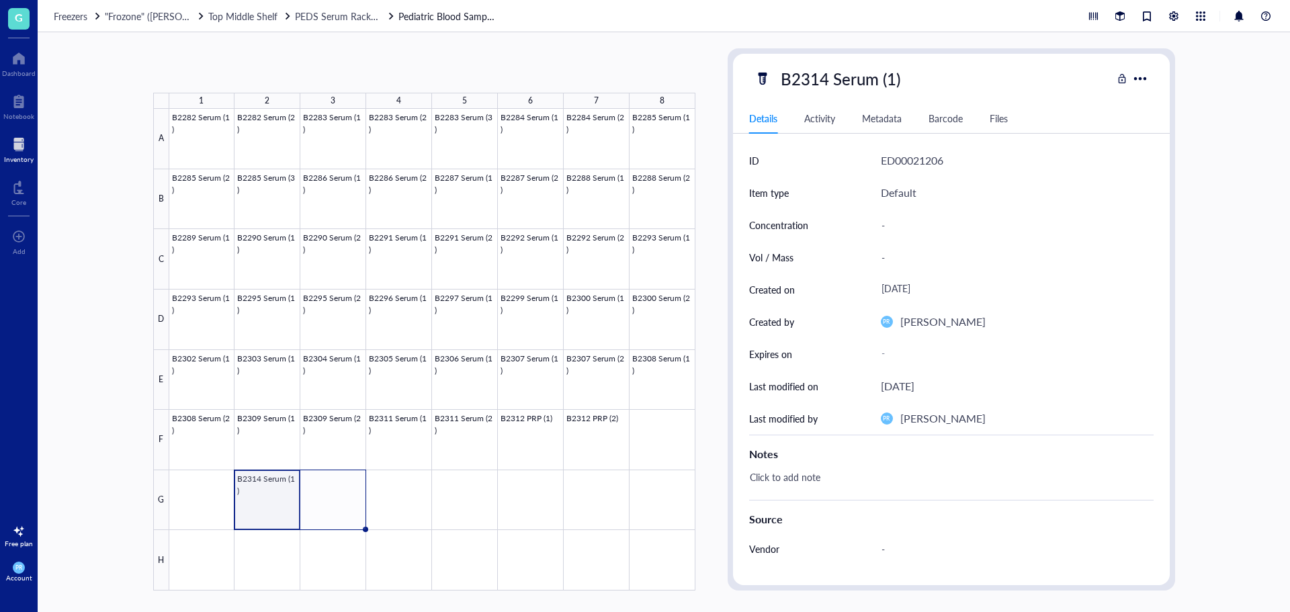
drag, startPoint x: 302, startPoint y: 529, endPoint x: 354, endPoint y: 531, distance: 51.1
click at [0, 0] on div "B2282 Serum (1) B2282 Serum (2) B2283 Serum (1) B2283 Serum (2) B2283 Serum (3)…" at bounding box center [0, 0] width 0 height 0
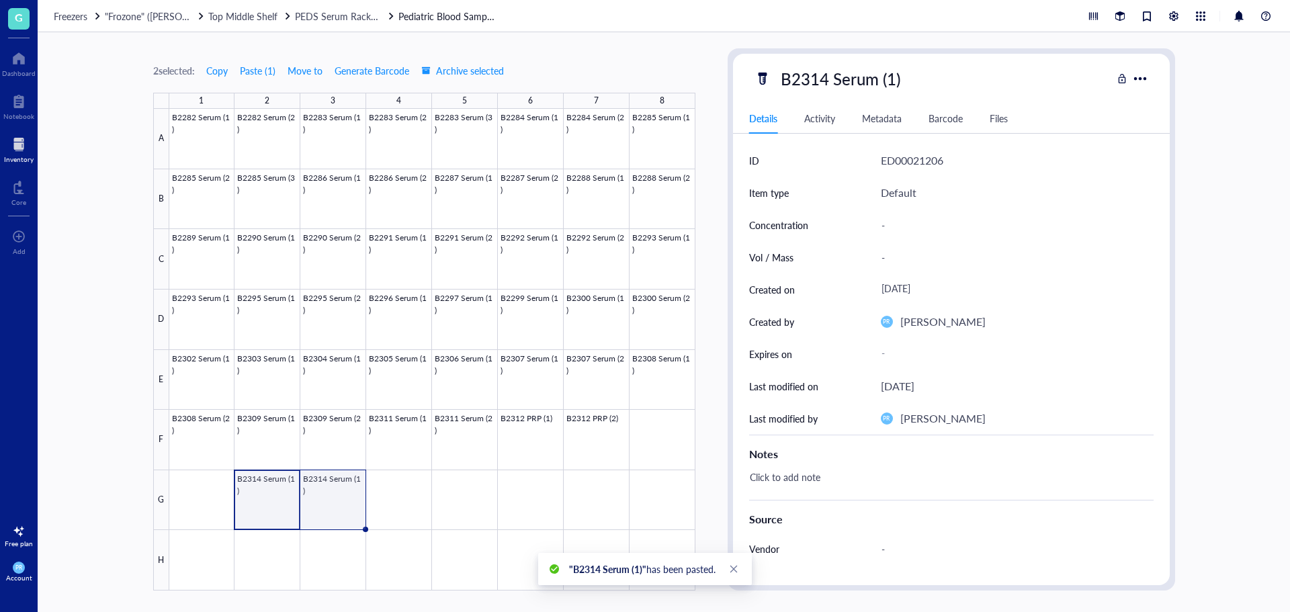
click at [347, 506] on div at bounding box center [432, 350] width 526 height 482
click at [887, 74] on div "B2314 Serum (1)" at bounding box center [841, 79] width 132 height 28
click at [894, 78] on input "B2314 Serum (1)" at bounding box center [856, 78] width 160 height 27
type input "B2314 Serum (2)"
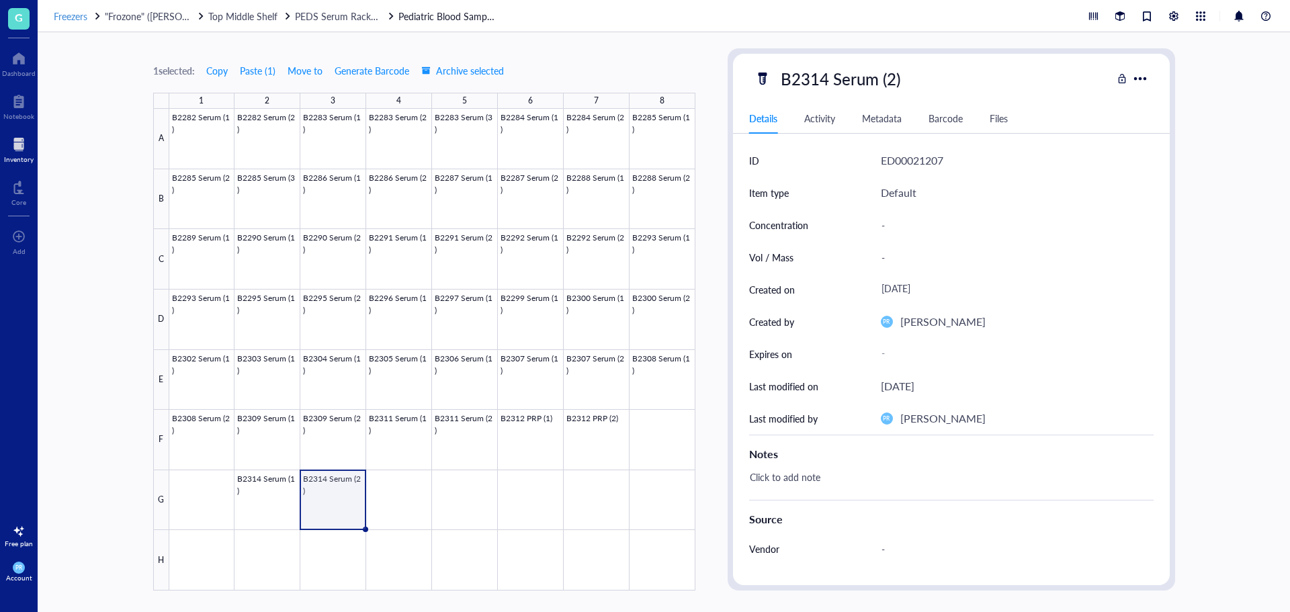
click at [80, 15] on span "Freezers" at bounding box center [71, 15] width 34 height 13
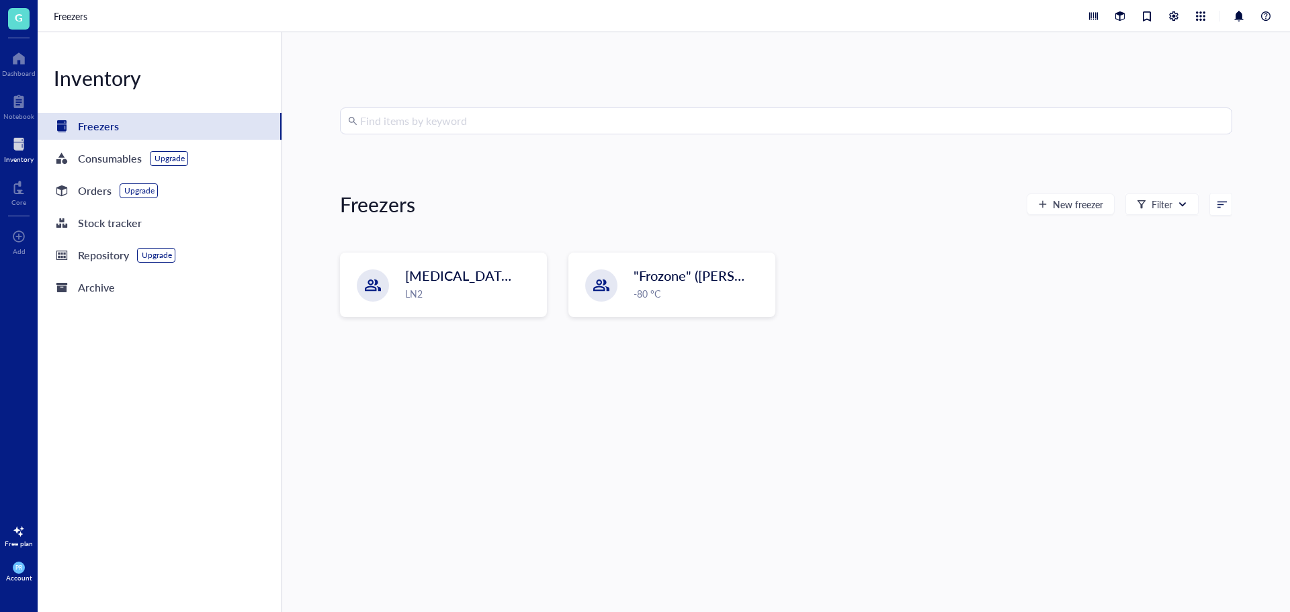
click at [459, 317] on div "[MEDICAL_DATA] Storage ([PERSON_NAME]/[PERSON_NAME]) LN2 "Frozone" ([PERSON_NAM…" at bounding box center [786, 296] width 893 height 86
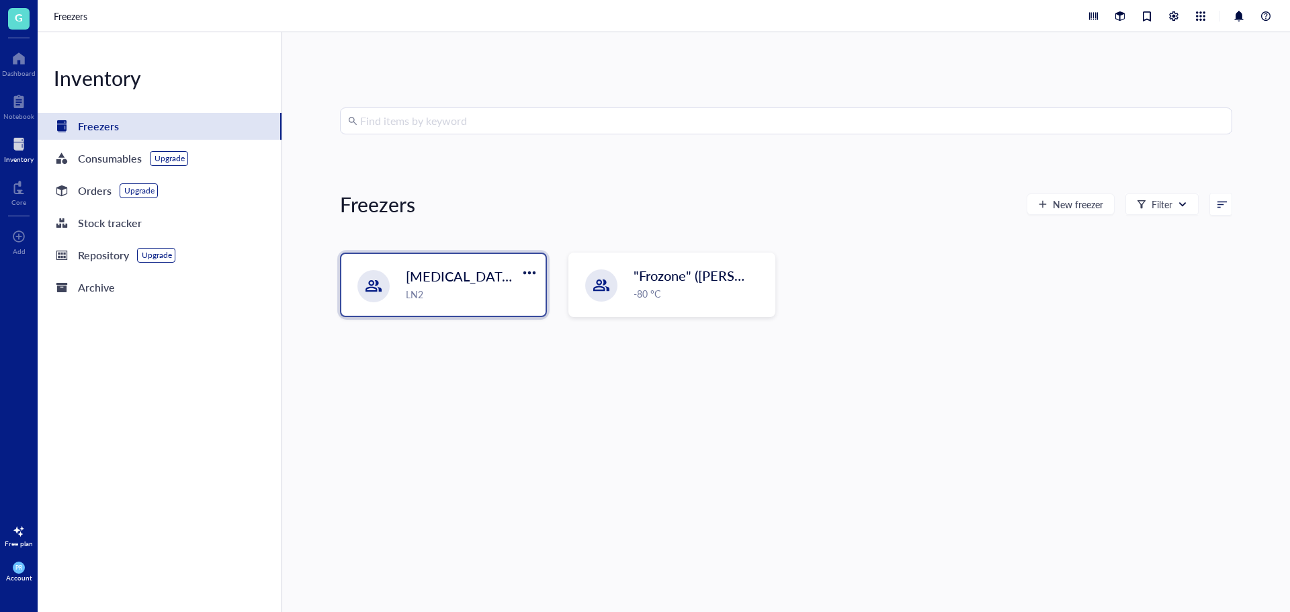
click at [458, 307] on div "[MEDICAL_DATA] Storage ([PERSON_NAME]/[PERSON_NAME]) LN2" at bounding box center [443, 285] width 204 height 62
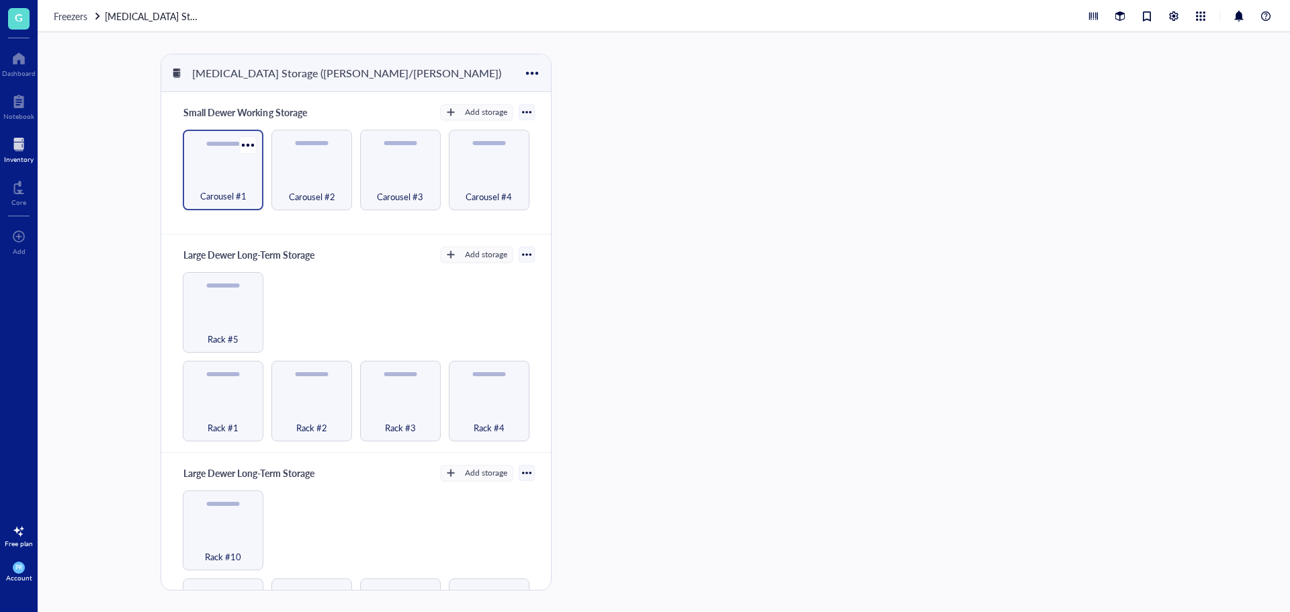
click at [240, 183] on div "Carousel #1" at bounding box center [223, 189] width 67 height 30
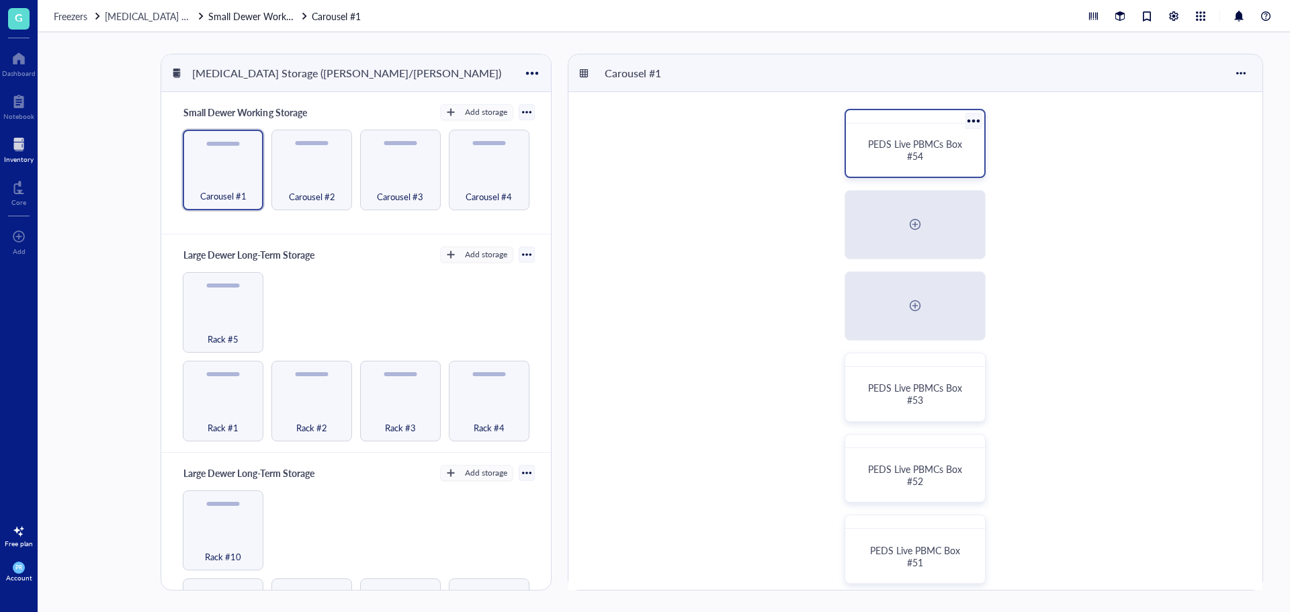
click at [938, 151] on span "PEDS Live PBMCs Box #54" at bounding box center [916, 150] width 97 height 26
